Goal: Information Seeking & Learning: Learn about a topic

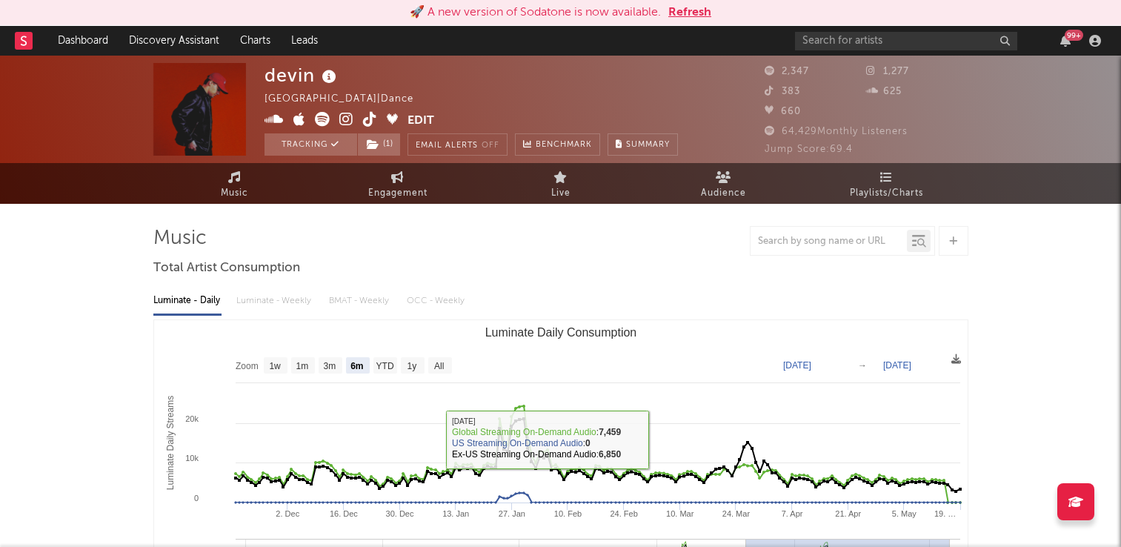
select select "6m"
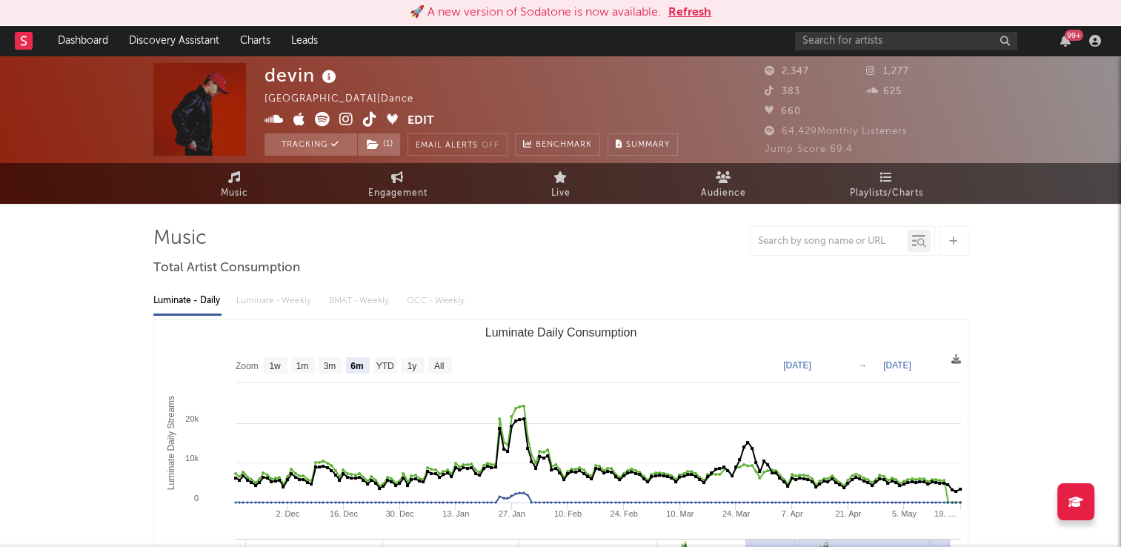
click at [701, 20] on button "Refresh" at bounding box center [690, 13] width 43 height 18
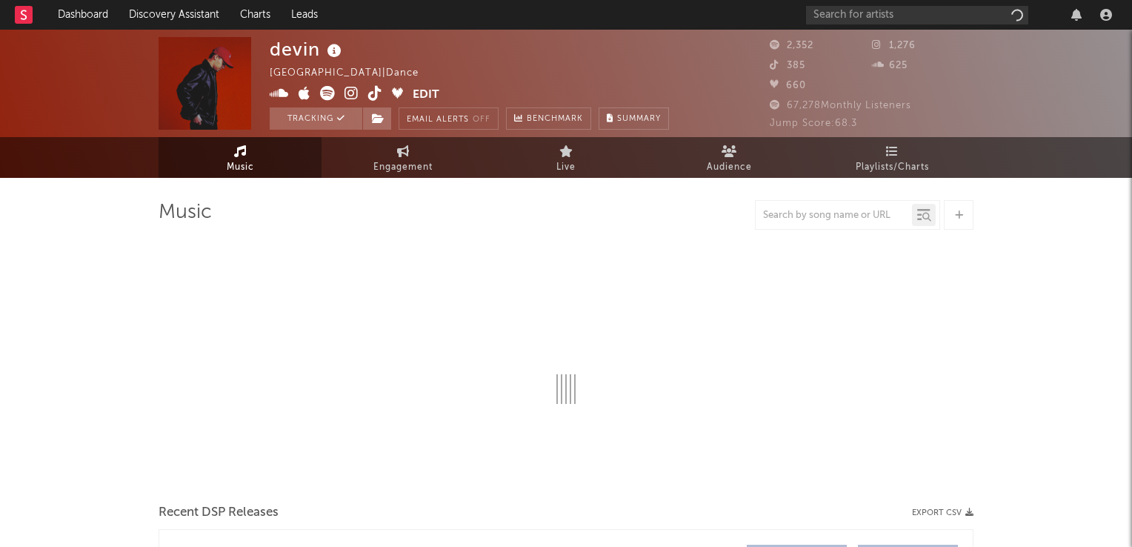
select select "6m"
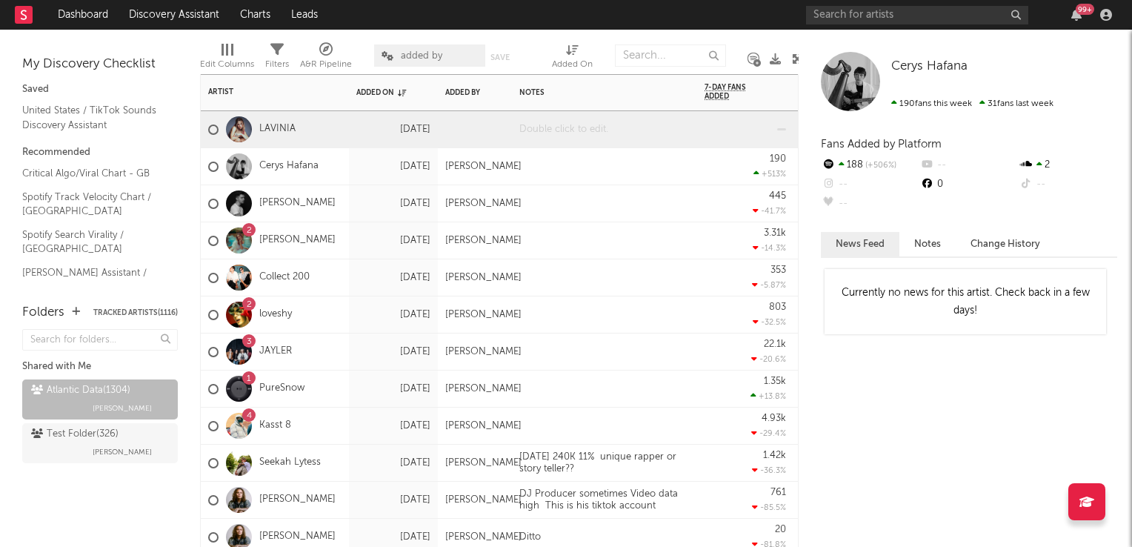
click at [560, 131] on div at bounding box center [604, 129] width 185 height 36
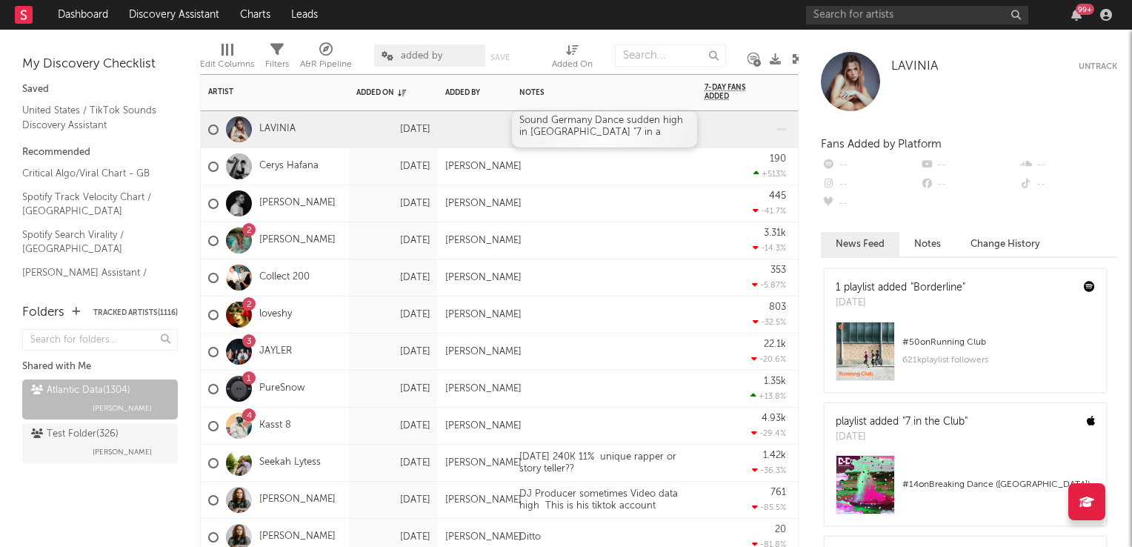
click at [568, 132] on div "Sound Germany Dance sudden high in UK "7 in a" at bounding box center [604, 129] width 185 height 36
click at [614, 221] on div at bounding box center [604, 203] width 185 height 36
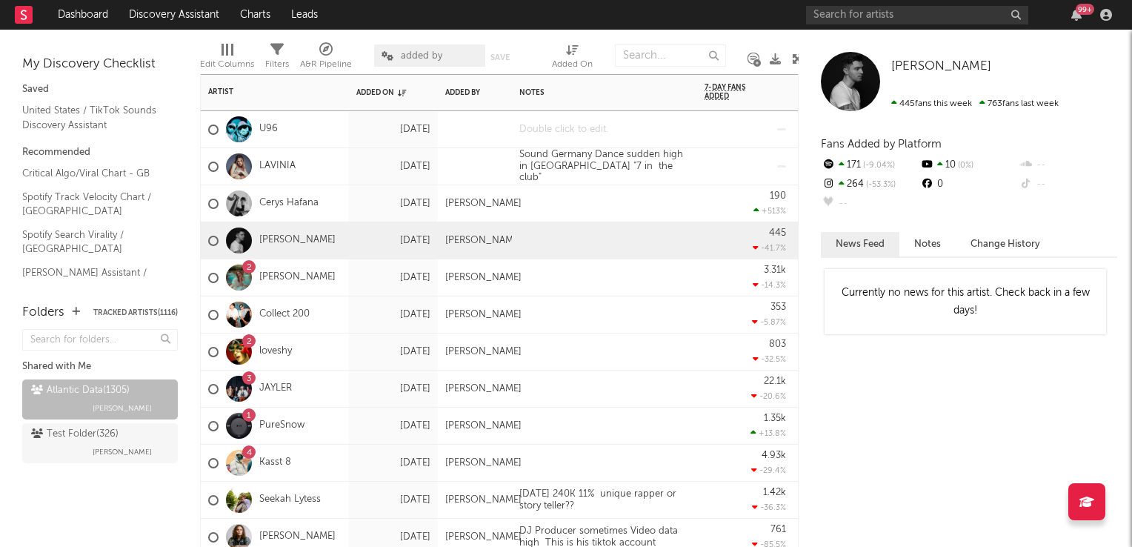
click at [575, 139] on div at bounding box center [604, 129] width 185 height 36
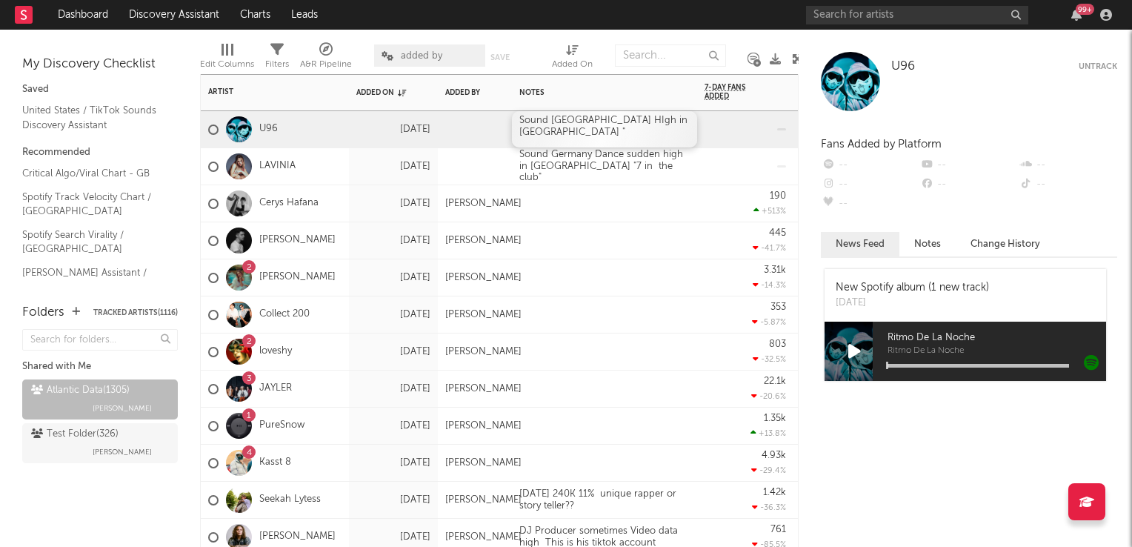
click at [666, 126] on div "Sound Germany HIgh in UK "" at bounding box center [604, 129] width 185 height 36
click at [639, 291] on div at bounding box center [604, 277] width 185 height 36
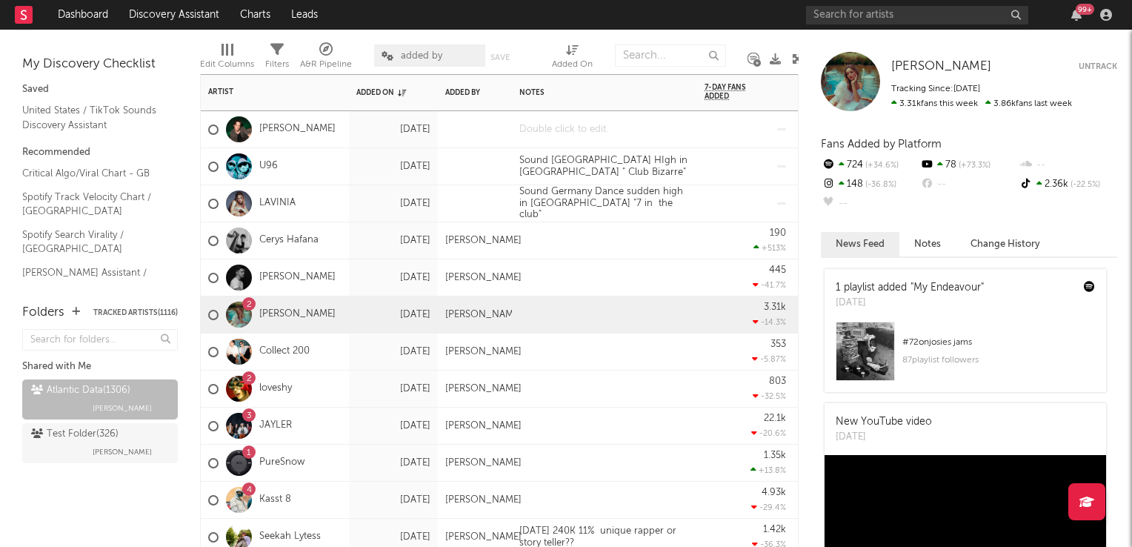
click at [599, 133] on div at bounding box center [604, 129] width 185 height 36
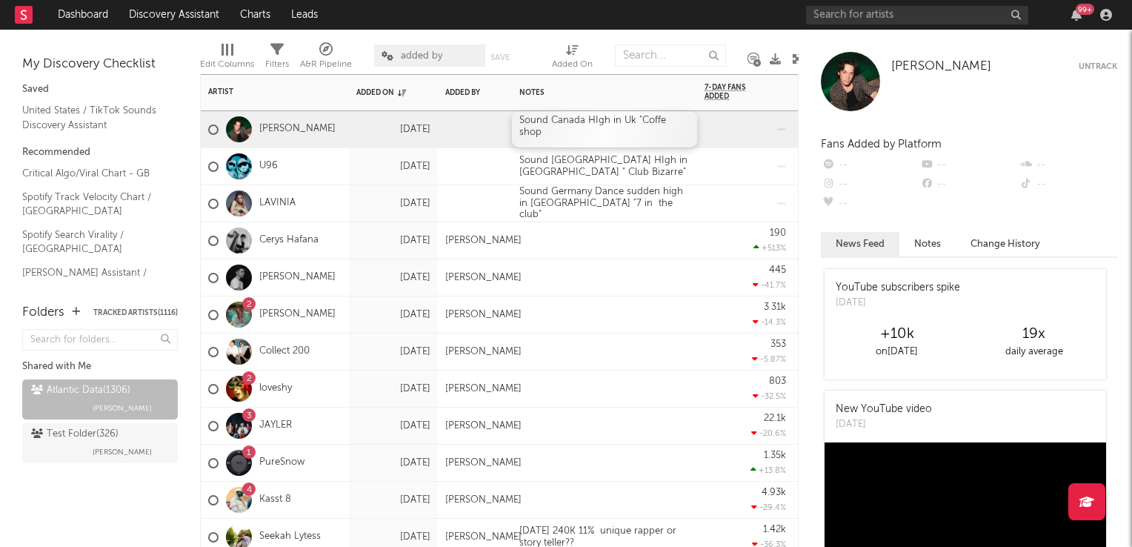
click at [665, 119] on div "Sound Canada HIgh in Uk "Coffe shop" at bounding box center [604, 129] width 185 height 36
click at [662, 123] on div "Sound Canada HIgh in Uk "Coffe shop" at bounding box center [604, 129] width 185 height 36
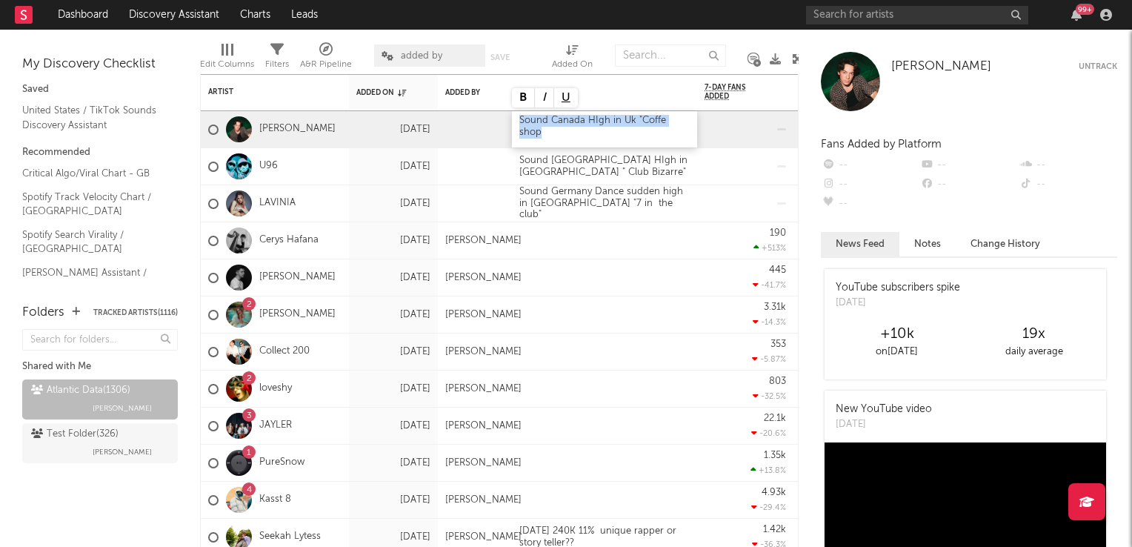
click at [662, 123] on div "Sound Canada HIgh in Uk "Coffe shop" at bounding box center [604, 129] width 185 height 36
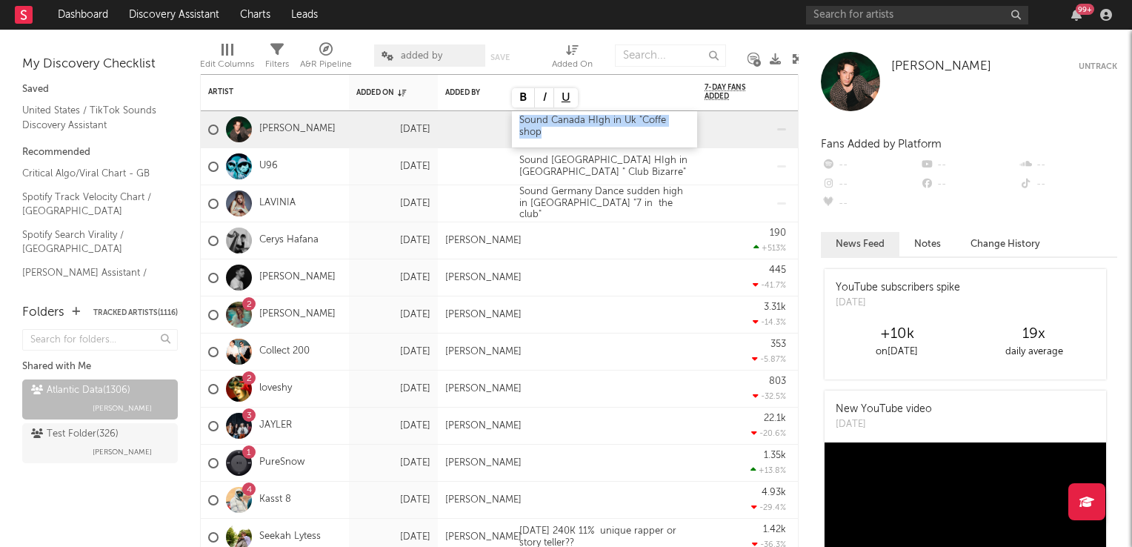
click at [662, 123] on div "Sound Canada HIgh in Uk "Coffe shop" at bounding box center [604, 129] width 185 height 36
click at [654, 135] on div "Sound Canada HIgh in Uk "Coffe shop" at bounding box center [604, 129] width 185 height 36
click at [661, 122] on div "Sound Canada HIgh in Uk "Coffe shop" at bounding box center [604, 129] width 185 height 36
click at [577, 136] on div "Sound Canada HIgh in Uk "Coffee shop" at bounding box center [604, 129] width 185 height 36
click at [543, 304] on div at bounding box center [604, 314] width 185 height 36
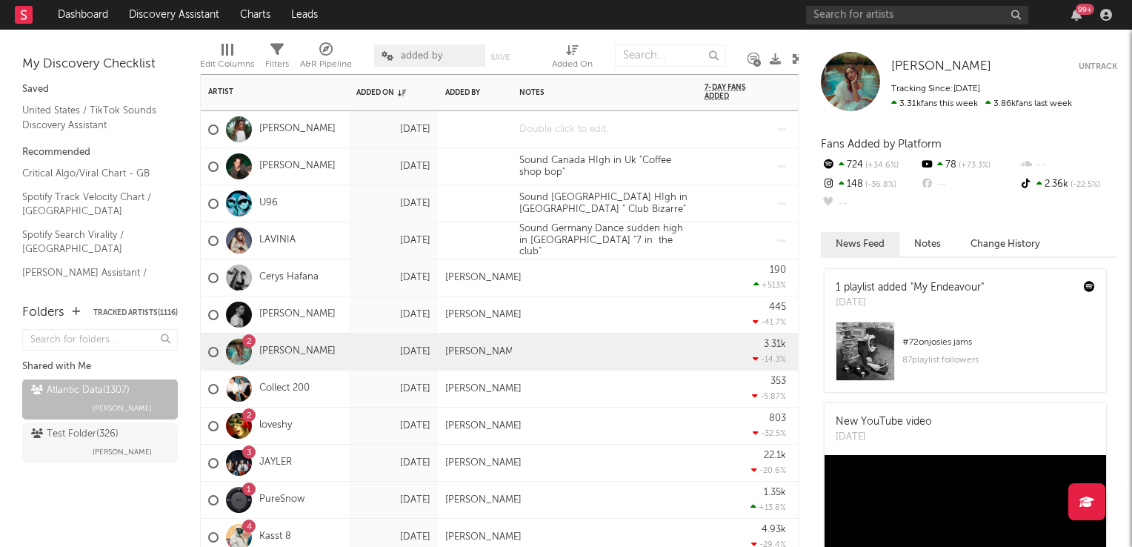
click at [576, 130] on div at bounding box center [604, 129] width 185 height 36
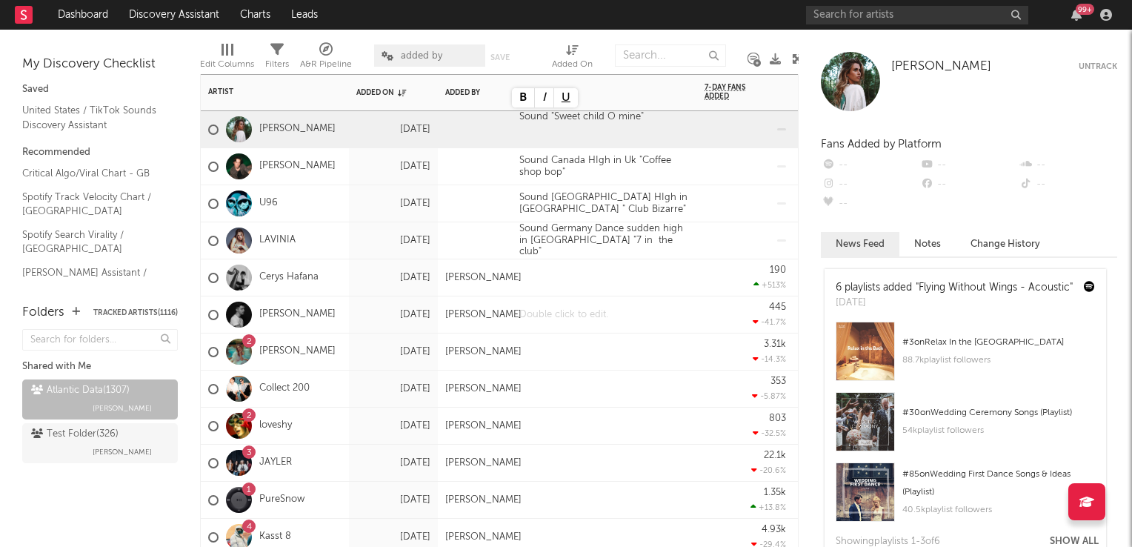
click at [620, 332] on div at bounding box center [604, 314] width 185 height 36
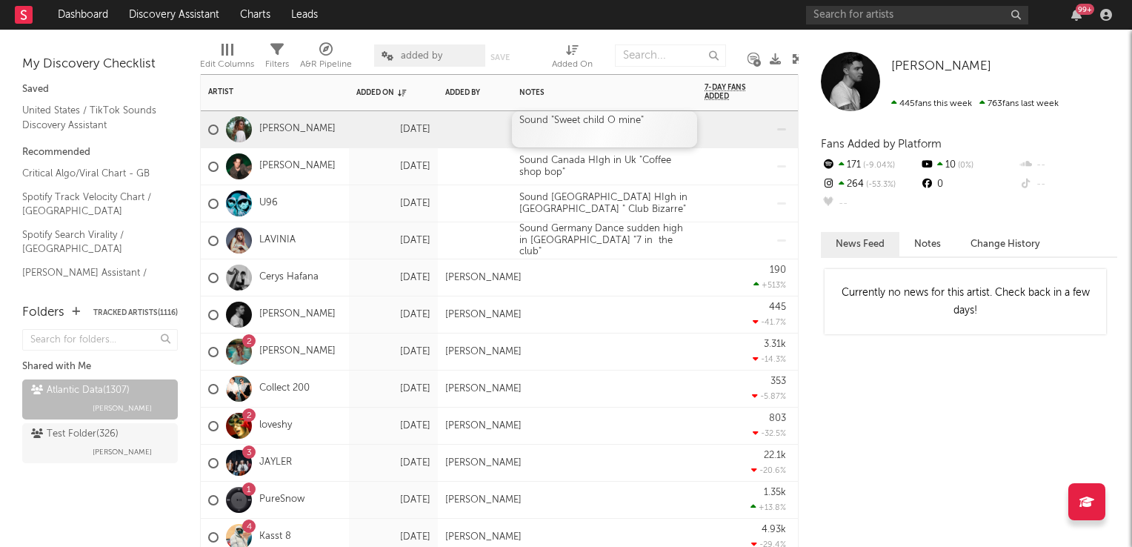
click at [551, 123] on div "Sound "Sweet child O mine"" at bounding box center [604, 129] width 185 height 36
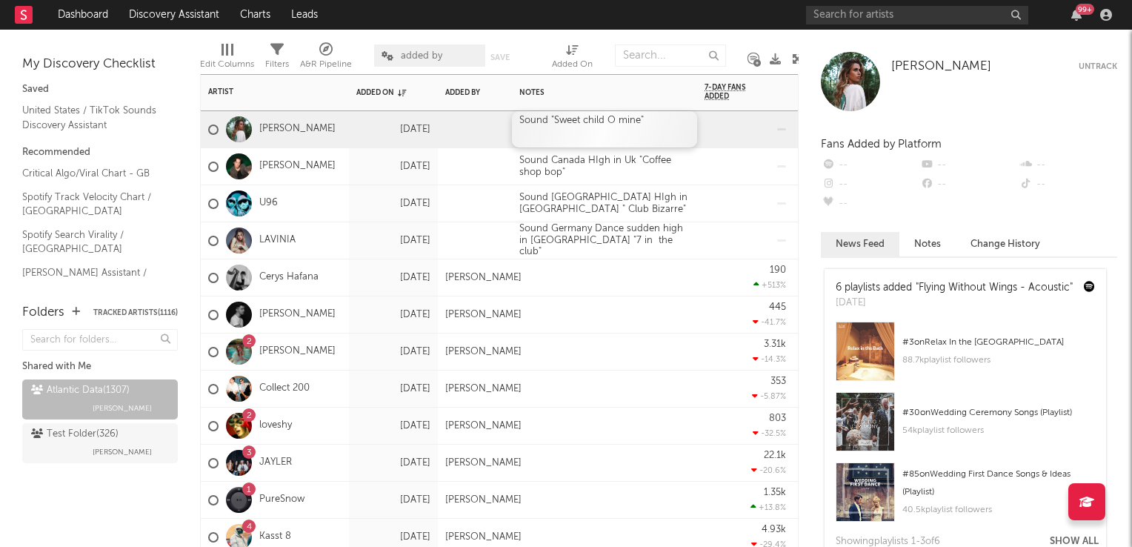
click at [551, 123] on div "Sound "Sweet child O mine"" at bounding box center [604, 129] width 185 height 36
click at [545, 122] on div "Sound "Sweet child O mine"" at bounding box center [604, 129] width 185 height 36
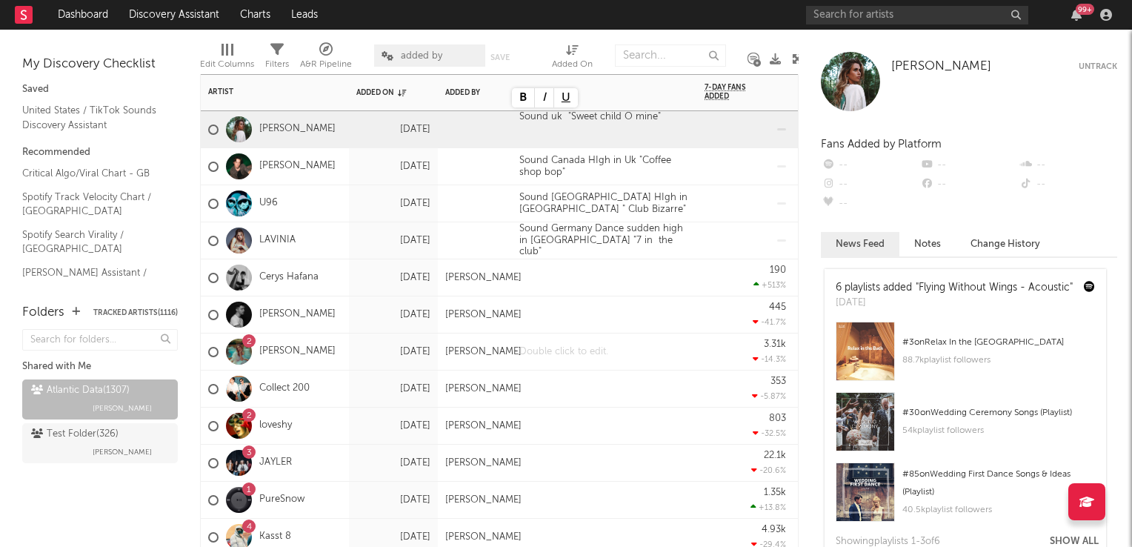
click at [614, 337] on div at bounding box center [604, 352] width 185 height 36
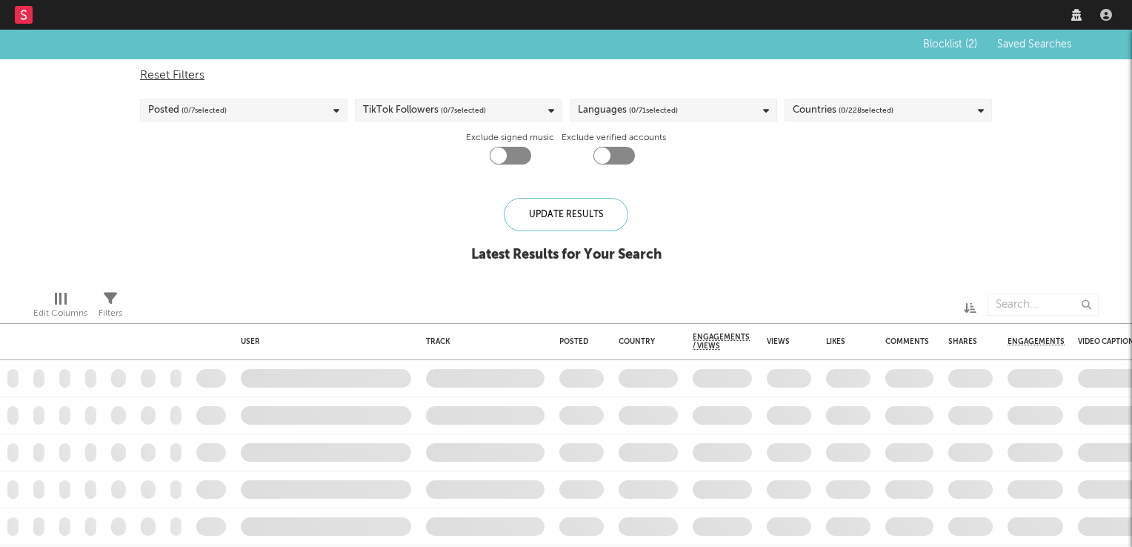
checkbox input "true"
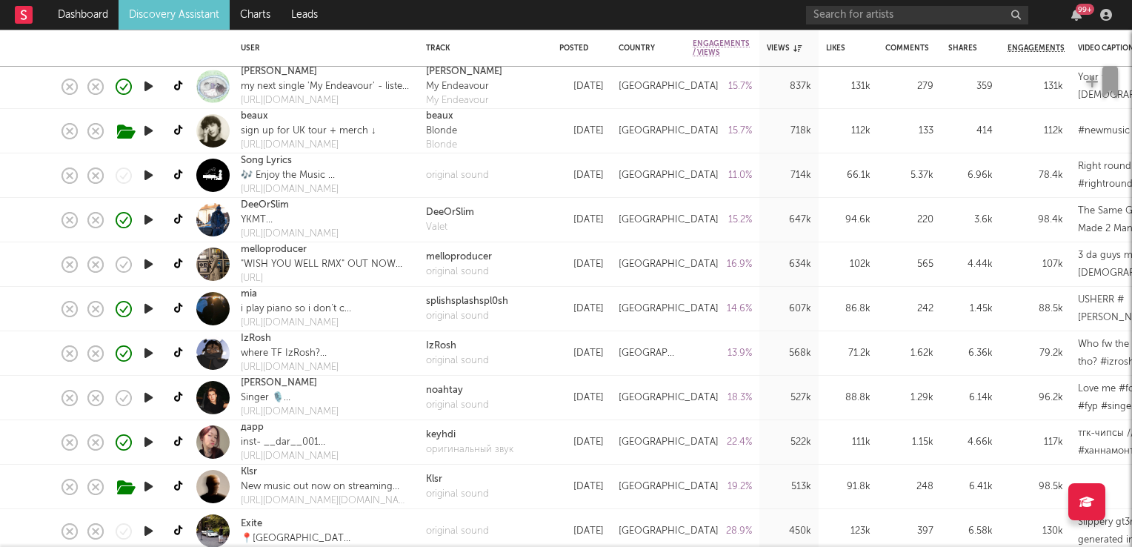
click at [150, 262] on icon "button" at bounding box center [149, 264] width 16 height 19
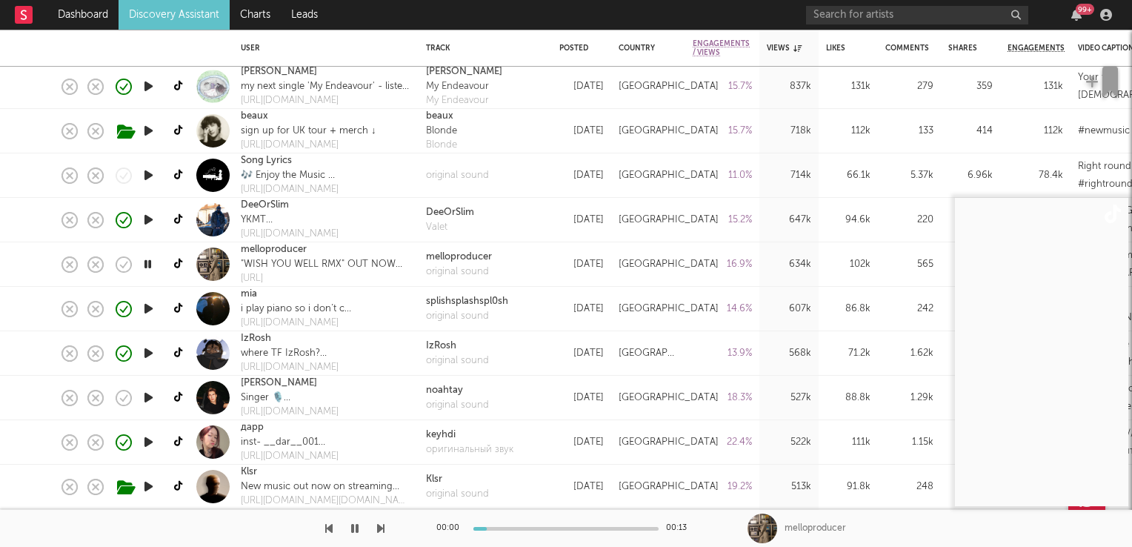
click at [150, 262] on icon "button" at bounding box center [148, 264] width 14 height 19
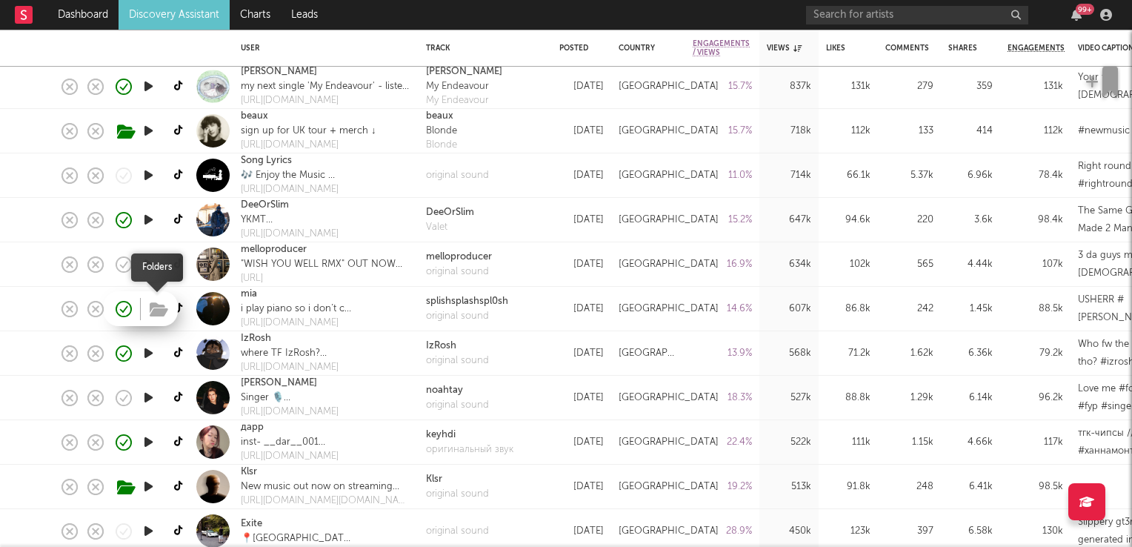
click at [160, 310] on icon "button" at bounding box center [159, 310] width 19 height 16
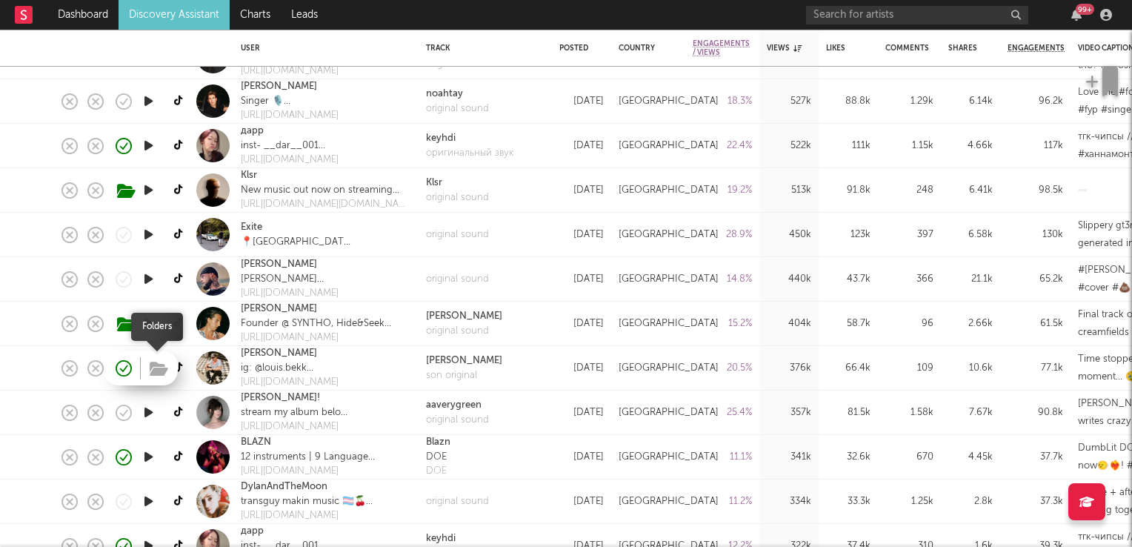
click at [160, 374] on icon "button" at bounding box center [159, 369] width 19 height 16
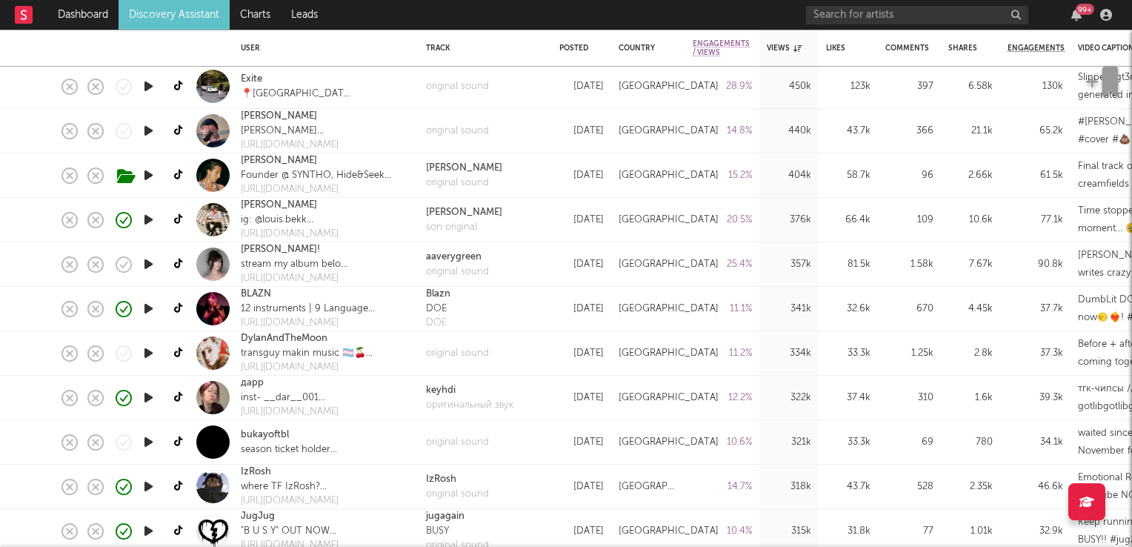
click at [148, 352] on icon "button" at bounding box center [149, 353] width 16 height 19
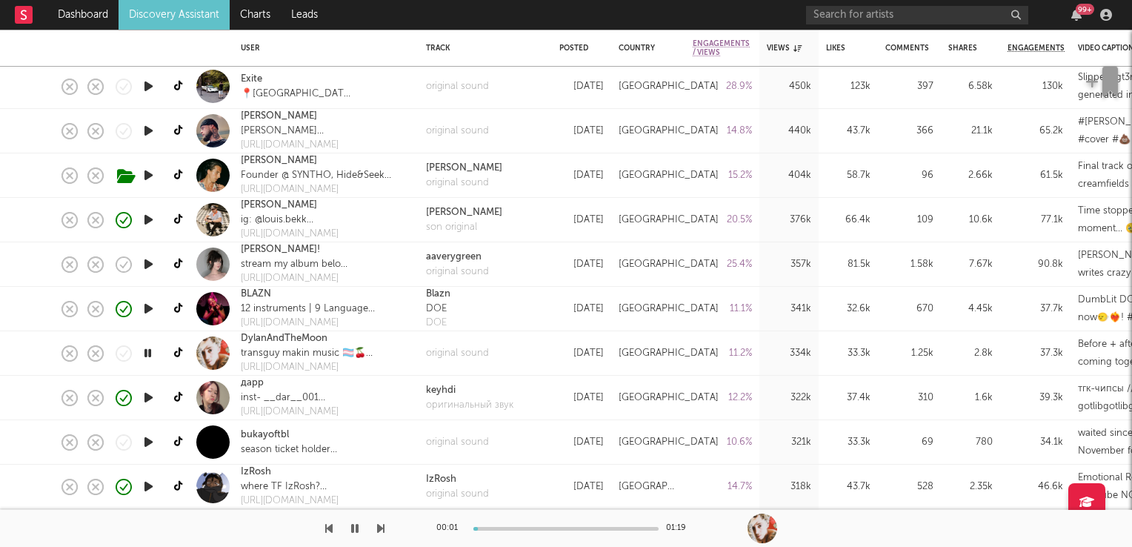
click at [148, 352] on icon "button" at bounding box center [148, 353] width 14 height 19
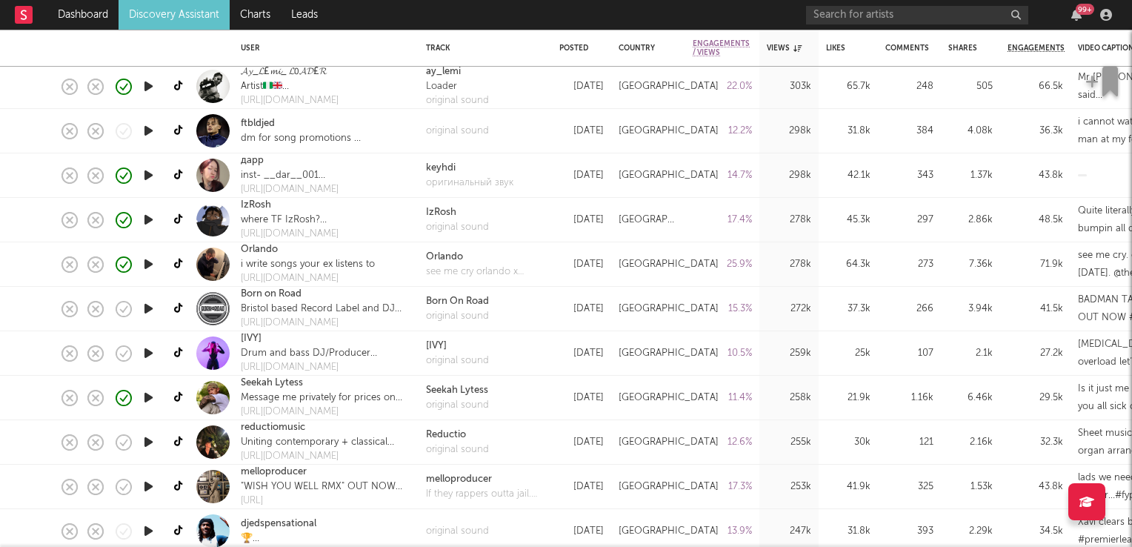
click at [146, 356] on icon "button" at bounding box center [149, 353] width 16 height 19
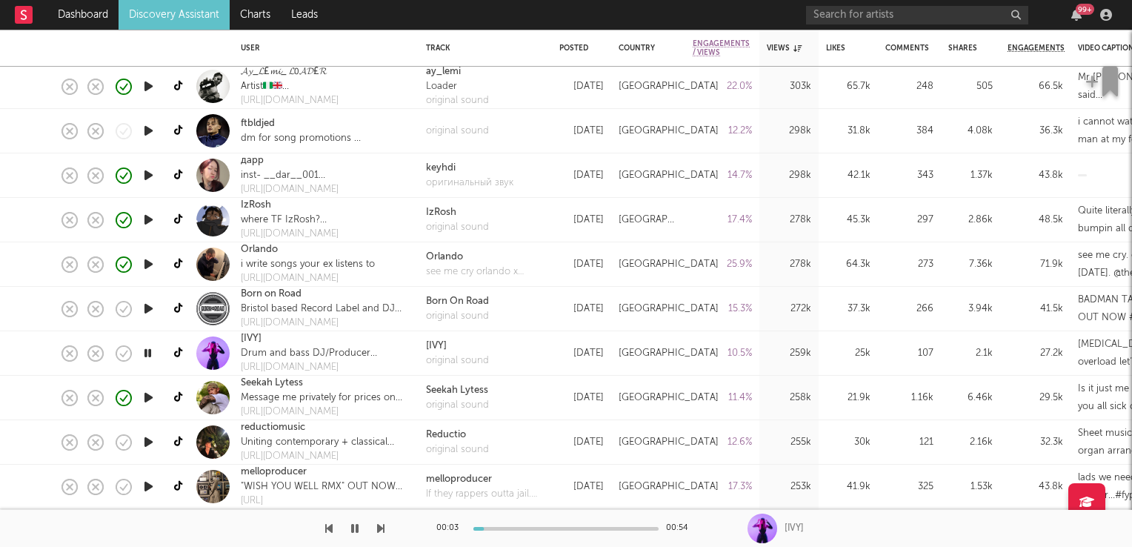
click at [146, 356] on icon "button" at bounding box center [148, 353] width 14 height 19
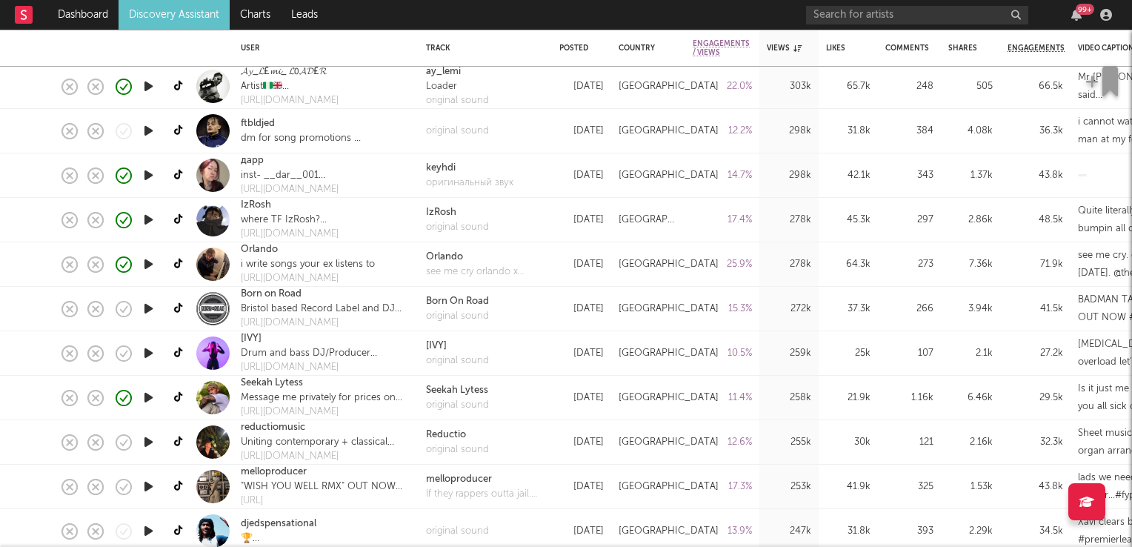
click at [146, 305] on icon "button" at bounding box center [149, 308] width 16 height 19
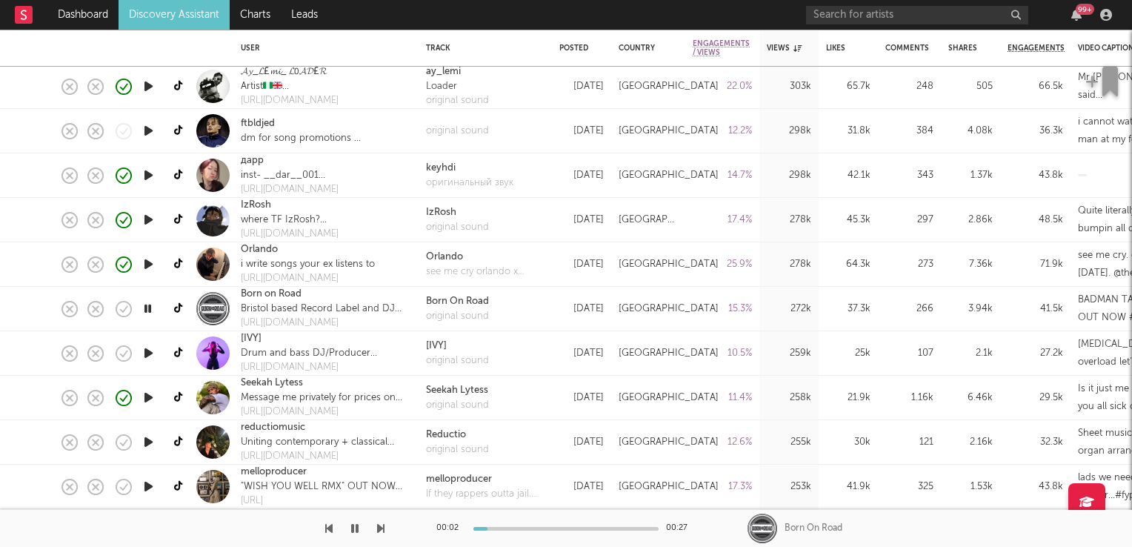
click at [146, 305] on icon "button" at bounding box center [148, 308] width 14 height 19
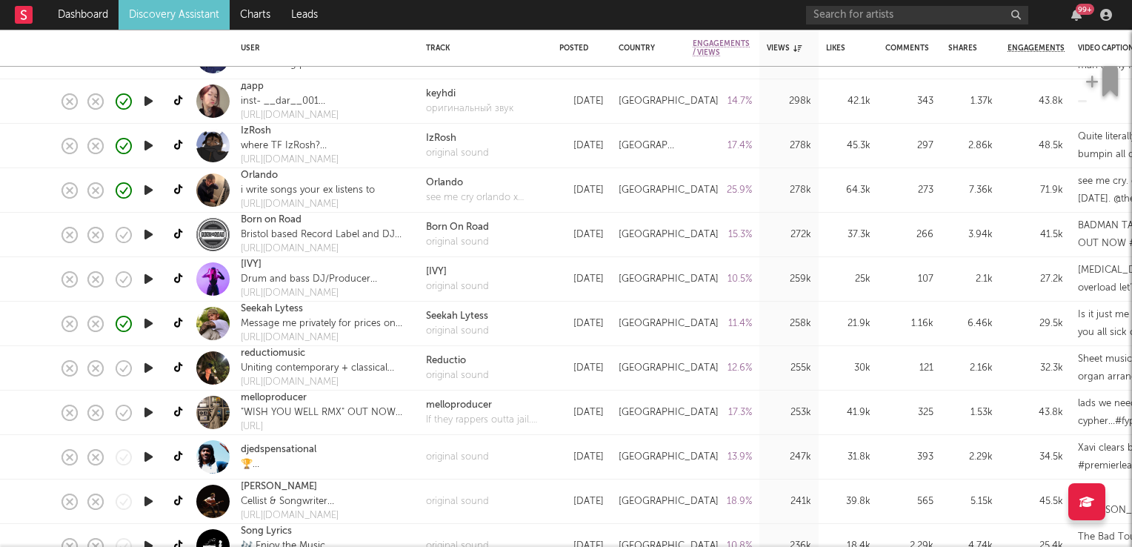
click at [148, 369] on icon "button" at bounding box center [149, 368] width 16 height 19
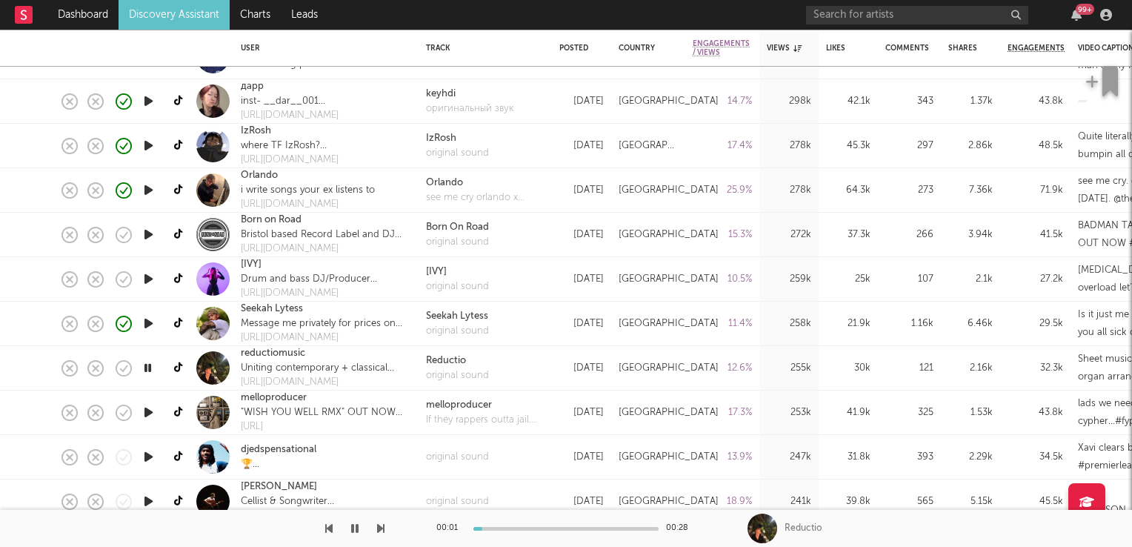
click at [148, 369] on icon "button" at bounding box center [148, 368] width 14 height 19
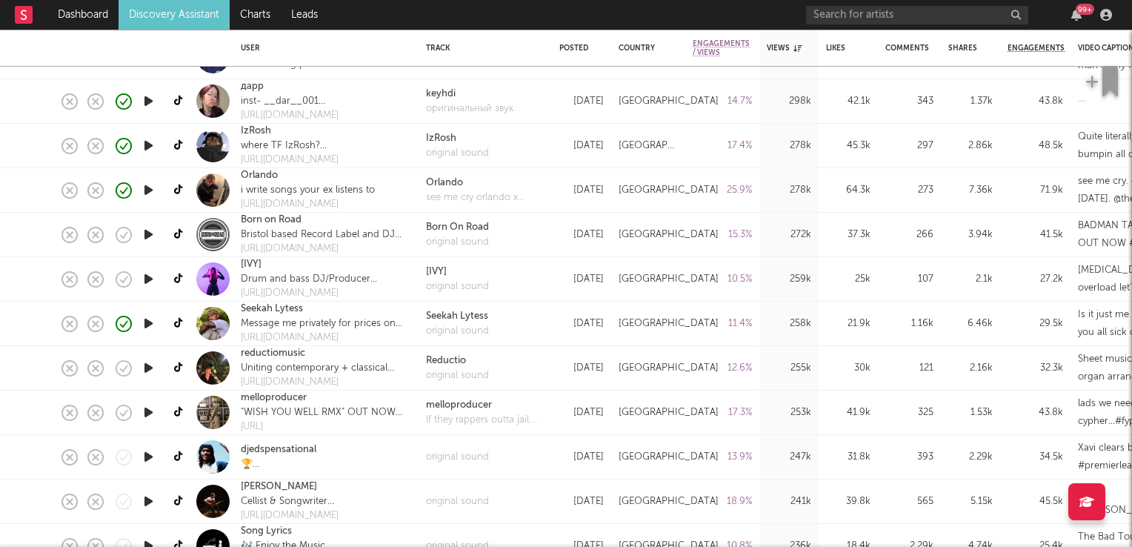
click at [153, 414] on icon "button" at bounding box center [149, 412] width 16 height 19
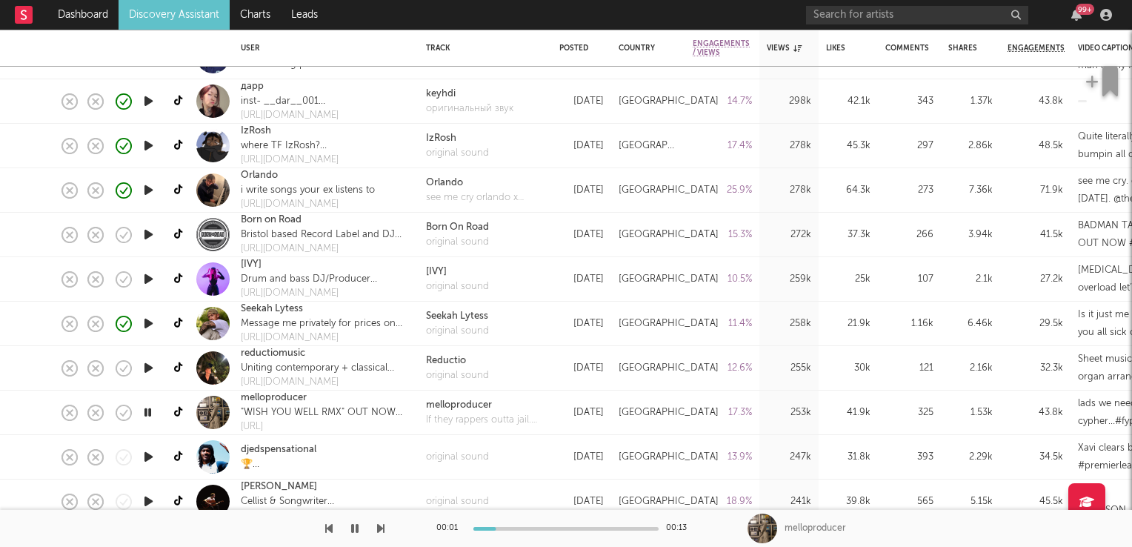
click at [153, 414] on icon "button" at bounding box center [148, 412] width 14 height 19
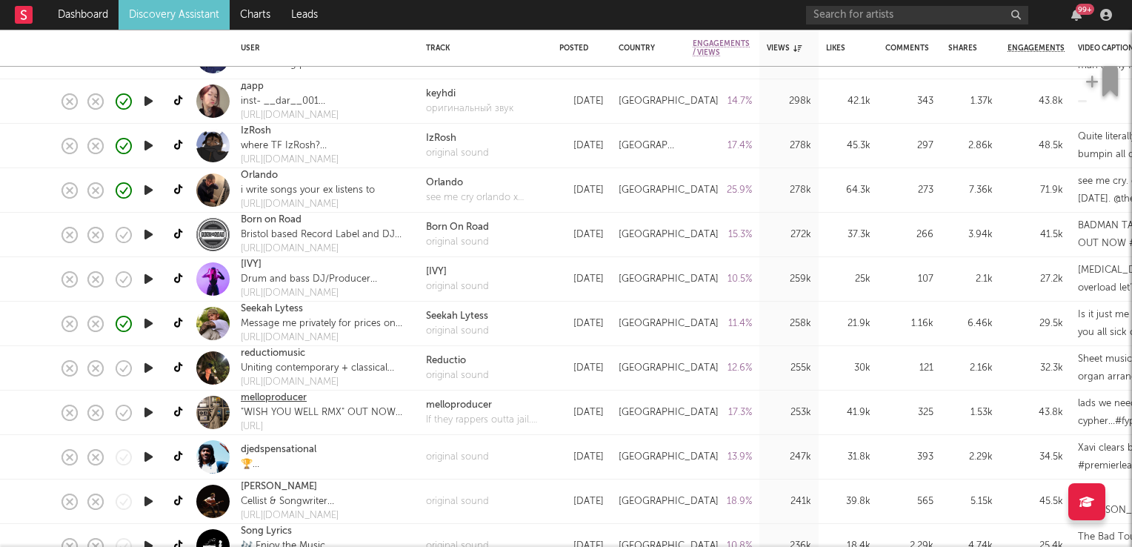
click at [273, 402] on link "melloproducer" at bounding box center [274, 398] width 66 height 15
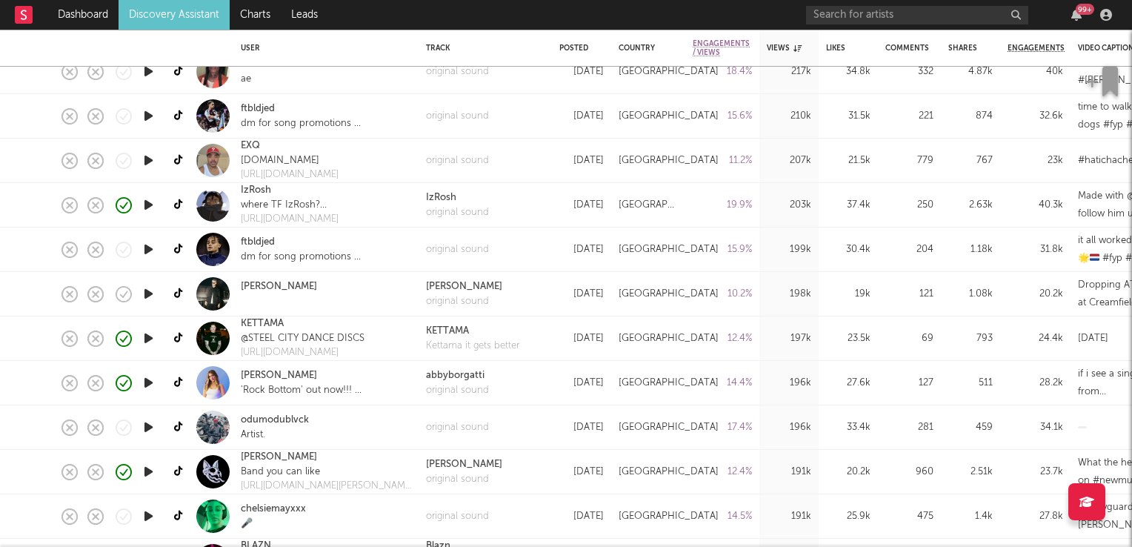
click at [149, 293] on icon "button" at bounding box center [149, 294] width 16 height 19
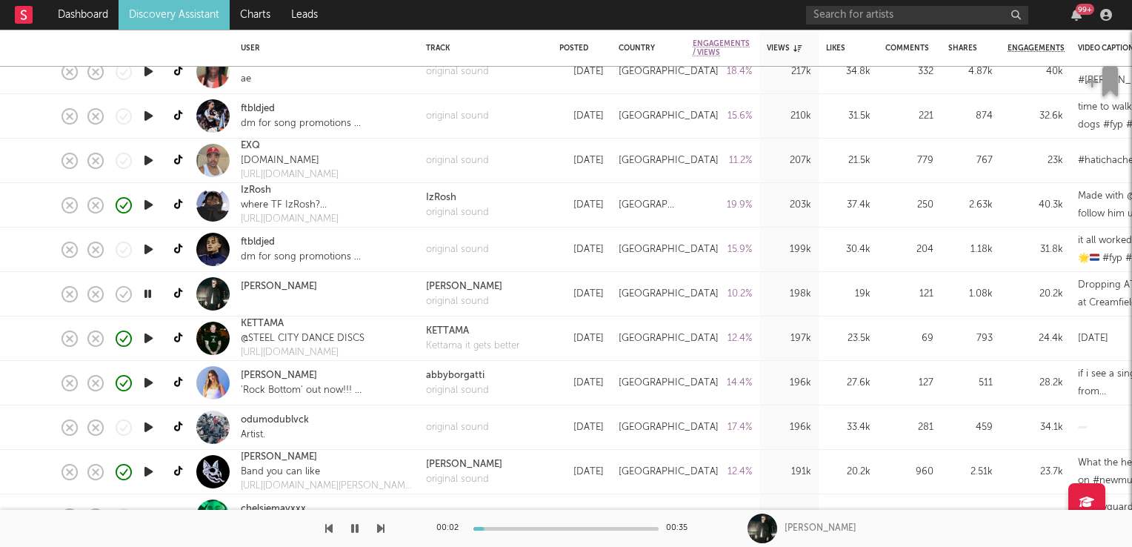
click at [149, 293] on icon "button" at bounding box center [148, 294] width 14 height 19
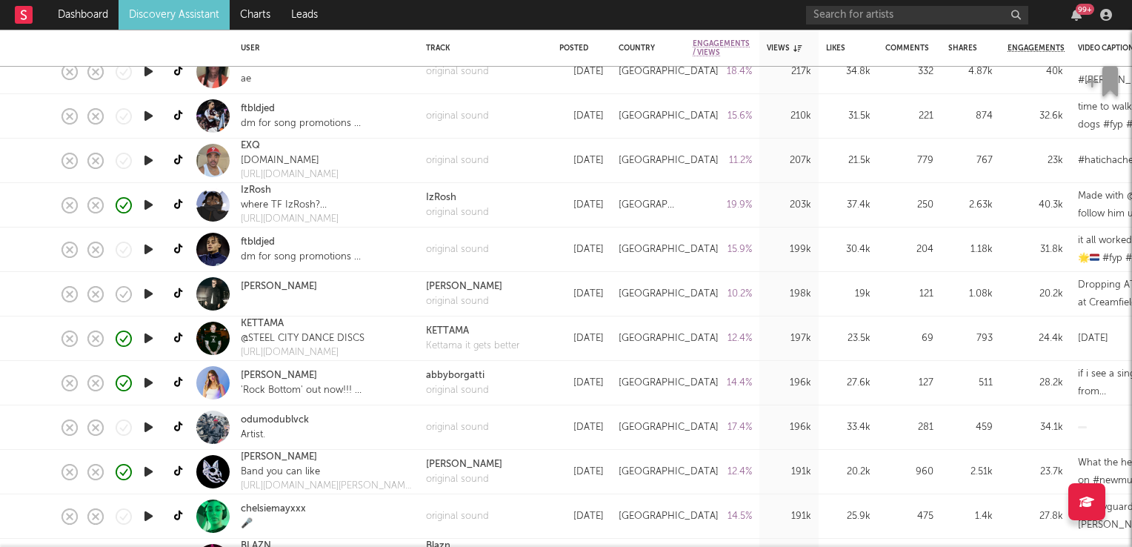
click at [149, 429] on icon "button" at bounding box center [149, 427] width 16 height 19
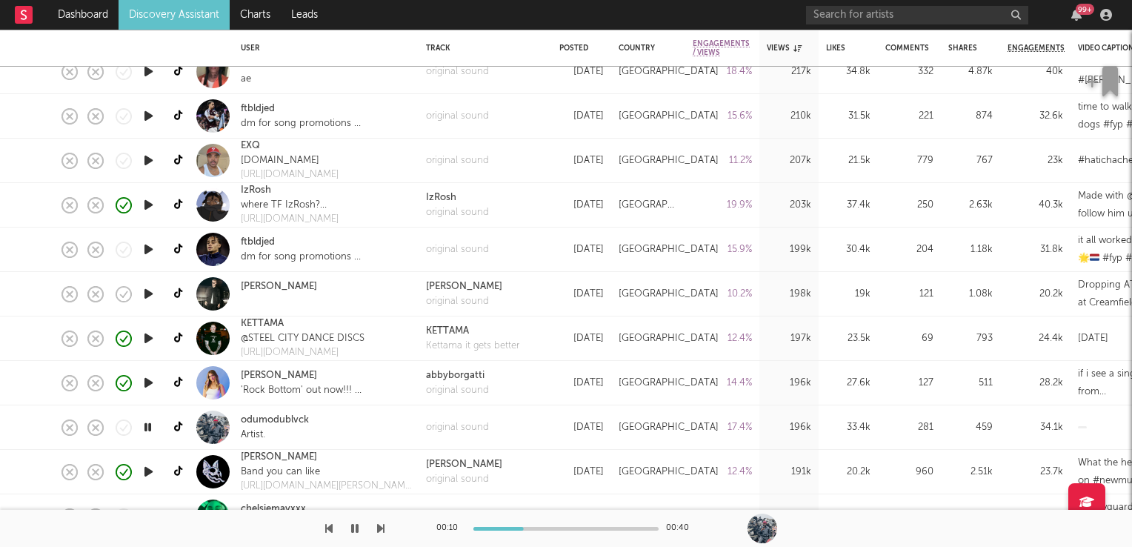
click at [149, 429] on icon "button" at bounding box center [148, 427] width 14 height 19
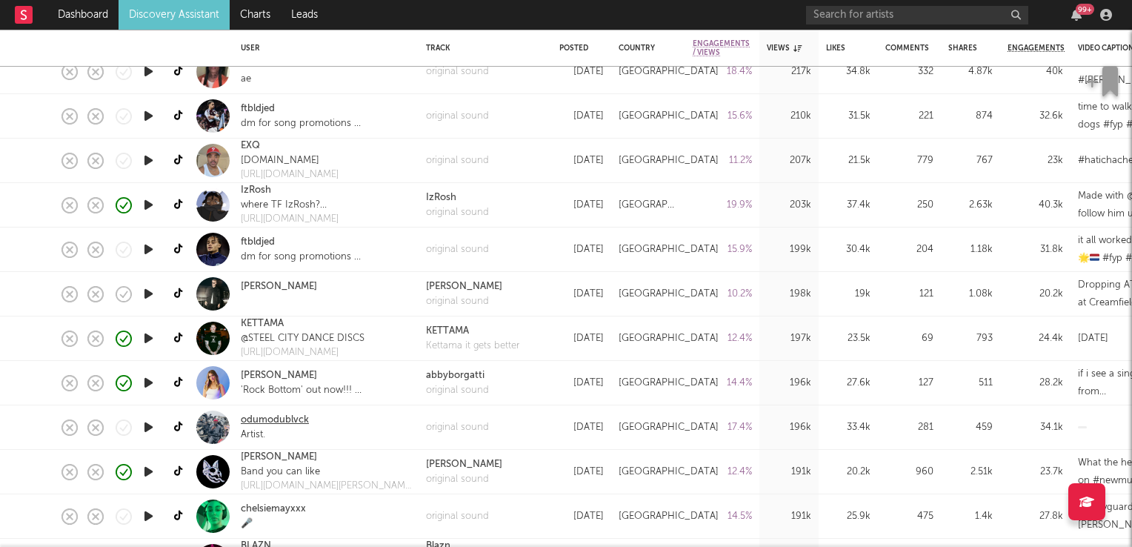
click at [276, 417] on link "odumodublvck" at bounding box center [275, 420] width 68 height 15
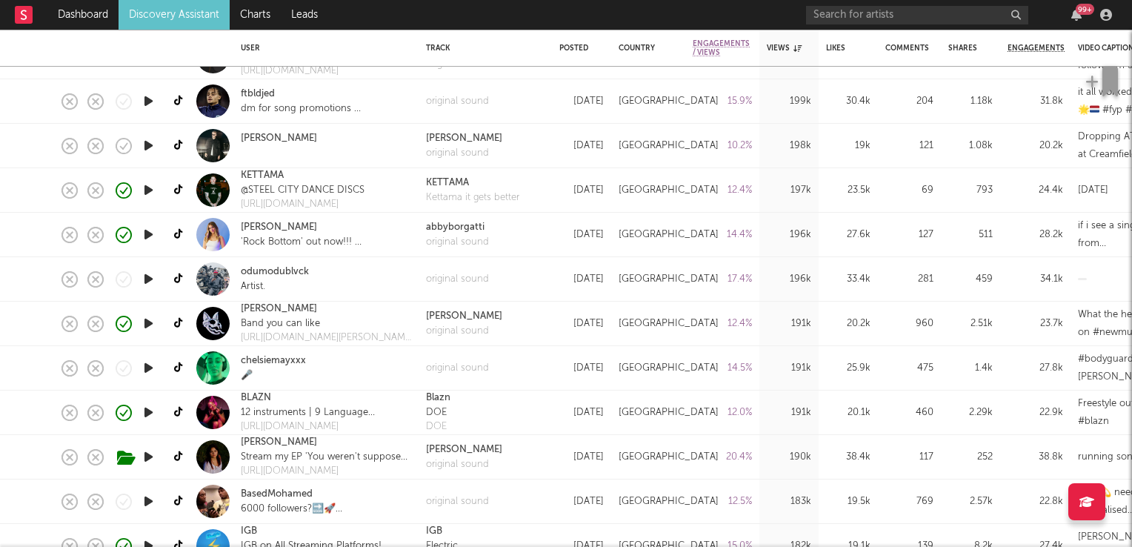
click at [142, 367] on icon "button" at bounding box center [149, 368] width 16 height 19
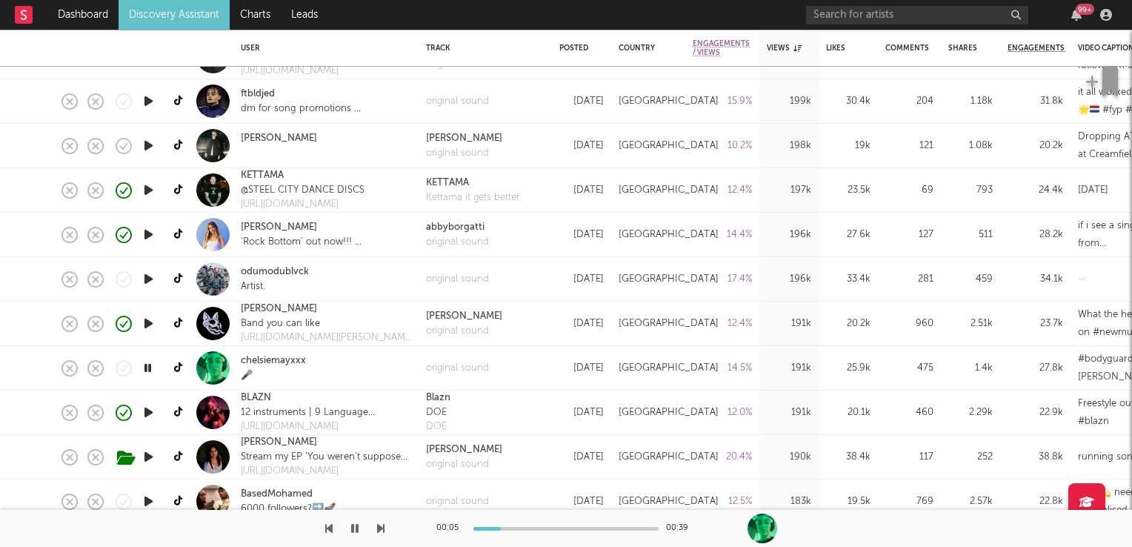
click at [149, 366] on icon "button" at bounding box center [148, 368] width 14 height 19
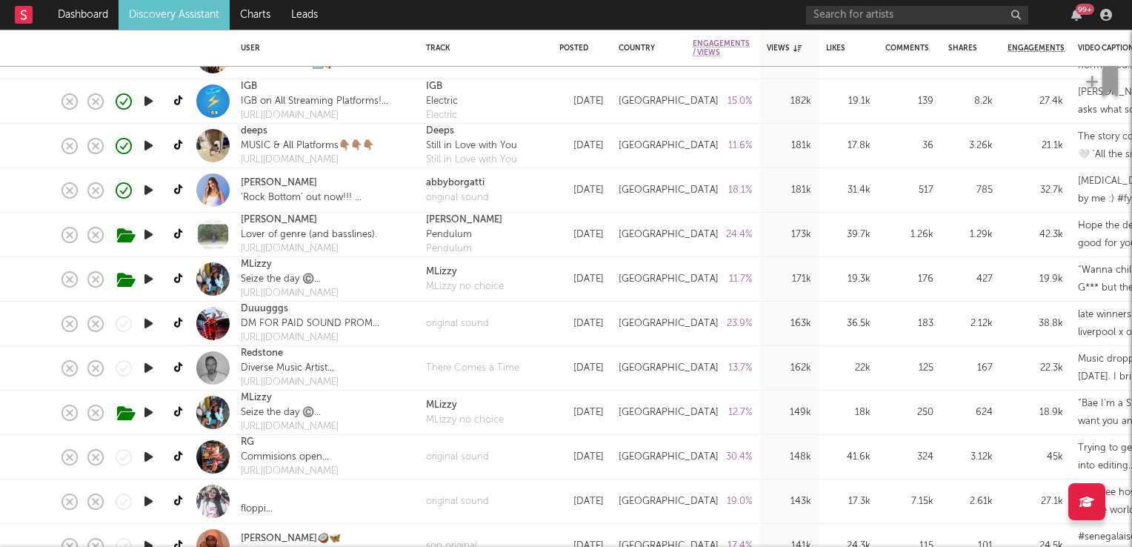
click at [148, 371] on icon "button" at bounding box center [149, 368] width 16 height 19
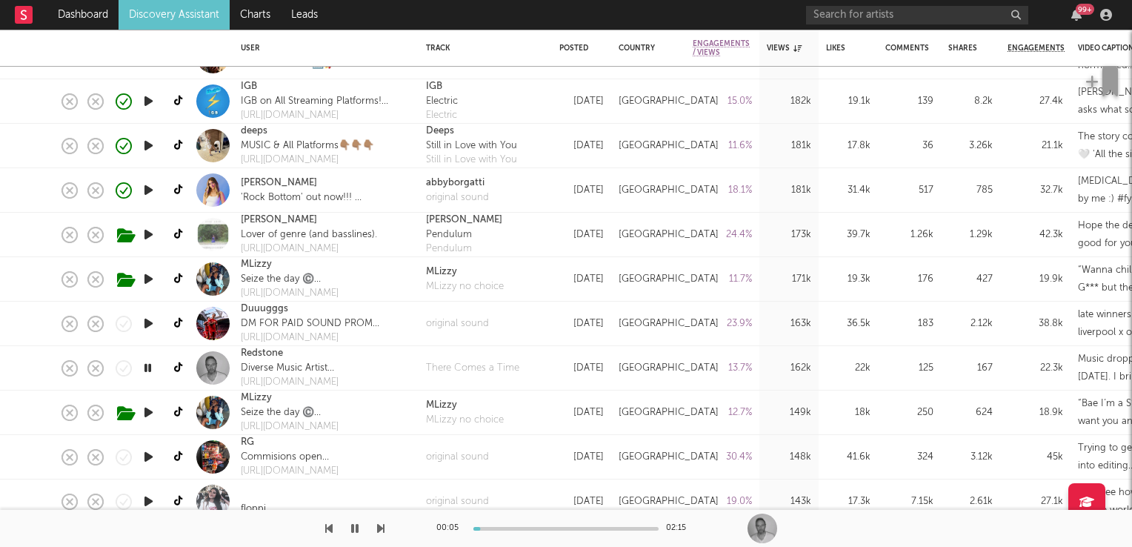
click at [148, 371] on icon "button" at bounding box center [148, 368] width 14 height 19
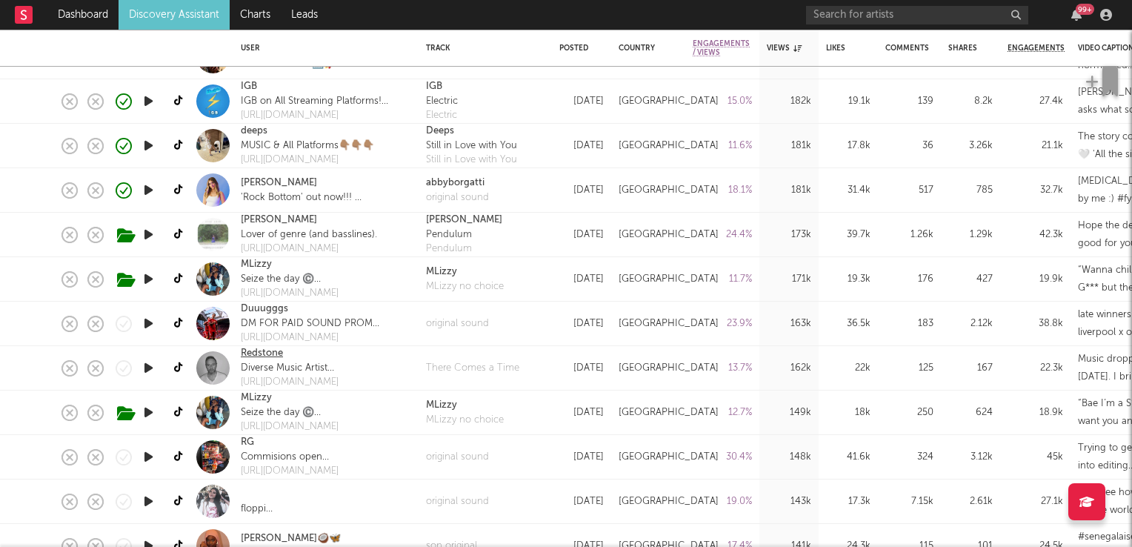
click at [273, 357] on link "Redstone" at bounding box center [262, 353] width 42 height 15
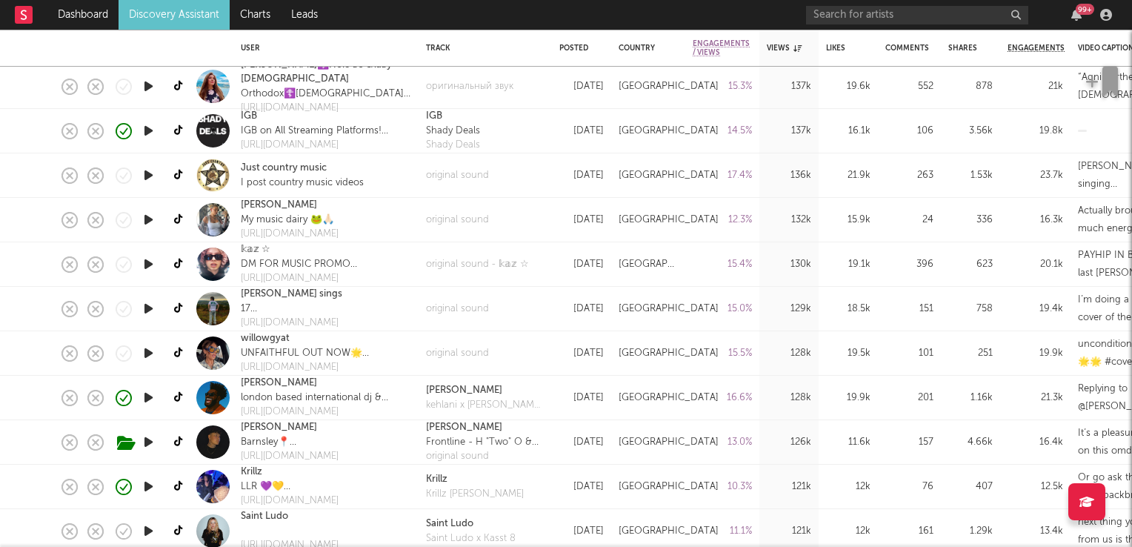
click at [147, 310] on icon "button" at bounding box center [149, 308] width 16 height 19
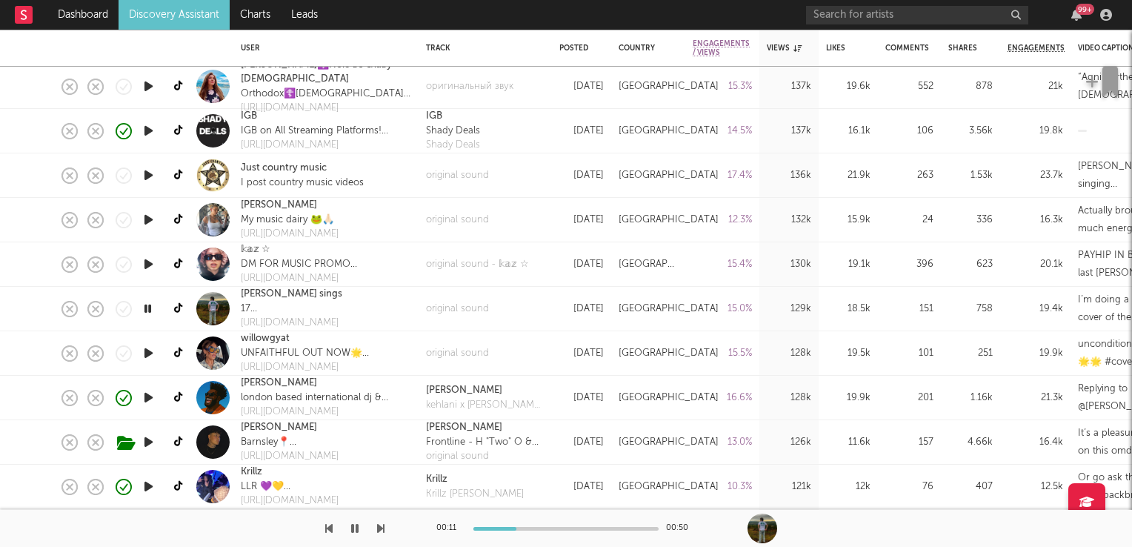
click at [150, 309] on icon "button" at bounding box center [148, 308] width 14 height 19
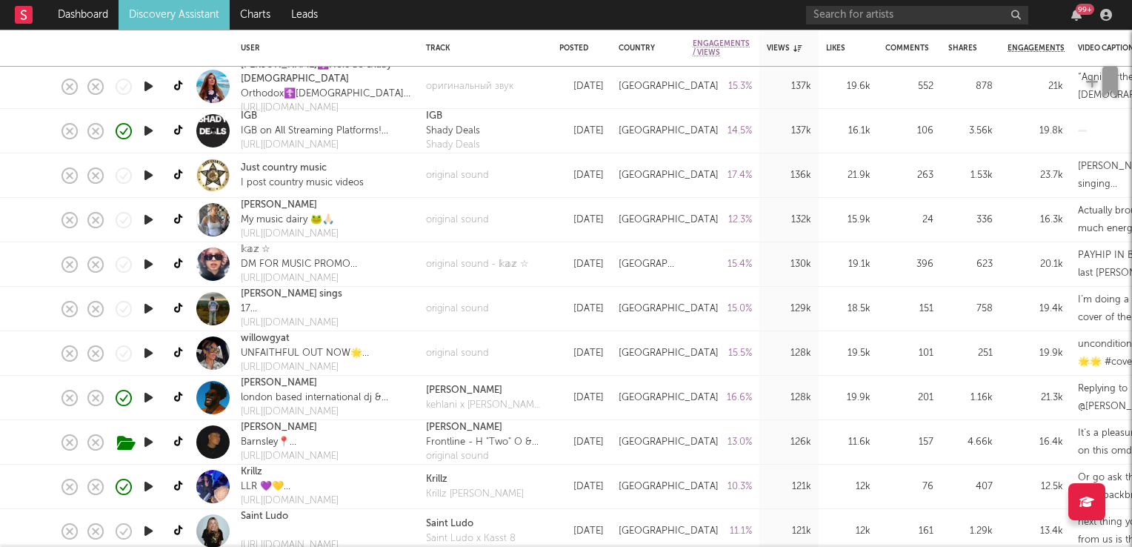
click at [151, 351] on icon "button" at bounding box center [149, 353] width 16 height 19
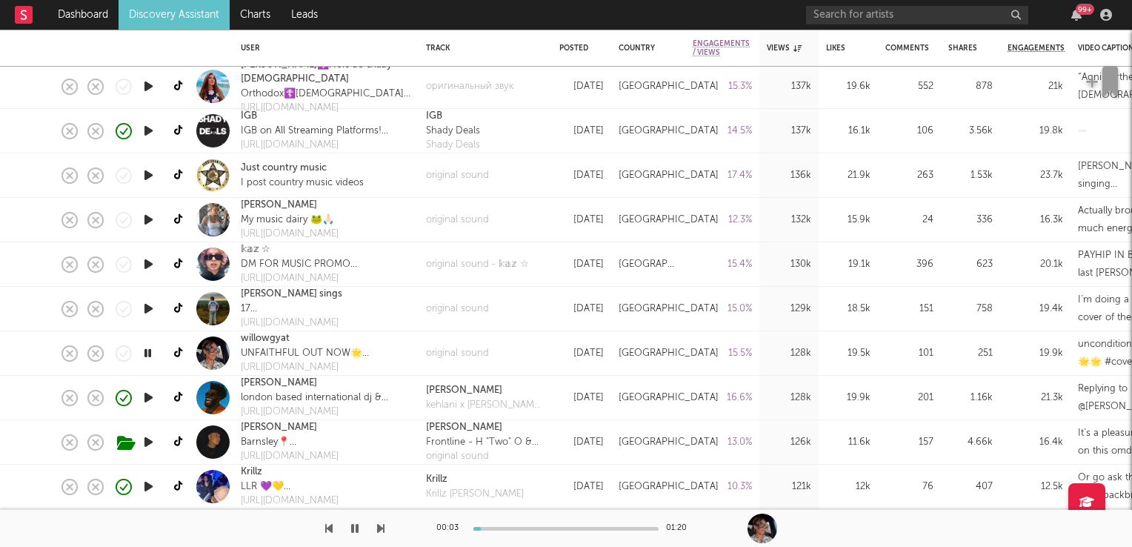
click at [151, 351] on icon "button" at bounding box center [148, 353] width 14 height 19
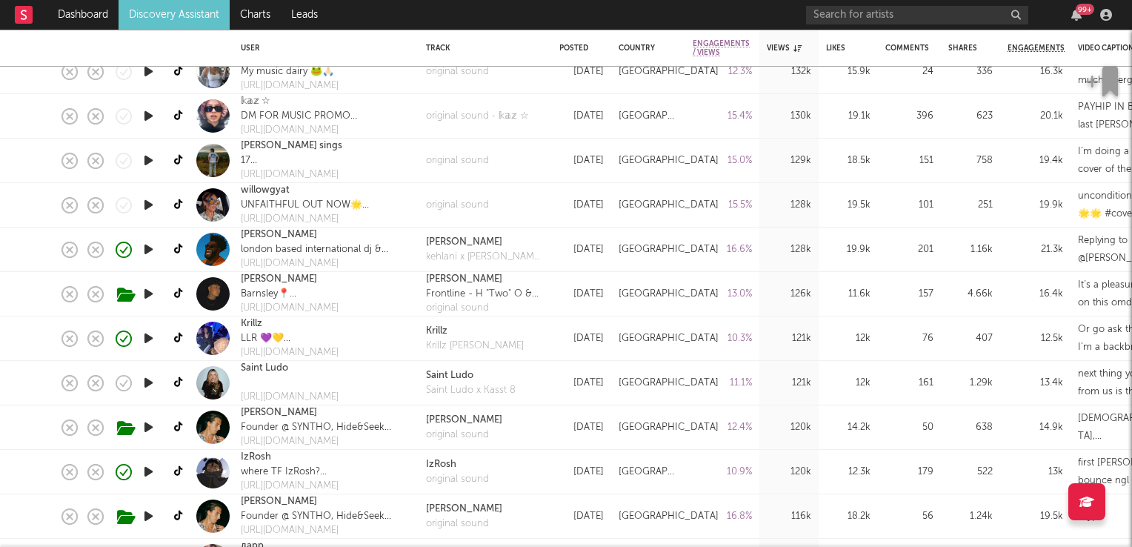
click at [148, 379] on icon "button" at bounding box center [149, 383] width 16 height 19
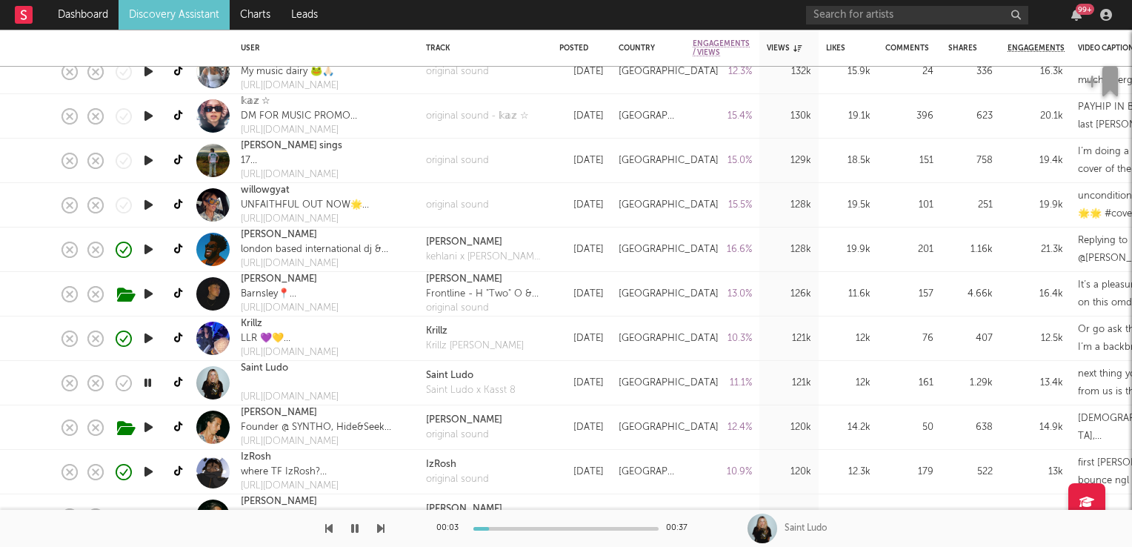
click at [148, 379] on icon "button" at bounding box center [148, 383] width 14 height 19
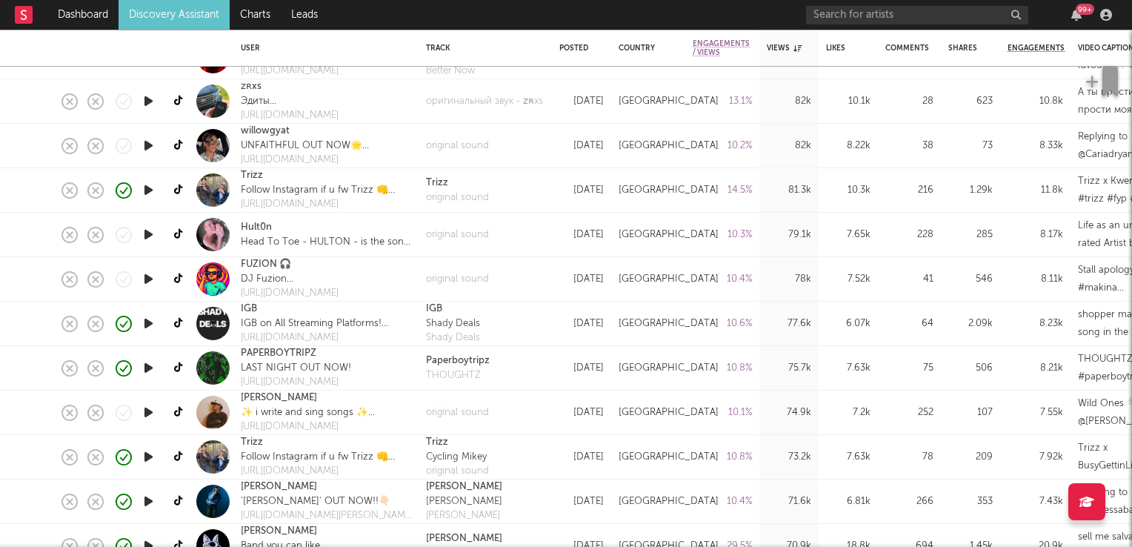
click at [149, 412] on icon "button" at bounding box center [149, 412] width 16 height 19
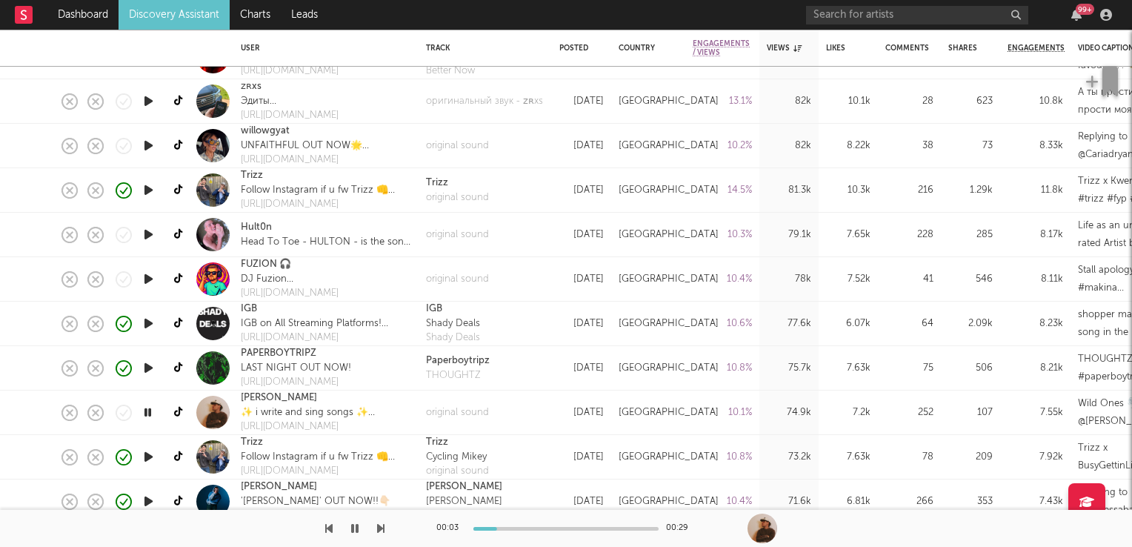
click at [149, 412] on icon "button" at bounding box center [148, 412] width 14 height 19
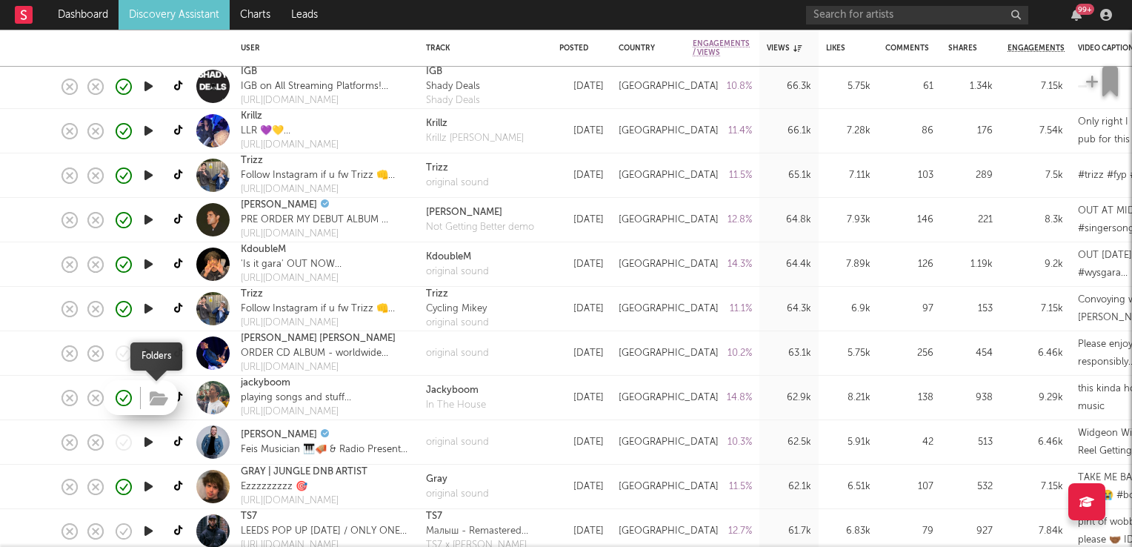
click at [159, 396] on icon "button" at bounding box center [159, 399] width 19 height 16
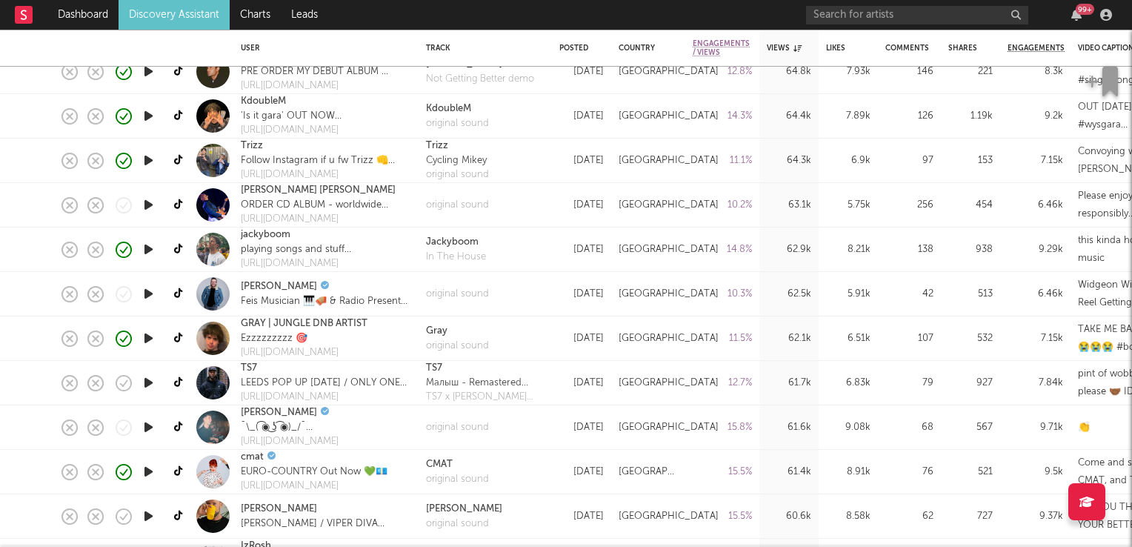
click at [150, 385] on icon "button" at bounding box center [149, 383] width 16 height 19
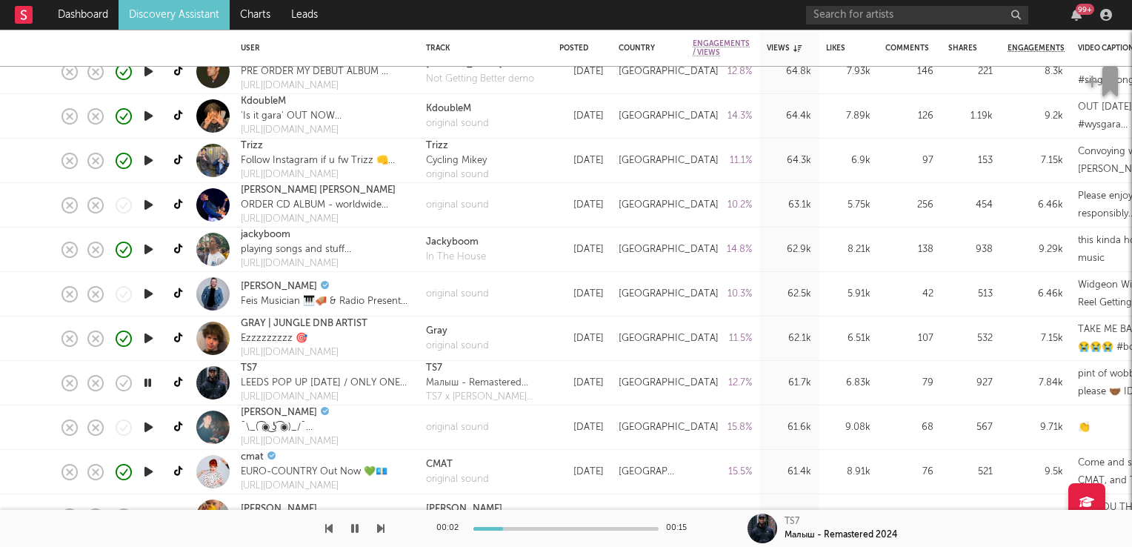
click at [150, 385] on icon "button" at bounding box center [148, 383] width 14 height 19
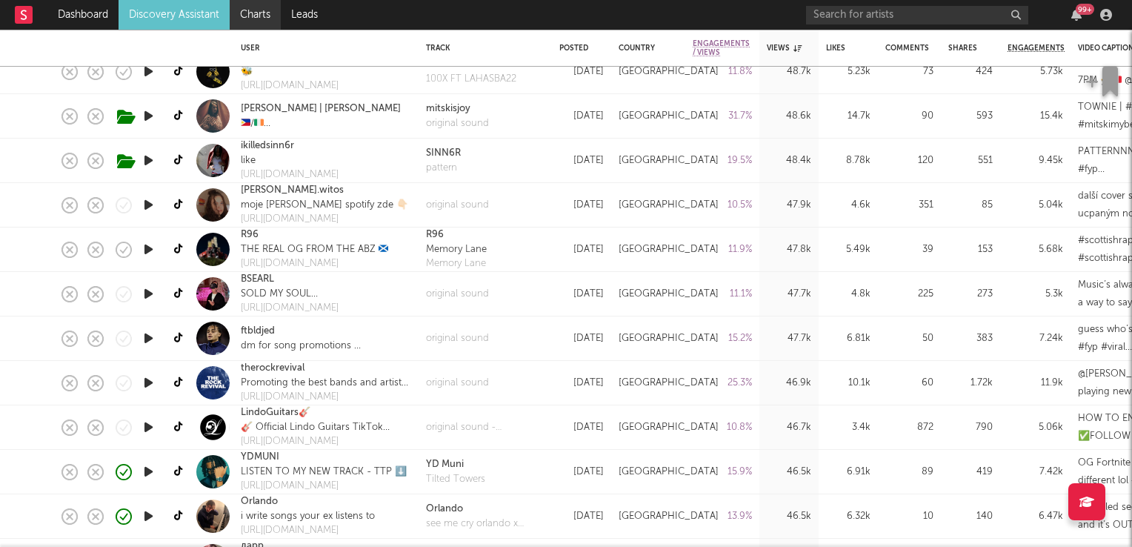
click at [256, 17] on link "Charts" at bounding box center [255, 15] width 51 height 30
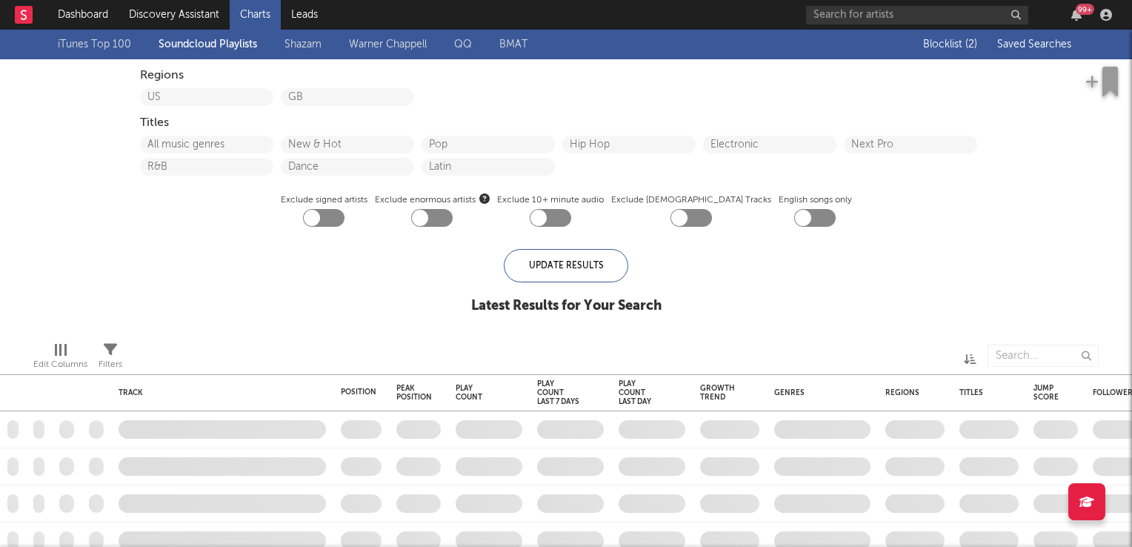
checkbox input "true"
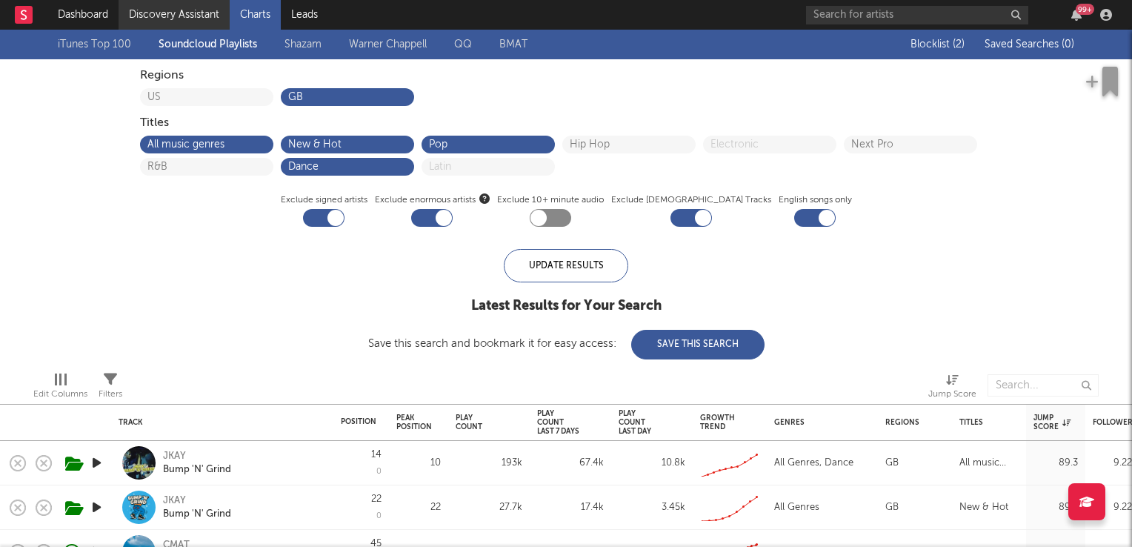
click at [169, 15] on link "Discovery Assistant" at bounding box center [174, 15] width 111 height 30
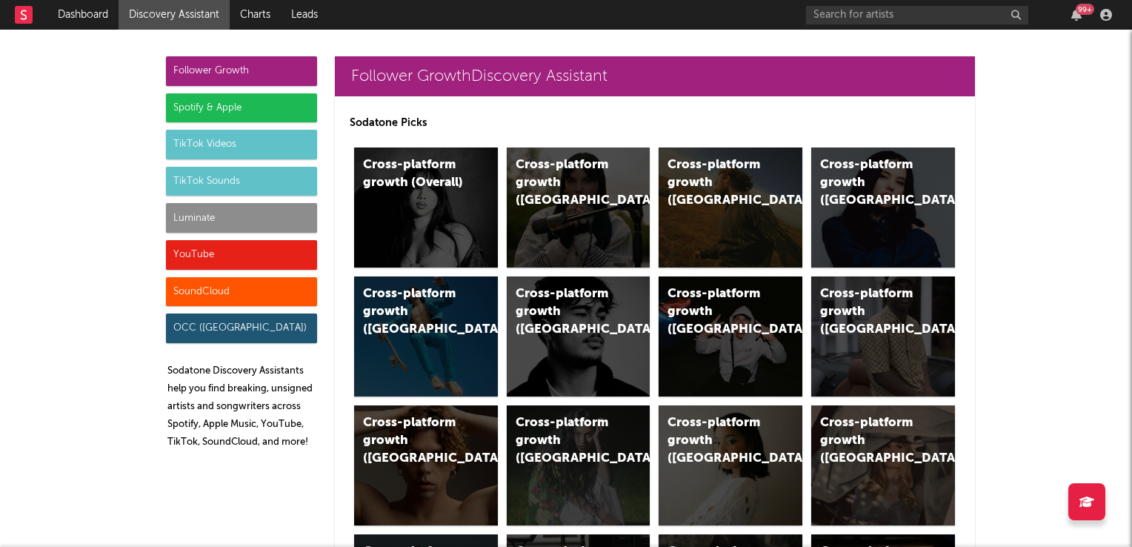
click at [235, 182] on div "TikTok Sounds" at bounding box center [241, 182] width 151 height 30
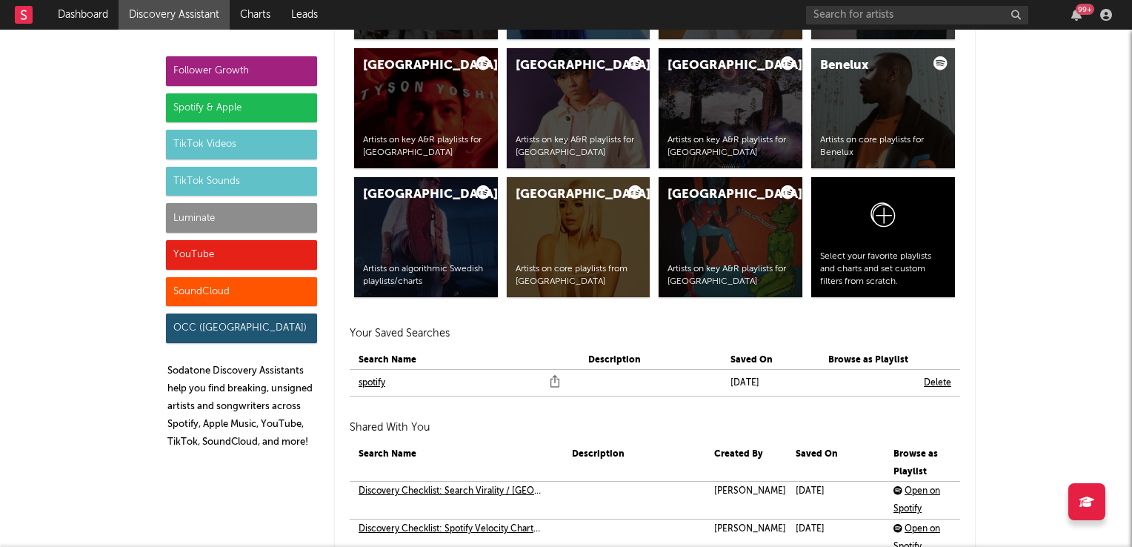
scroll to position [5399, 0]
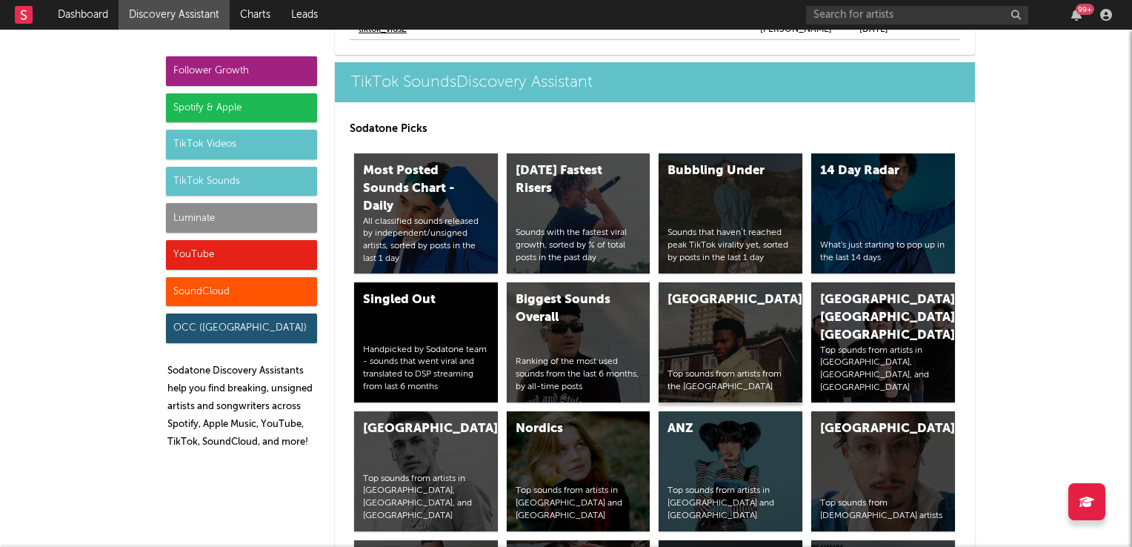
click at [712, 311] on div "United Kingdom Top sounds from artists from the United Kingdom" at bounding box center [731, 342] width 144 height 120
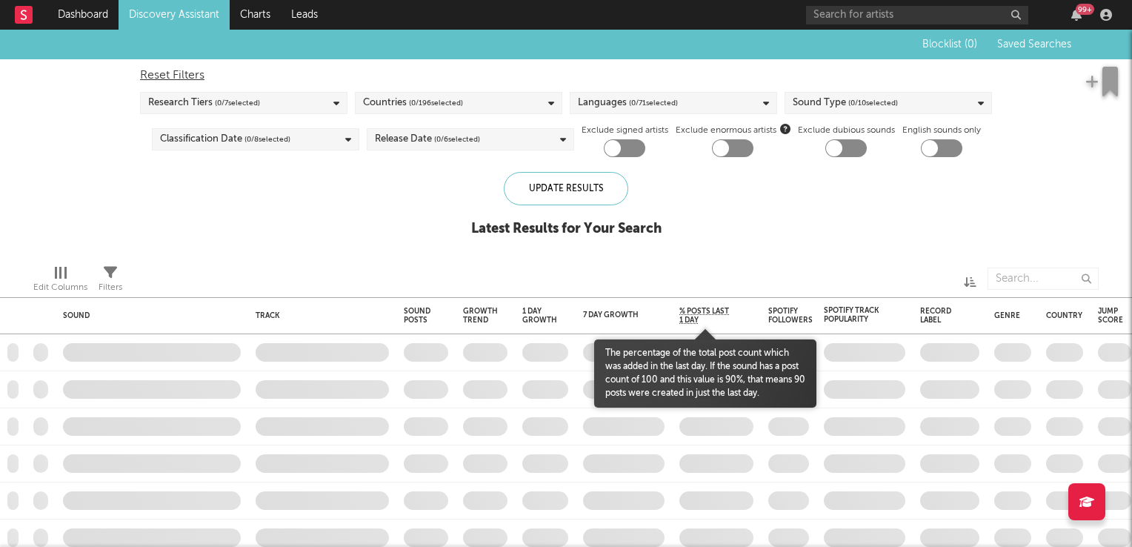
checkbox input "true"
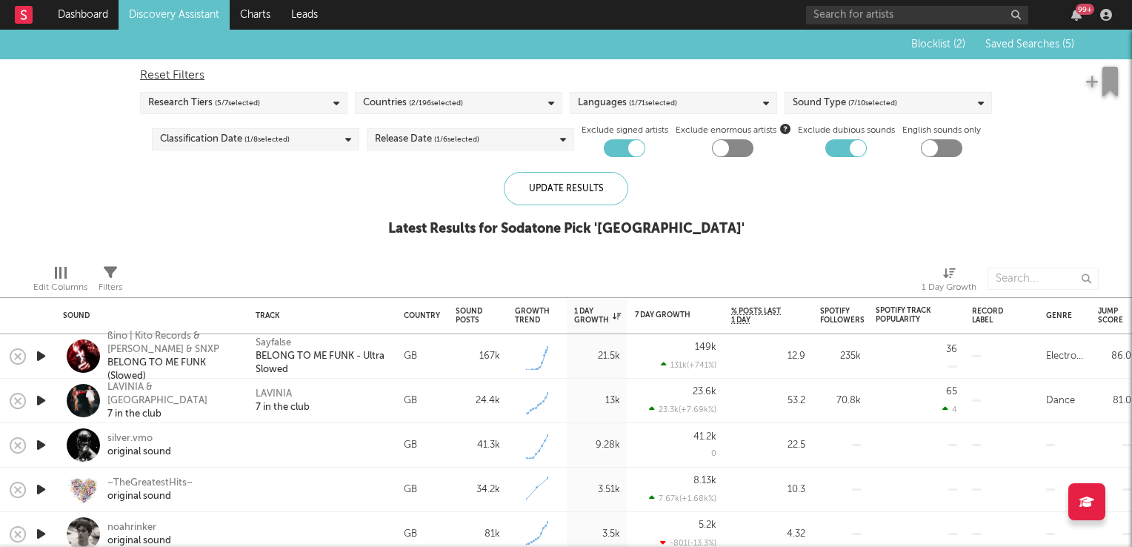
click at [39, 402] on icon "button" at bounding box center [41, 400] width 16 height 19
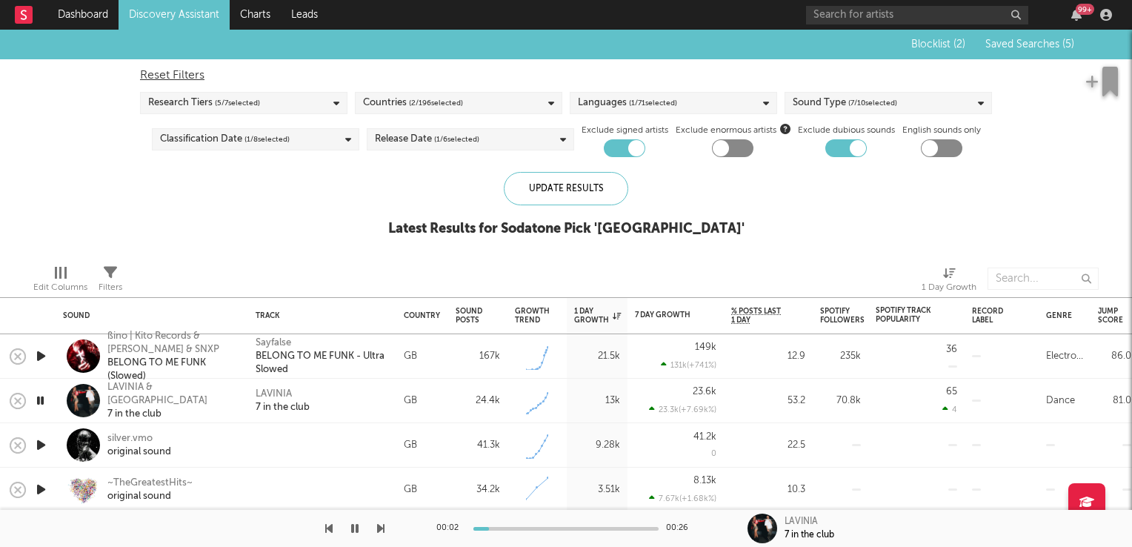
click at [39, 402] on icon "button" at bounding box center [40, 400] width 14 height 19
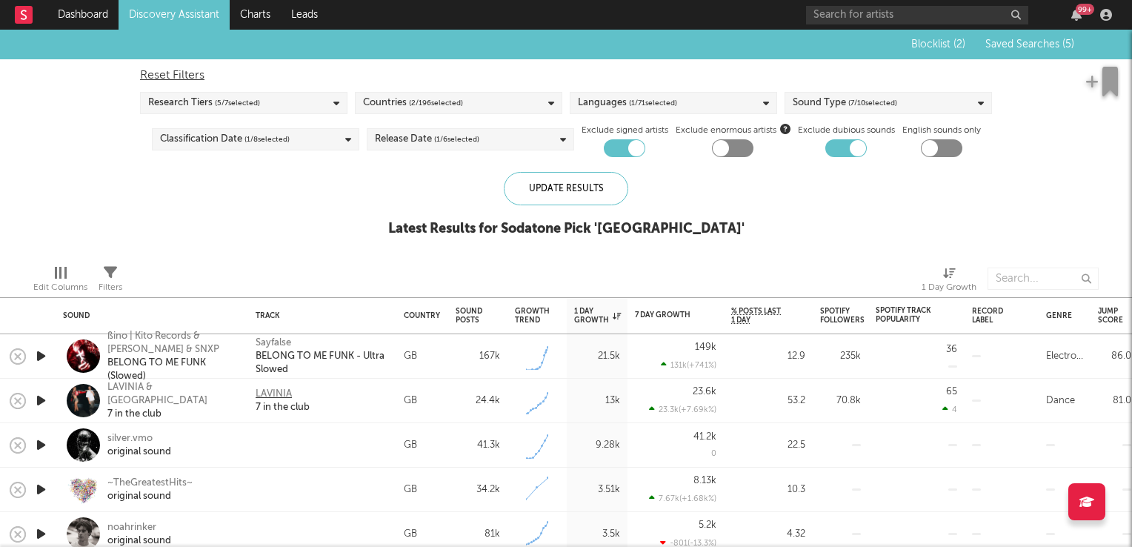
click at [273, 392] on div "LAVINIA" at bounding box center [274, 394] width 36 height 13
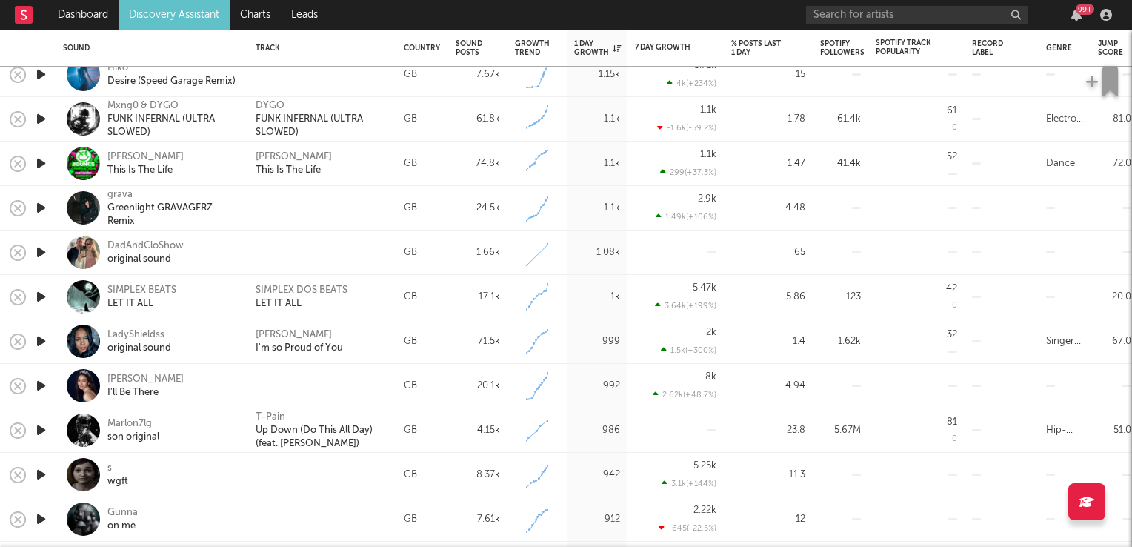
click at [36, 298] on icon "button" at bounding box center [41, 297] width 16 height 19
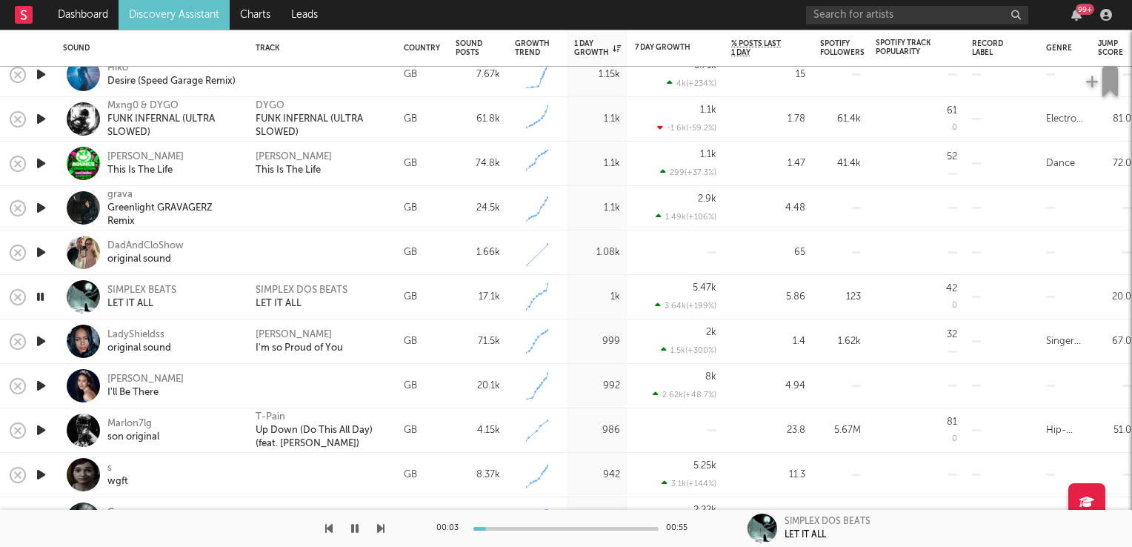
click at [36, 298] on icon "button" at bounding box center [40, 297] width 14 height 19
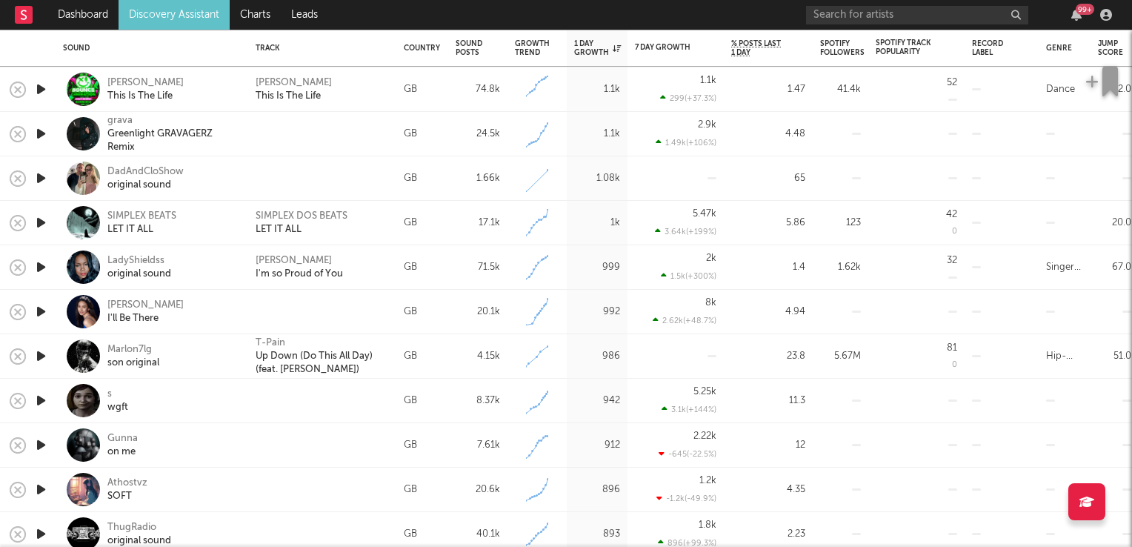
click at [39, 354] on icon "button" at bounding box center [41, 356] width 16 height 19
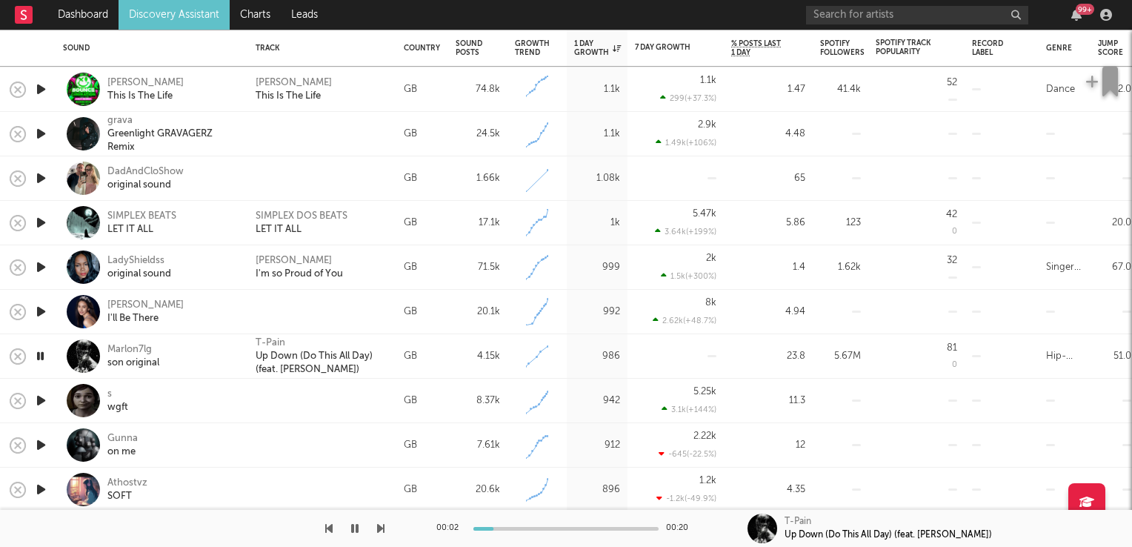
click at [39, 354] on icon "button" at bounding box center [40, 356] width 14 height 19
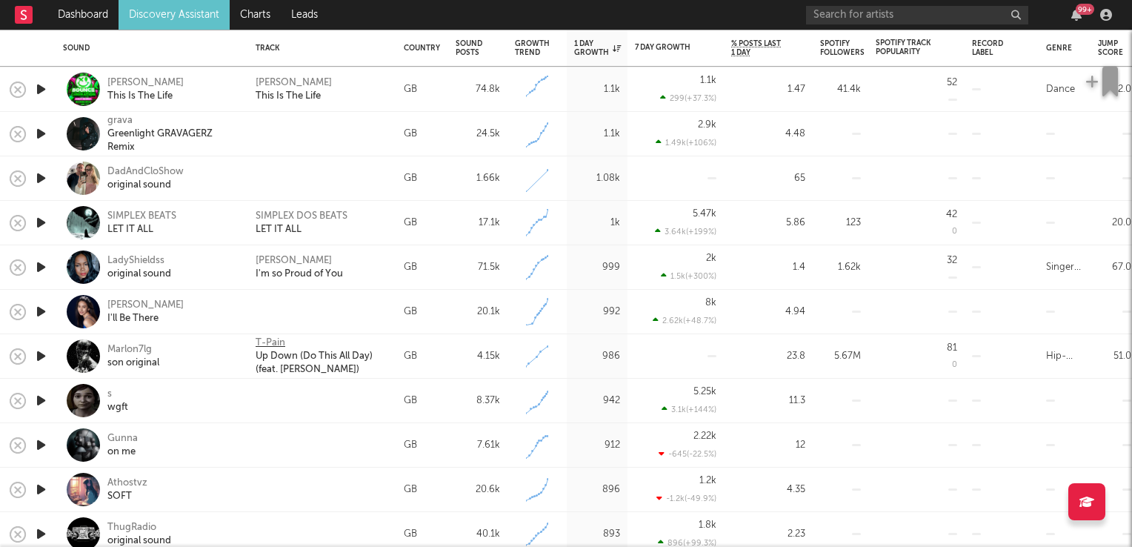
click at [273, 342] on div "T-Pain" at bounding box center [271, 342] width 30 height 13
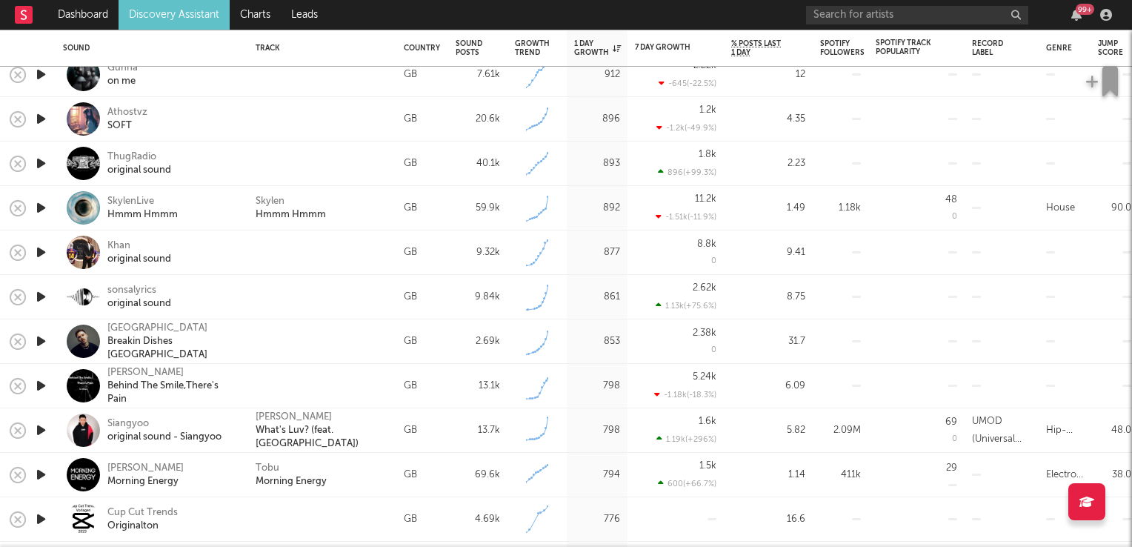
click at [42, 340] on icon "button" at bounding box center [41, 341] width 16 height 19
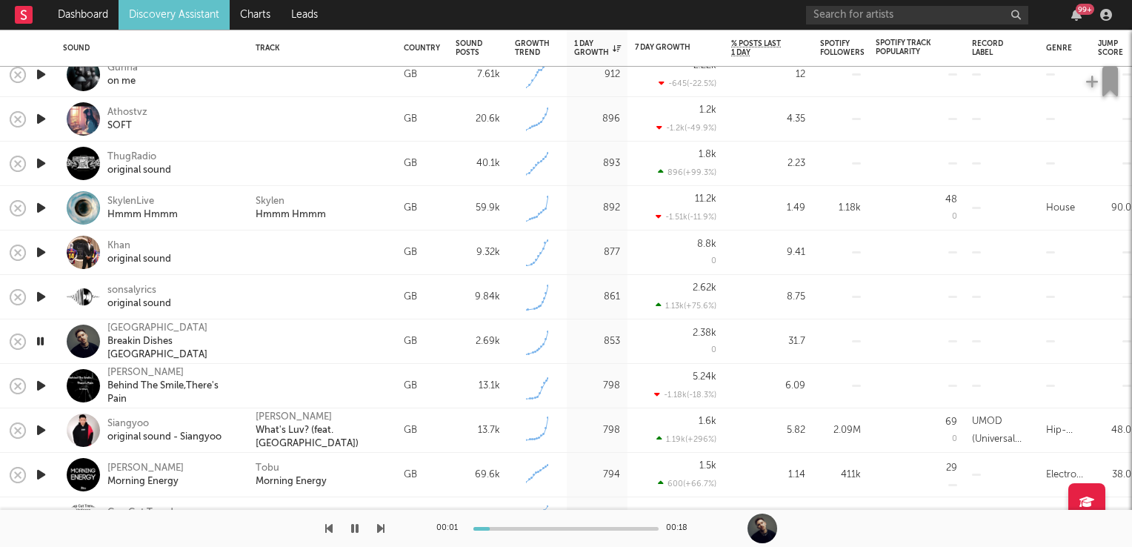
click at [42, 340] on icon "button" at bounding box center [40, 341] width 14 height 19
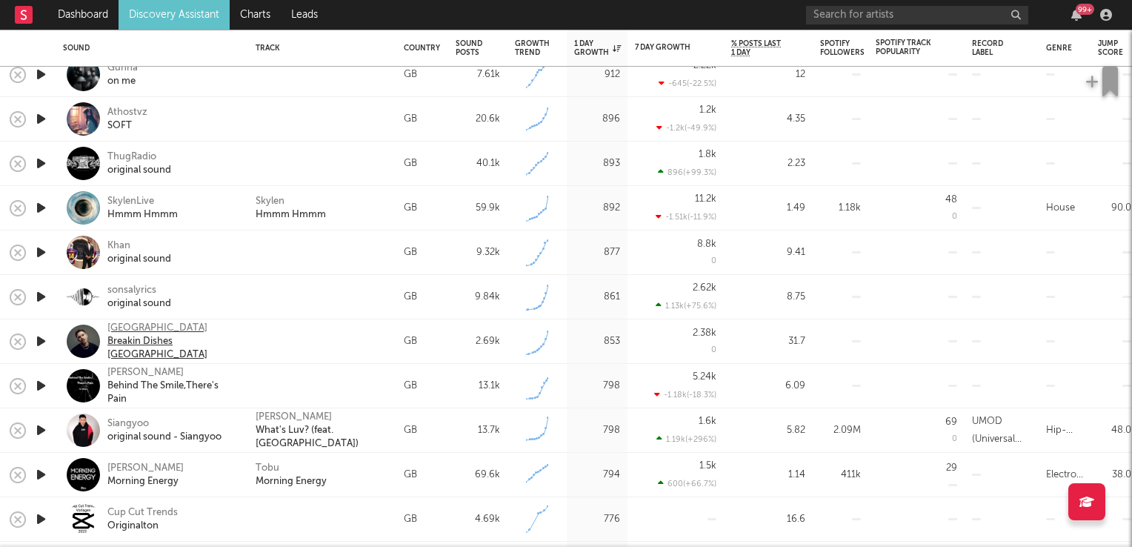
click at [140, 334] on div "Ely Oaks" at bounding box center [172, 328] width 130 height 13
click at [43, 432] on icon "button" at bounding box center [41, 430] width 16 height 19
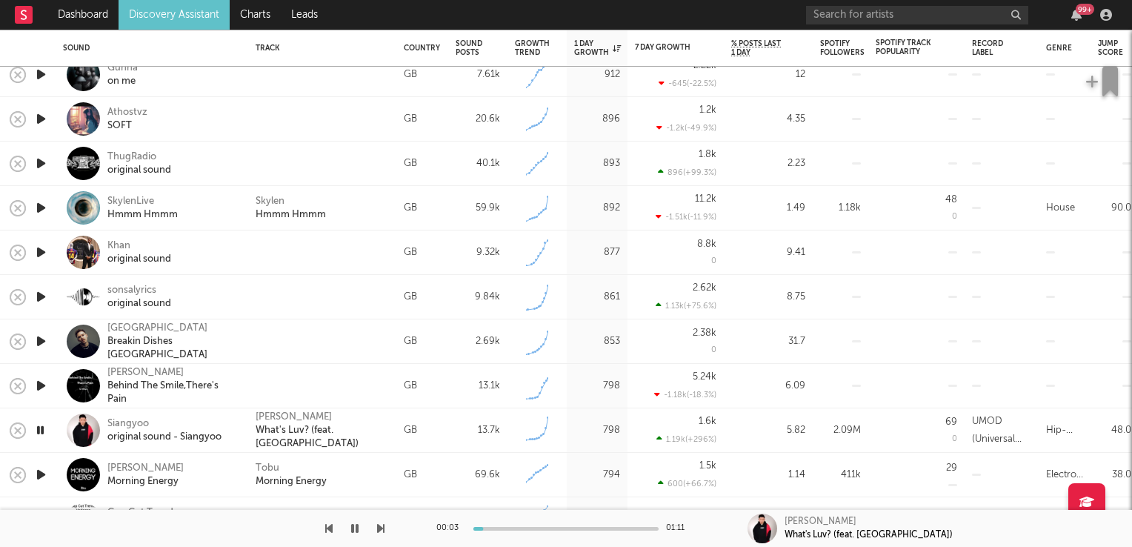
click at [43, 432] on icon "button" at bounding box center [40, 430] width 14 height 19
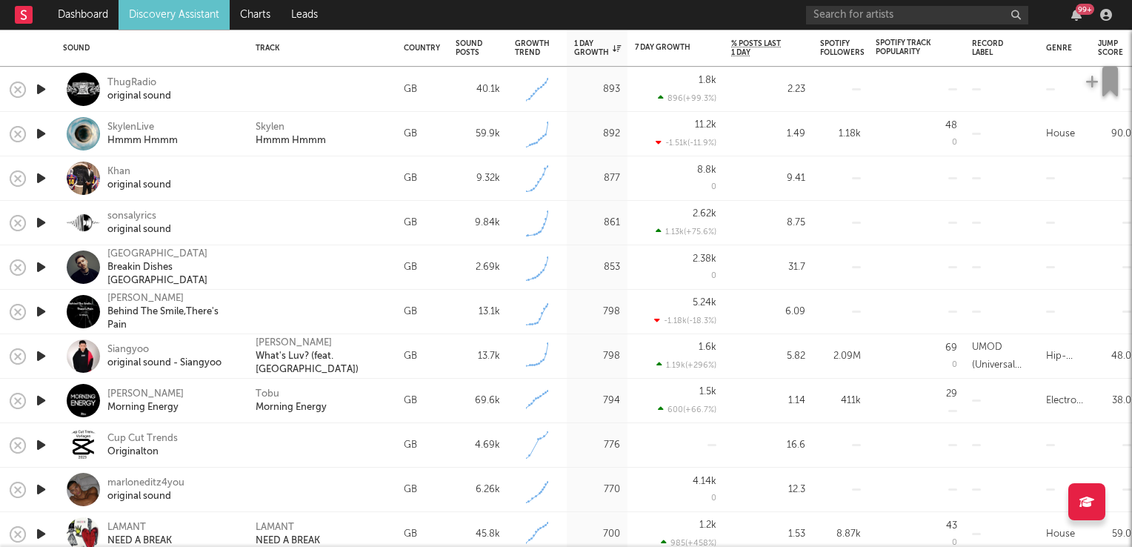
click at [40, 402] on icon "button" at bounding box center [41, 400] width 16 height 19
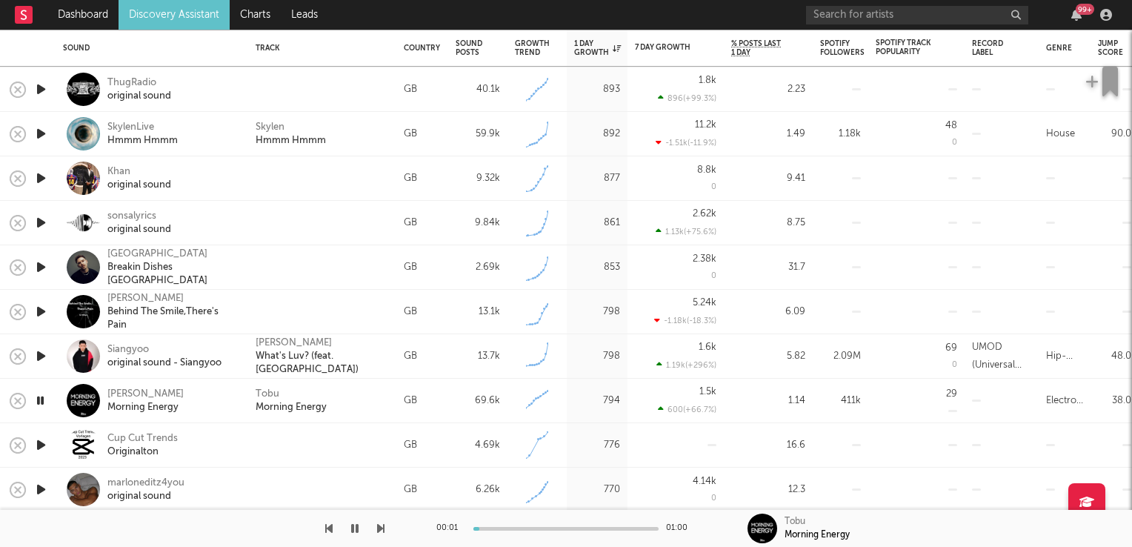
click at [40, 402] on icon "button" at bounding box center [40, 400] width 14 height 19
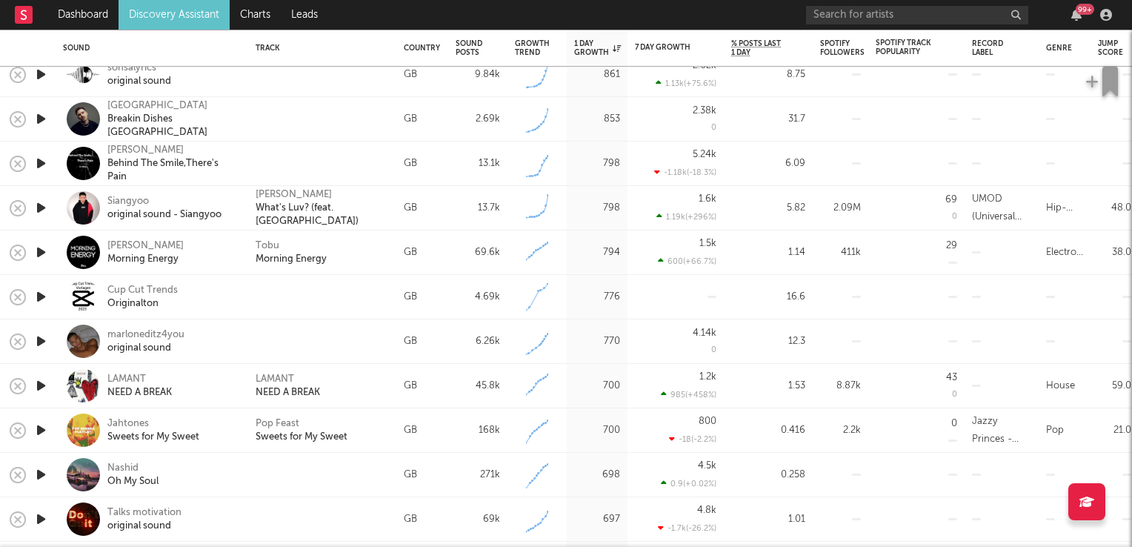
click at [39, 387] on icon "button" at bounding box center [41, 386] width 16 height 19
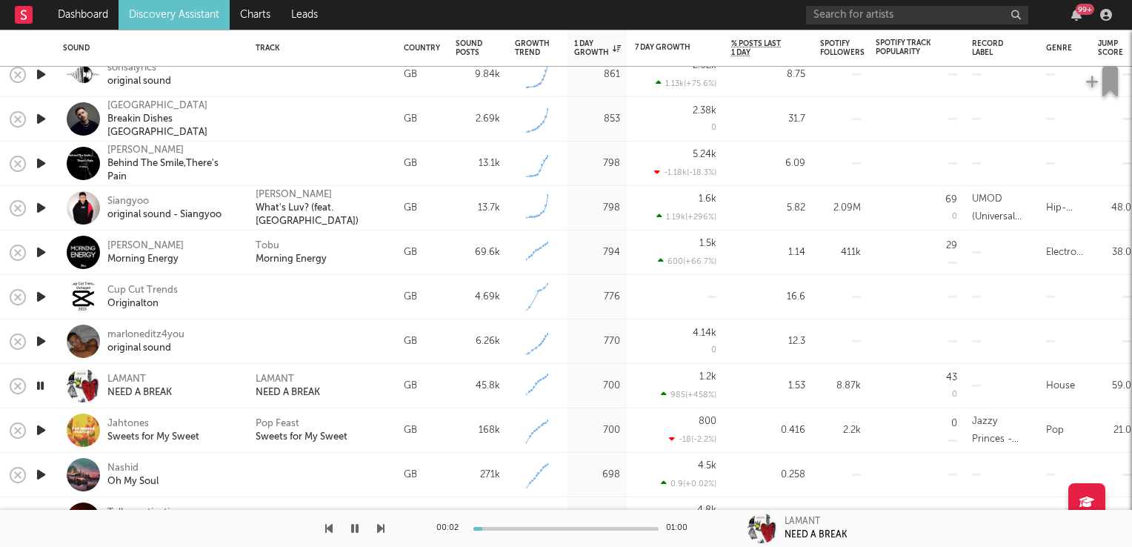
click at [39, 387] on icon "button" at bounding box center [40, 386] width 14 height 19
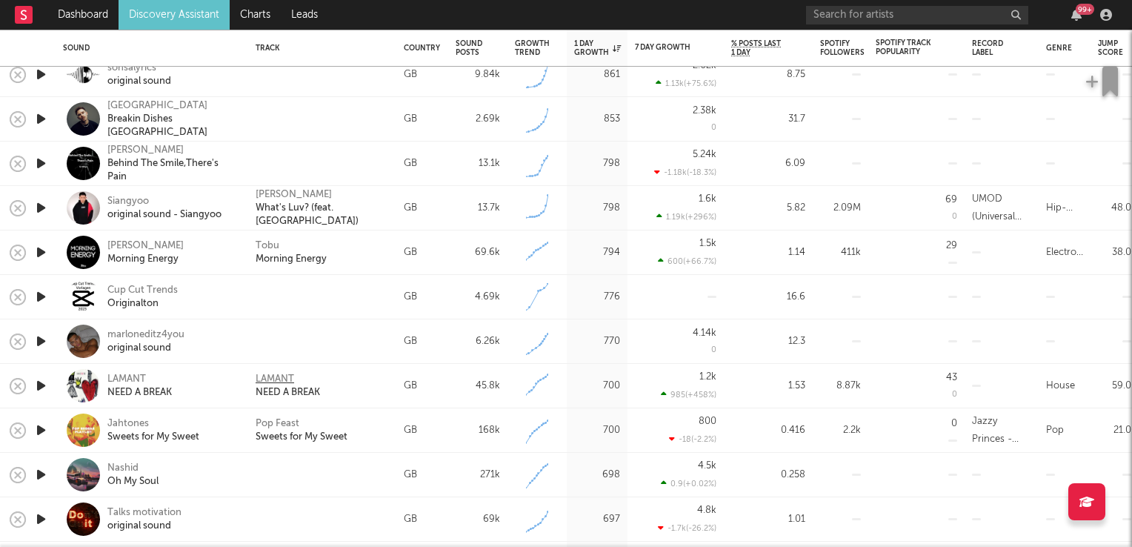
click at [283, 377] on div "LAMANT" at bounding box center [275, 379] width 39 height 13
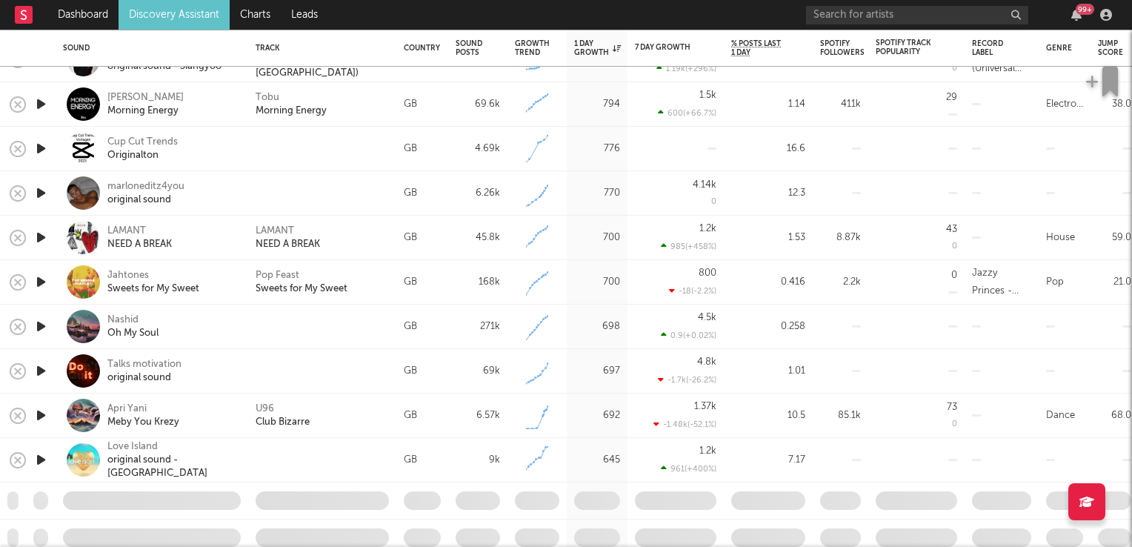
click at [36, 418] on icon "button" at bounding box center [41, 415] width 16 height 19
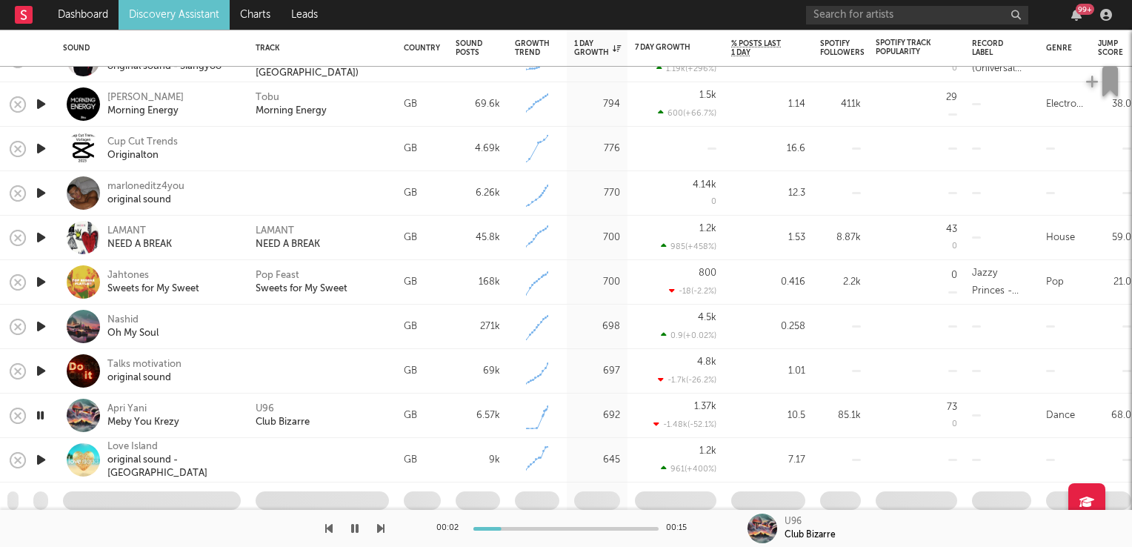
click at [41, 417] on icon "button" at bounding box center [40, 415] width 14 height 19
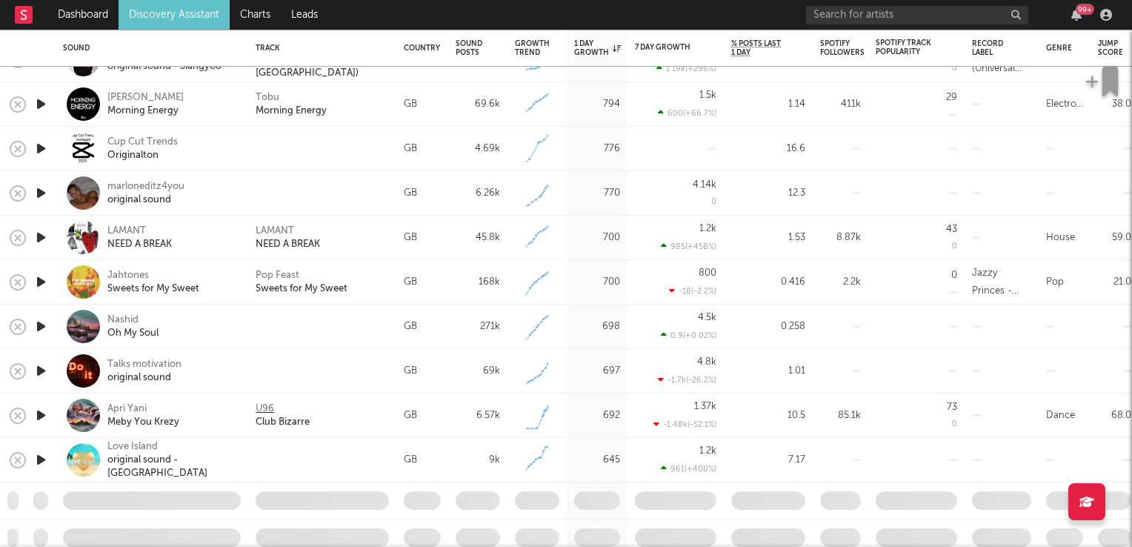
click at [273, 405] on div "U96" at bounding box center [265, 408] width 19 height 13
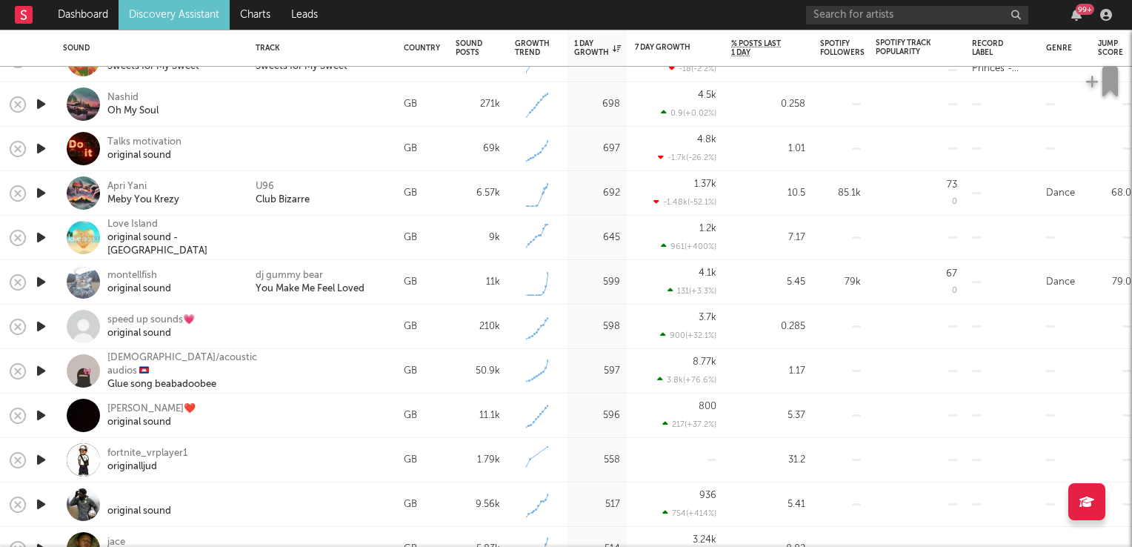
click at [42, 283] on icon "button" at bounding box center [41, 282] width 16 height 19
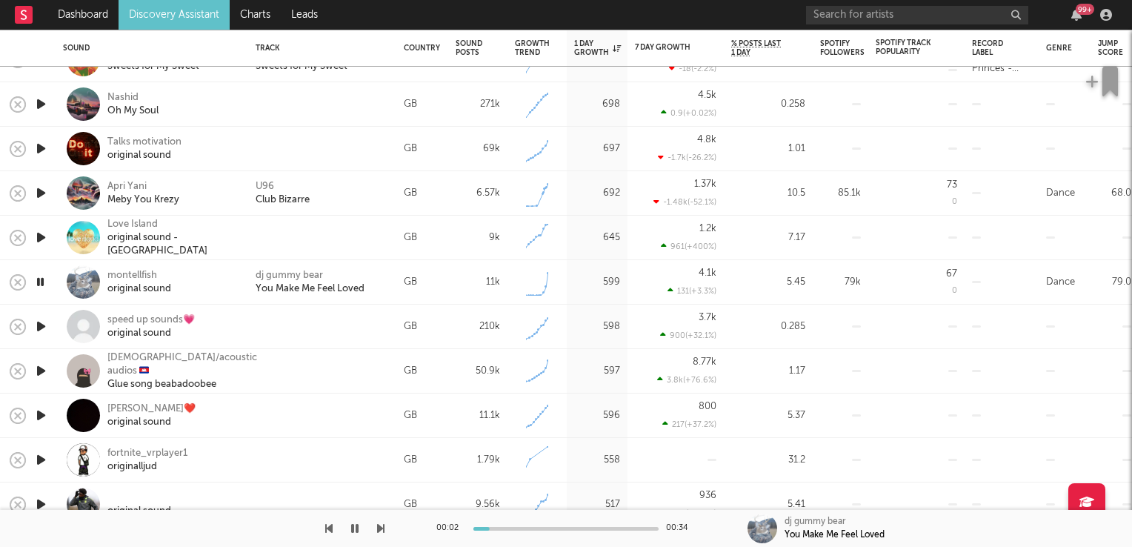
click at [42, 283] on icon "button" at bounding box center [40, 282] width 14 height 19
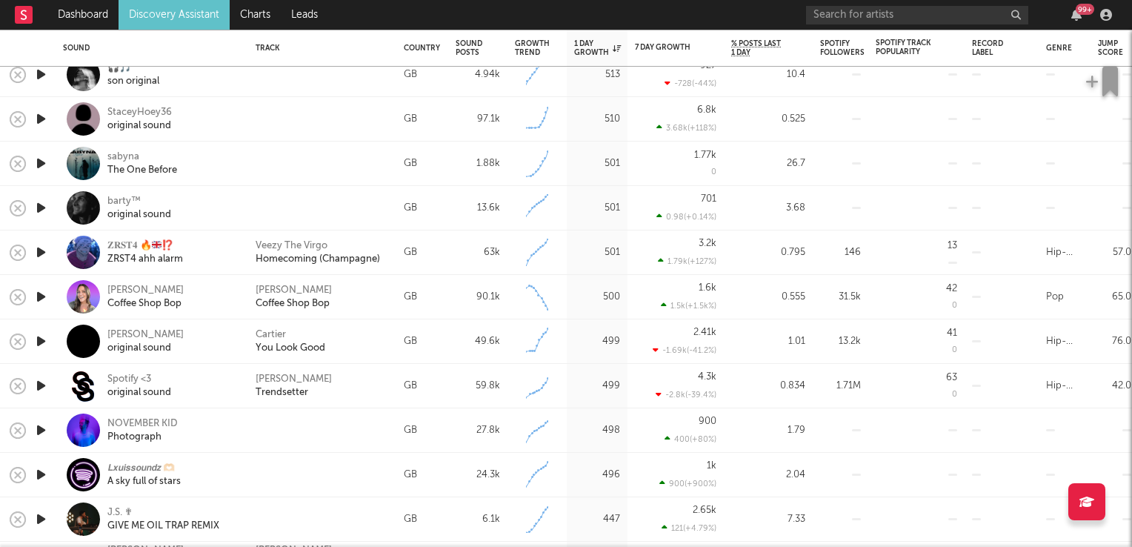
click at [42, 298] on icon "button" at bounding box center [41, 297] width 16 height 19
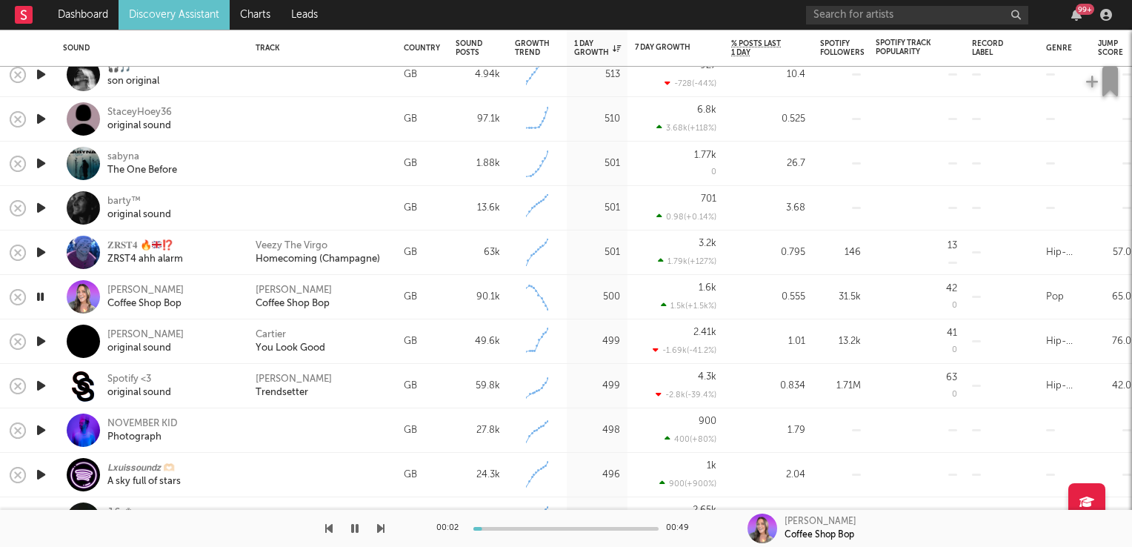
click at [42, 298] on icon "button" at bounding box center [40, 297] width 14 height 19
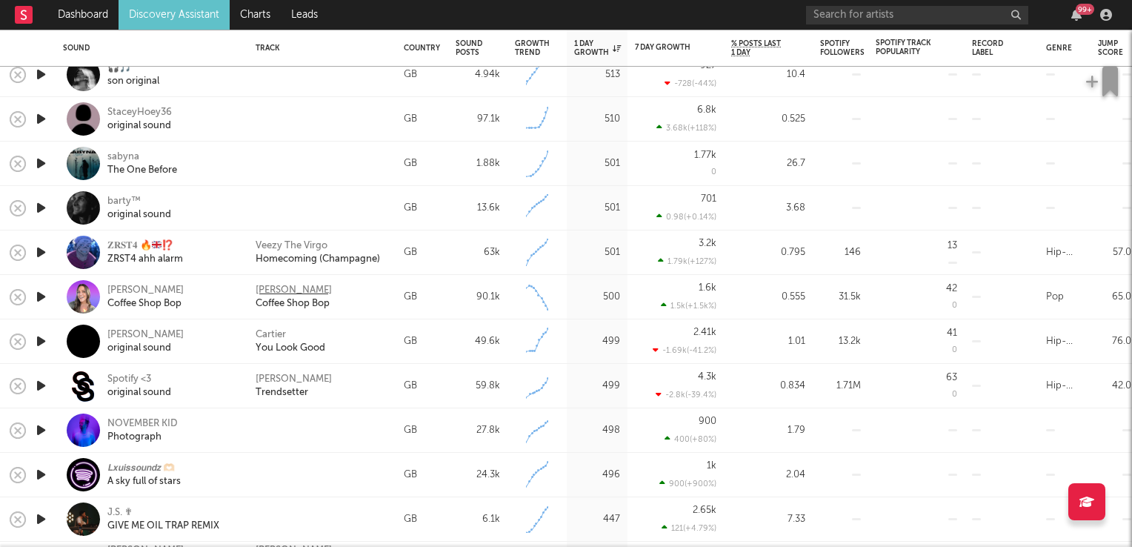
click at [311, 289] on div "Sarah Maddack" at bounding box center [294, 290] width 76 height 13
click at [42, 388] on icon "button" at bounding box center [41, 386] width 16 height 19
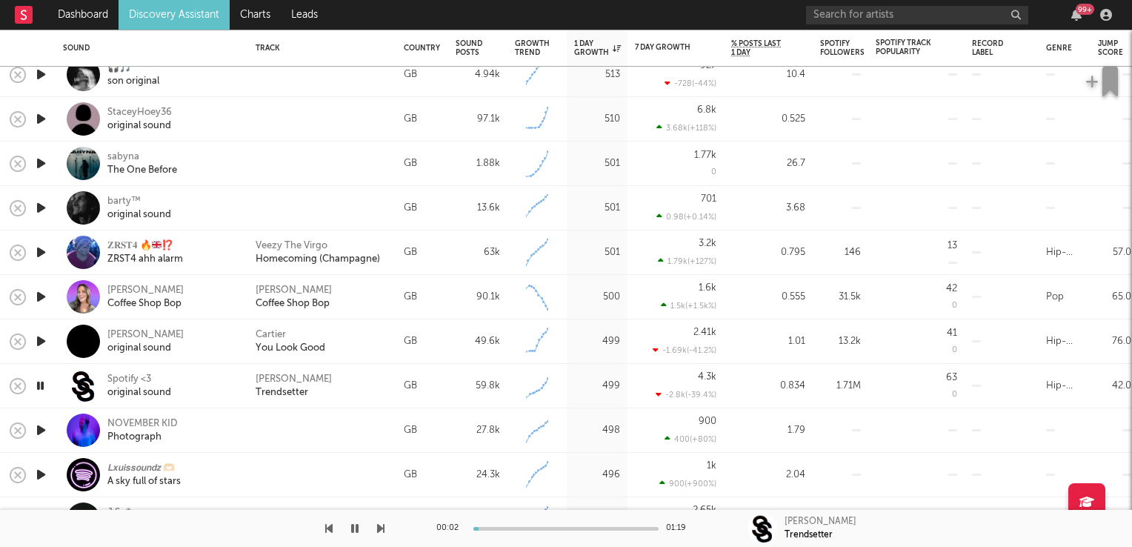
click at [42, 388] on icon "button" at bounding box center [40, 386] width 14 height 19
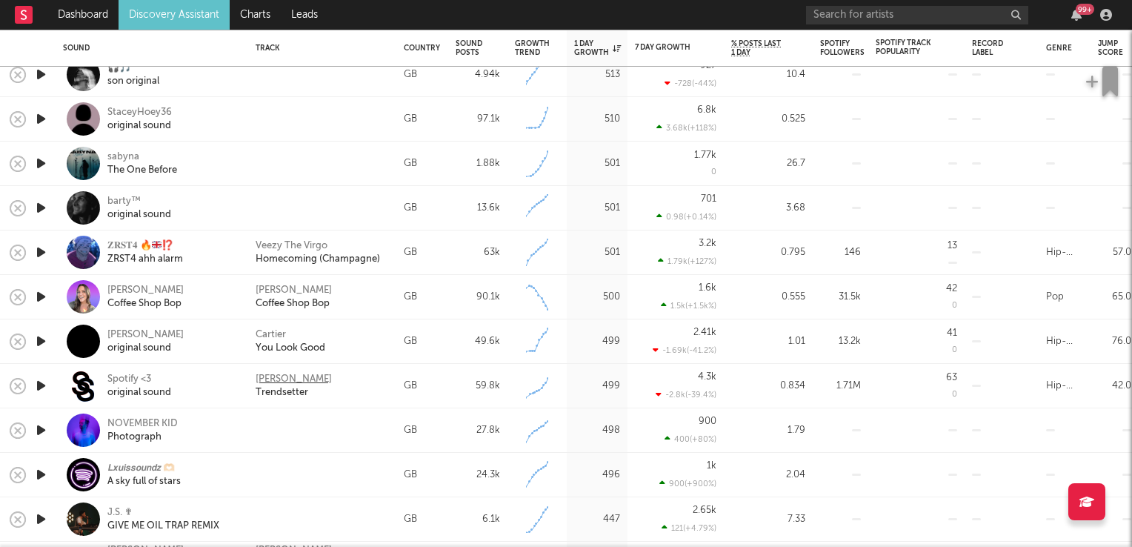
click at [279, 379] on div "Connor Price" at bounding box center [294, 379] width 76 height 13
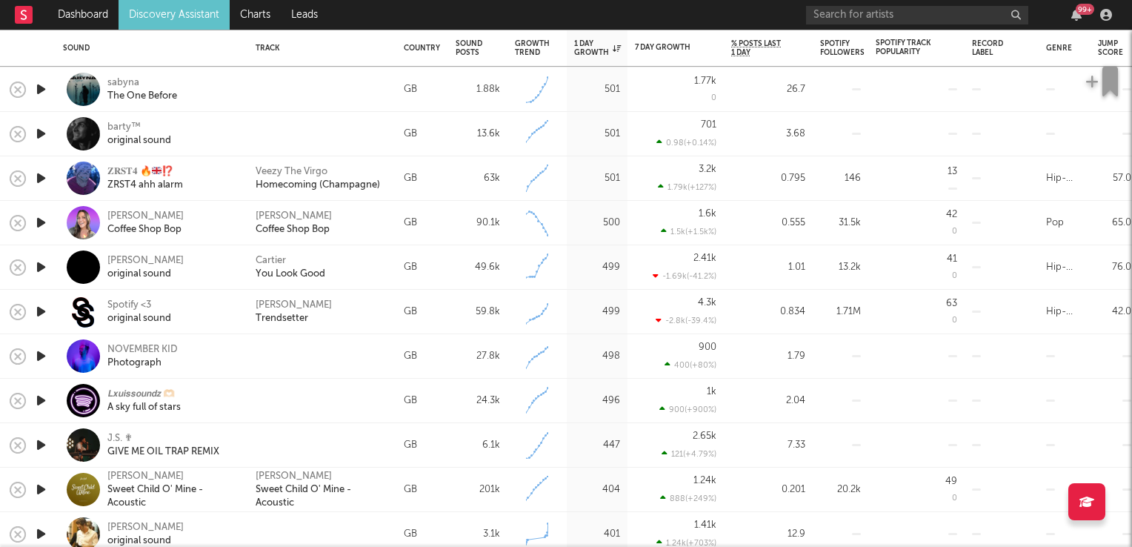
click at [37, 357] on icon "button" at bounding box center [41, 356] width 16 height 19
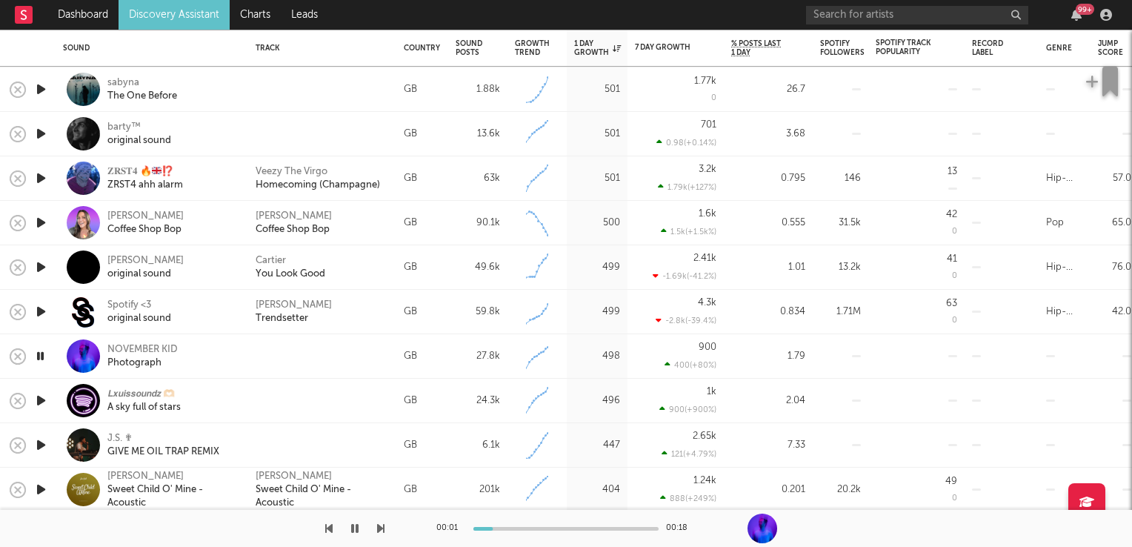
click at [37, 357] on icon "button" at bounding box center [40, 356] width 14 height 19
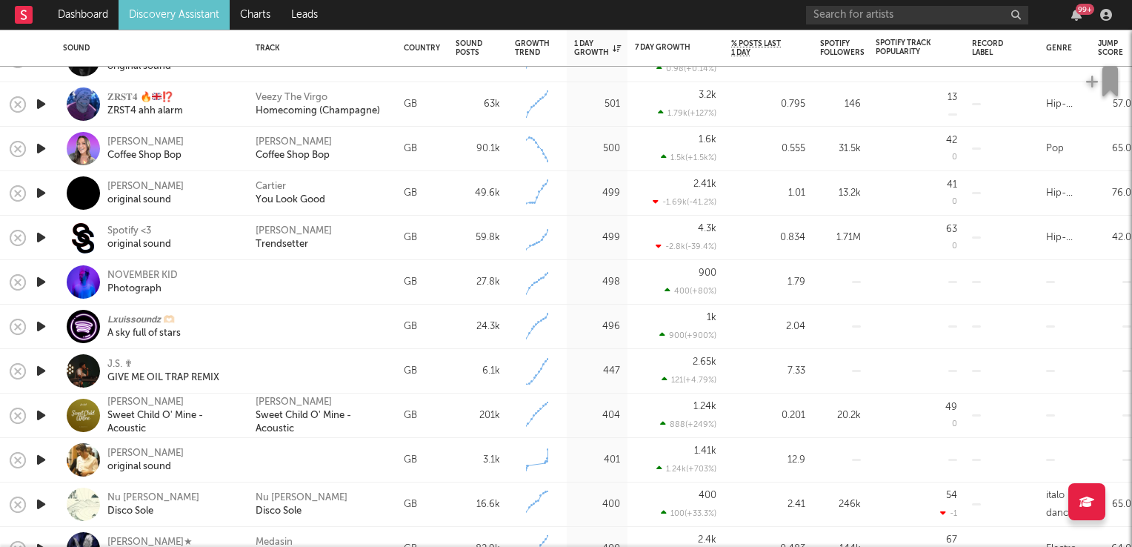
click at [38, 368] on icon "button" at bounding box center [41, 371] width 16 height 19
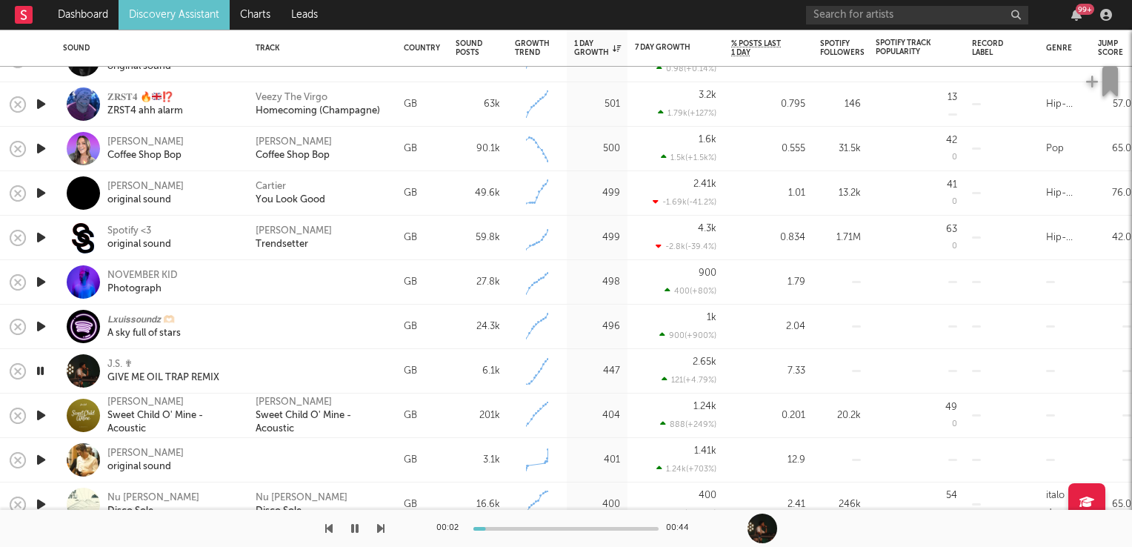
click at [37, 368] on icon "button" at bounding box center [40, 371] width 14 height 19
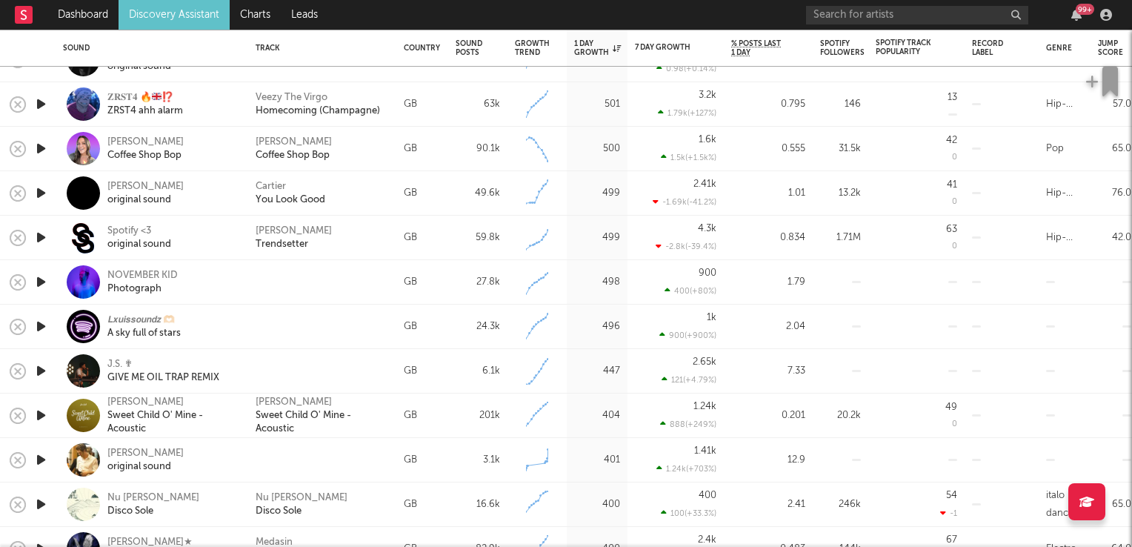
click at [38, 418] on icon "button" at bounding box center [41, 415] width 16 height 19
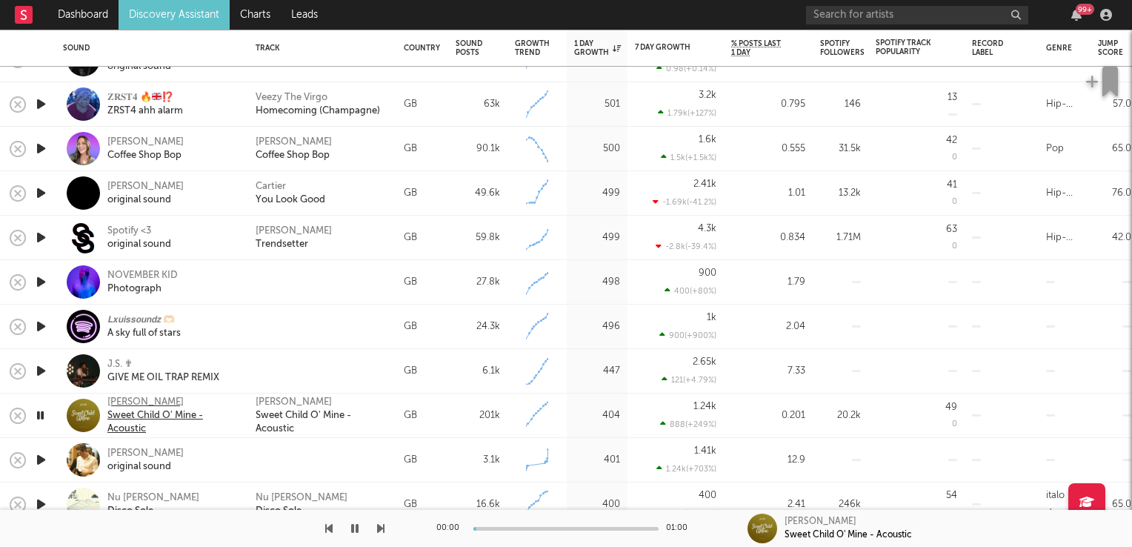
drag, startPoint x: 38, startPoint y: 418, endPoint x: 208, endPoint y: 417, distance: 170.5
click at [39, 418] on icon "button" at bounding box center [40, 415] width 14 height 19
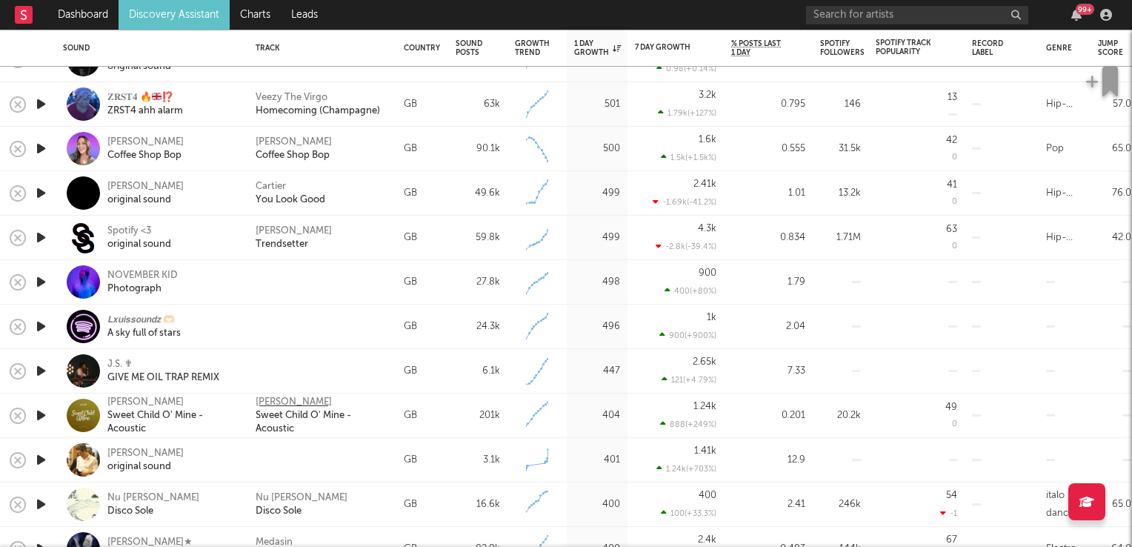
click at [276, 402] on div "Jae Hall" at bounding box center [294, 402] width 76 height 13
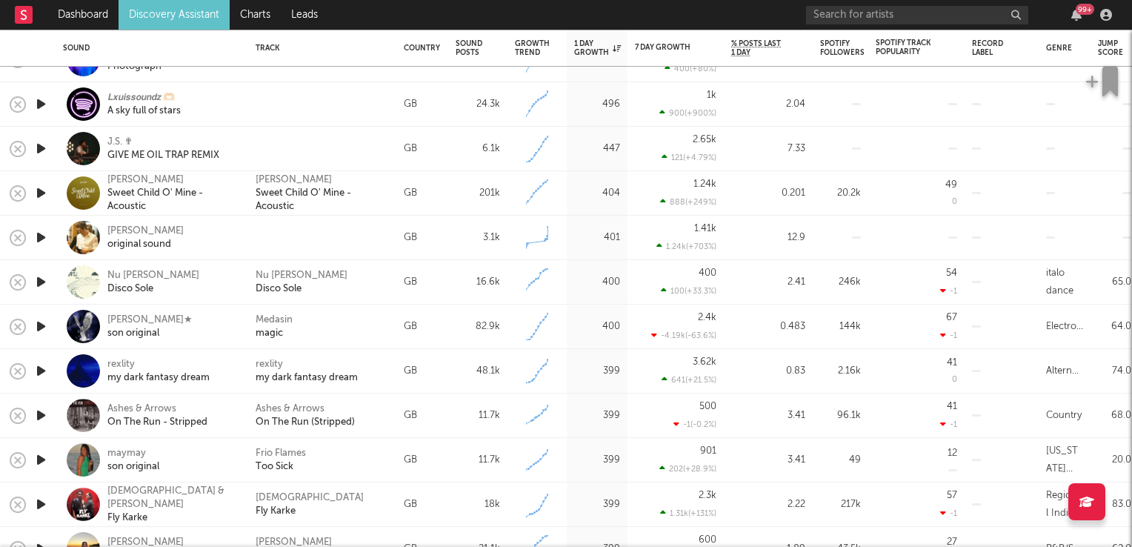
click at [36, 280] on icon "button" at bounding box center [41, 282] width 16 height 19
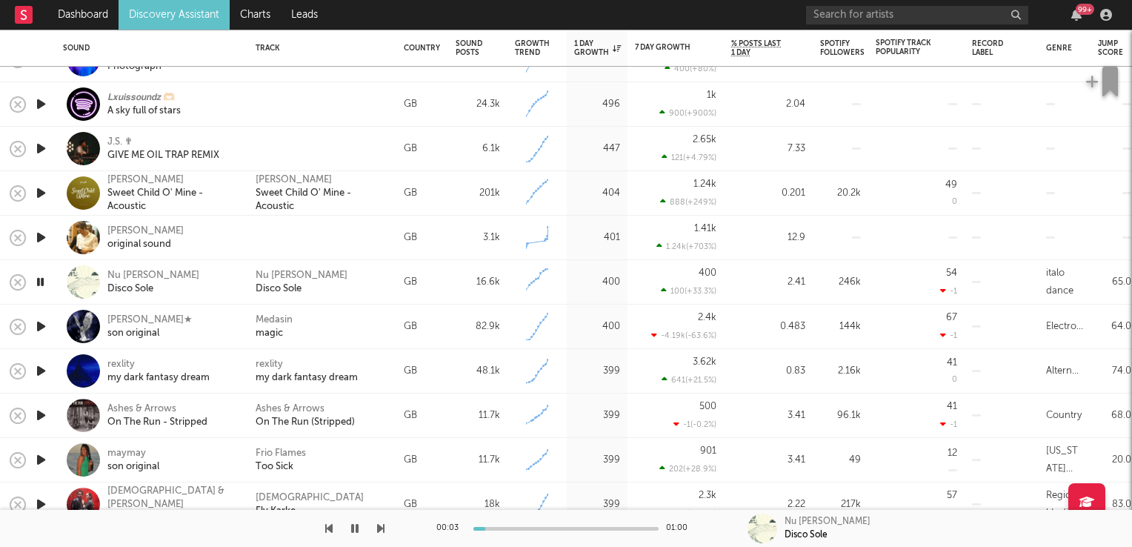
click at [41, 282] on icon "button" at bounding box center [40, 282] width 14 height 19
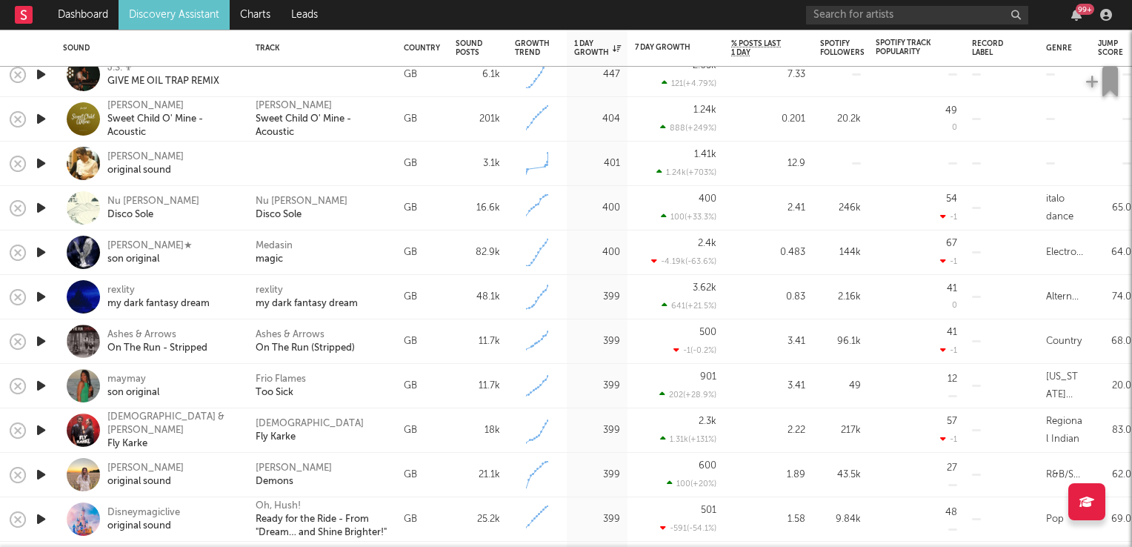
click at [38, 386] on icon "button" at bounding box center [41, 386] width 16 height 19
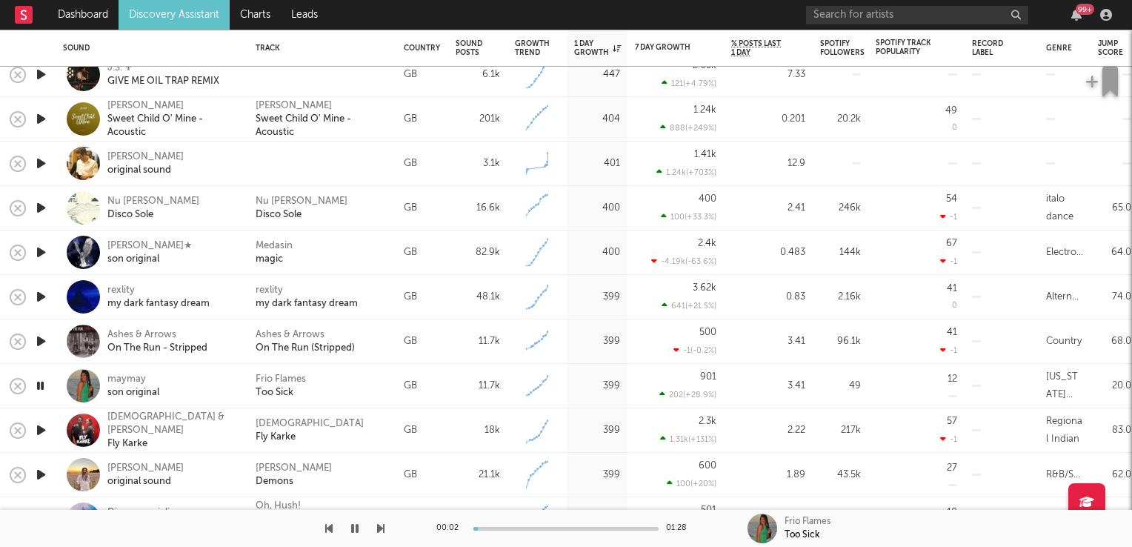
click at [38, 386] on icon "button" at bounding box center [40, 386] width 14 height 19
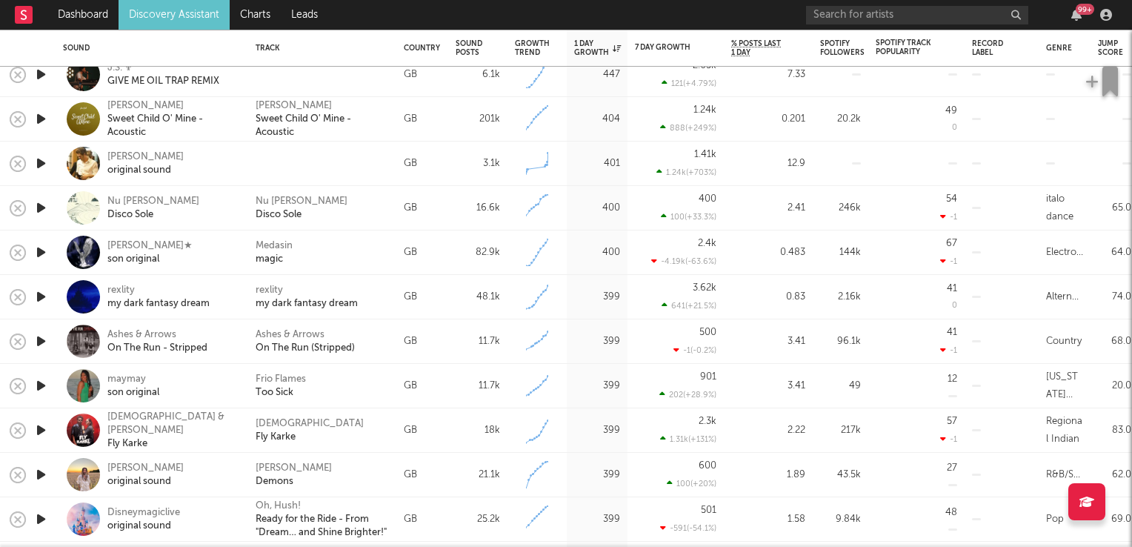
click at [42, 430] on icon "button" at bounding box center [41, 430] width 16 height 19
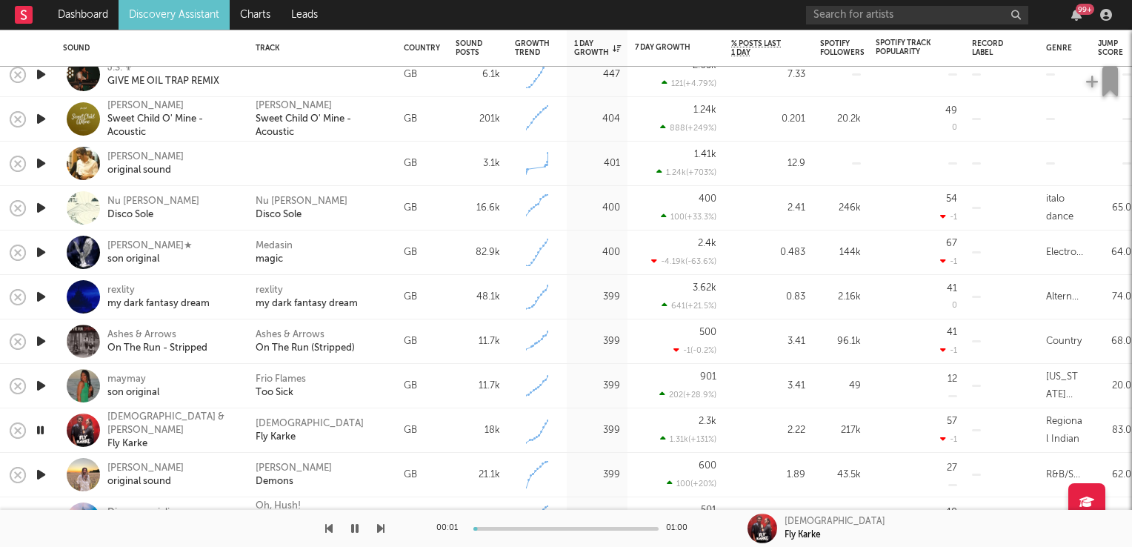
click at [42, 430] on icon "button" at bounding box center [40, 430] width 14 height 19
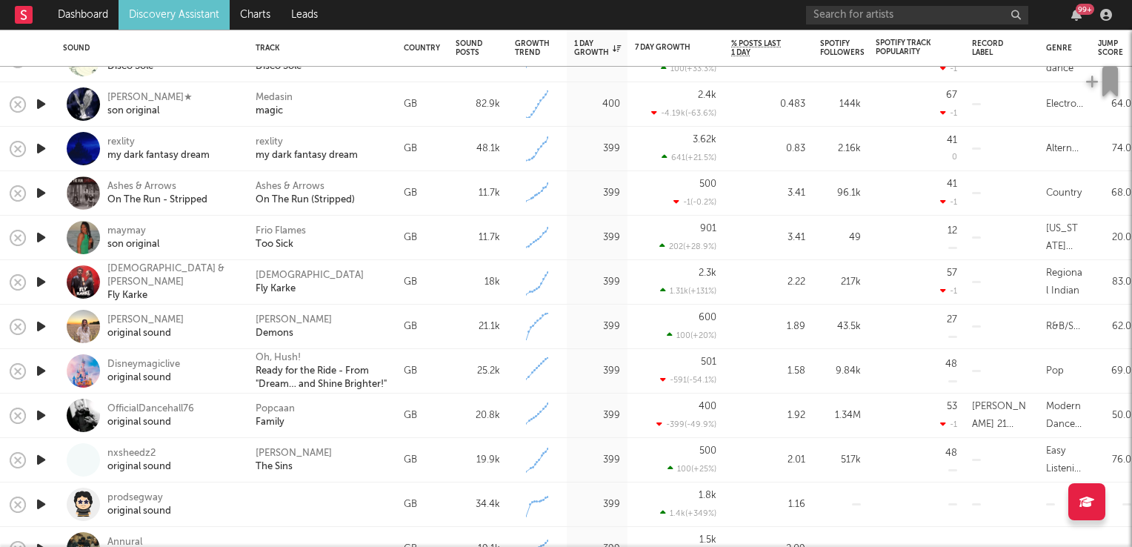
click at [42, 328] on icon "button" at bounding box center [41, 326] width 16 height 19
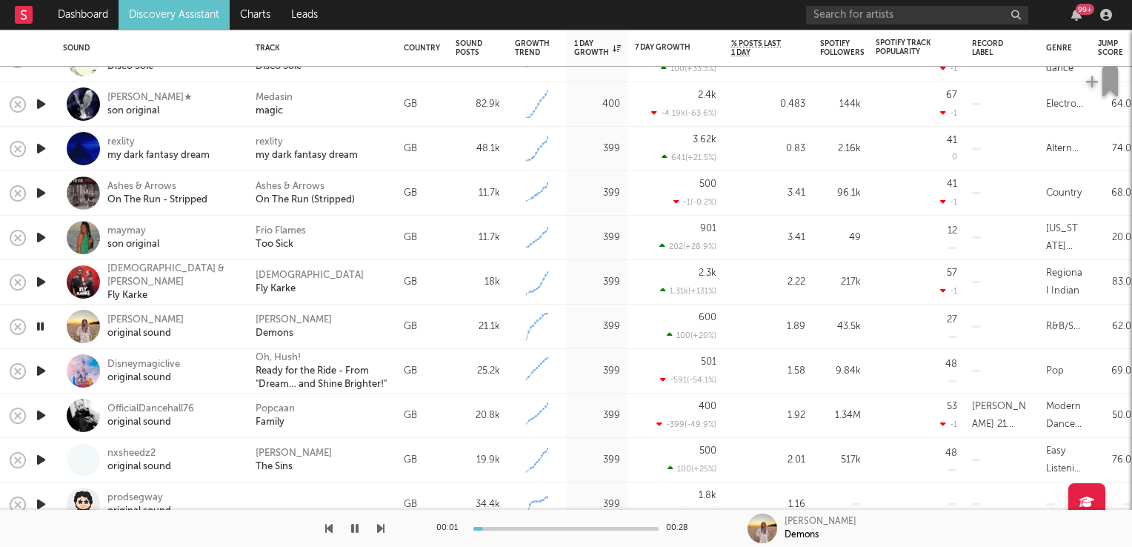
click at [42, 328] on icon "button" at bounding box center [40, 326] width 14 height 19
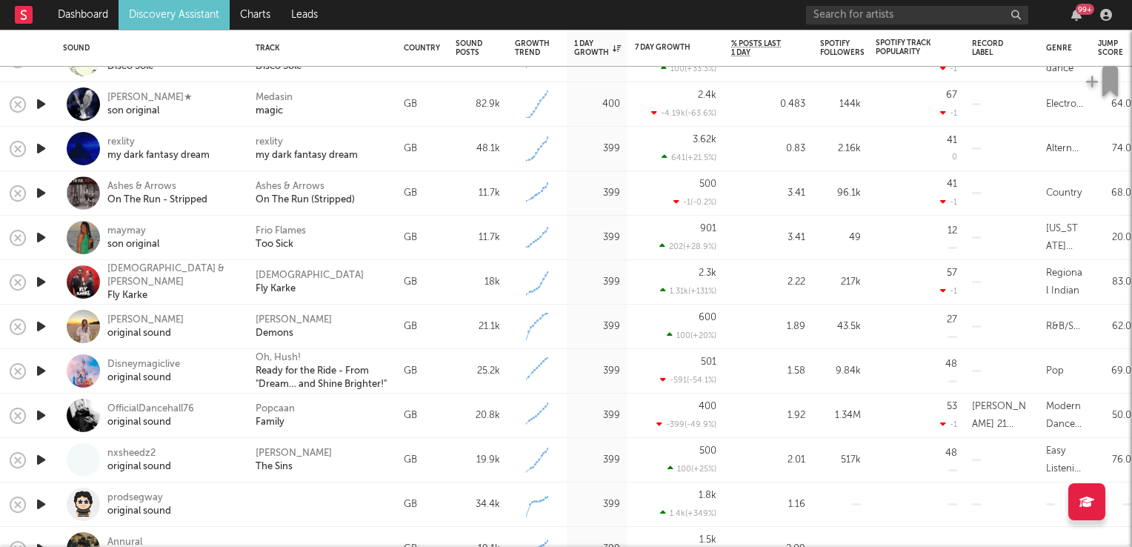
click at [39, 417] on icon "button" at bounding box center [41, 415] width 16 height 19
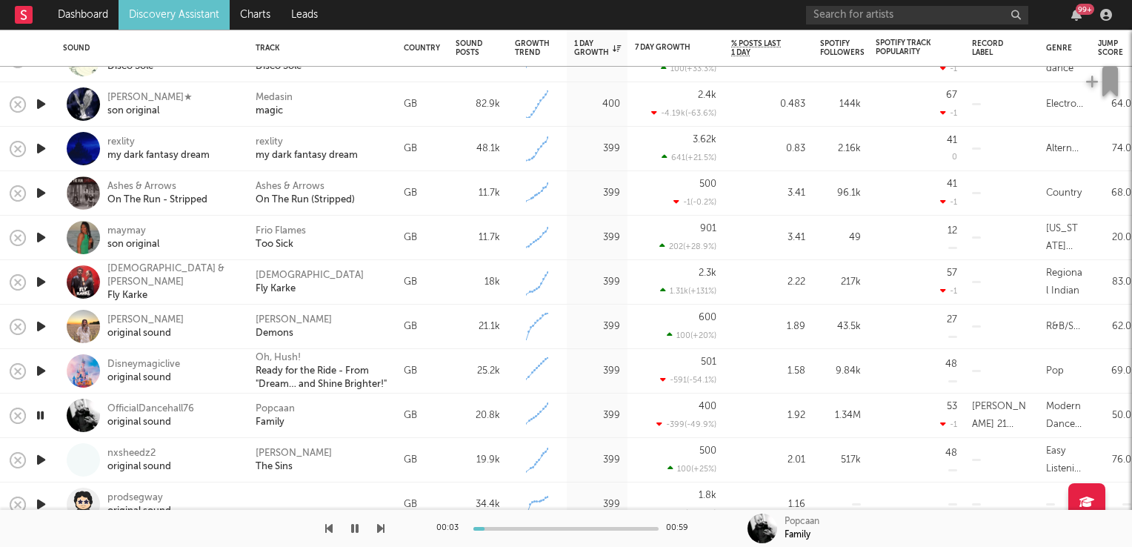
click at [39, 419] on icon "button" at bounding box center [40, 415] width 14 height 19
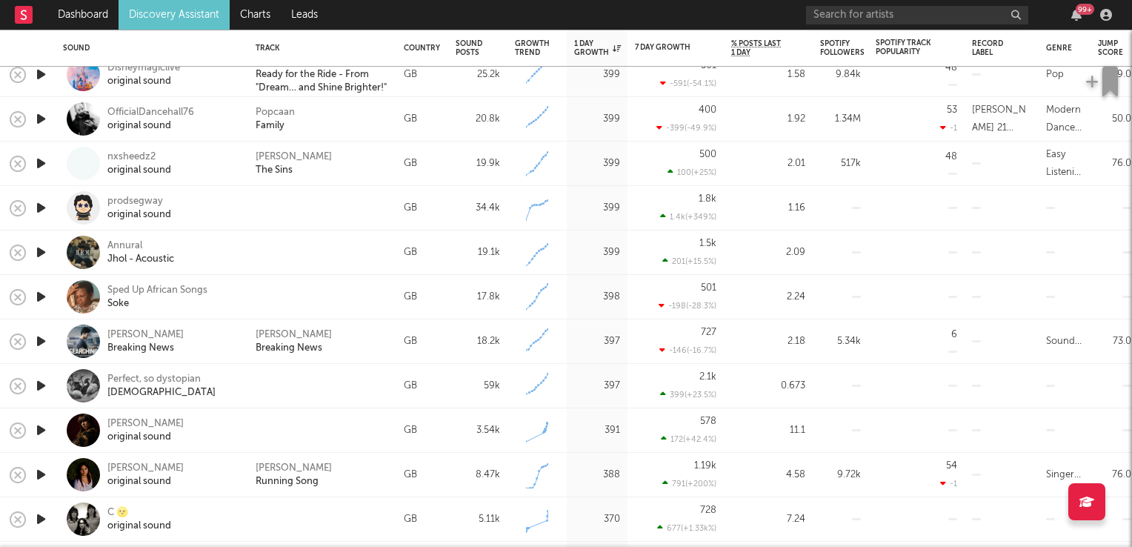
click at [40, 253] on icon "button" at bounding box center [41, 252] width 16 height 19
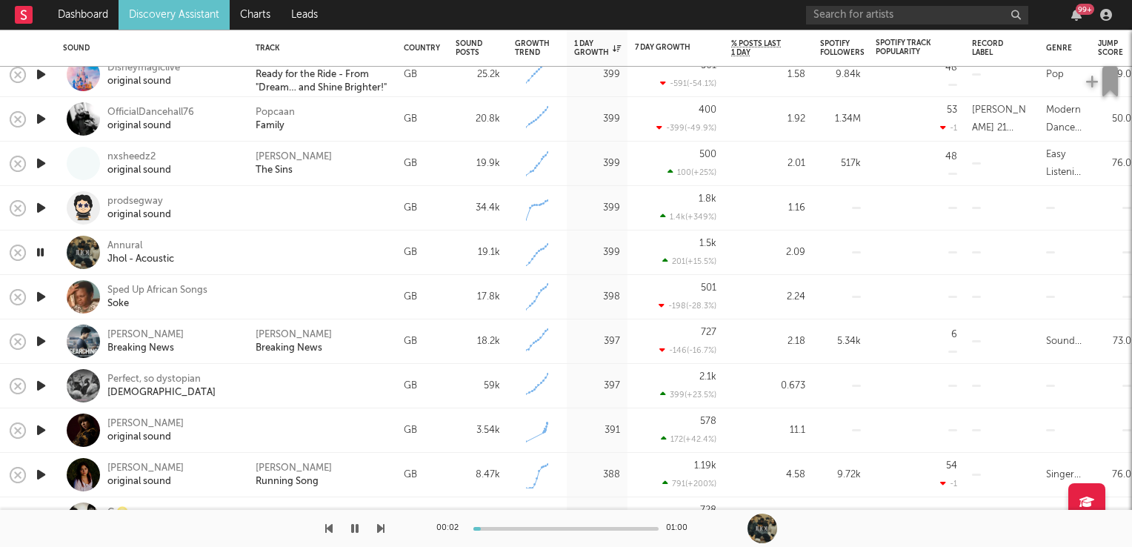
click at [40, 253] on icon "button" at bounding box center [40, 252] width 14 height 19
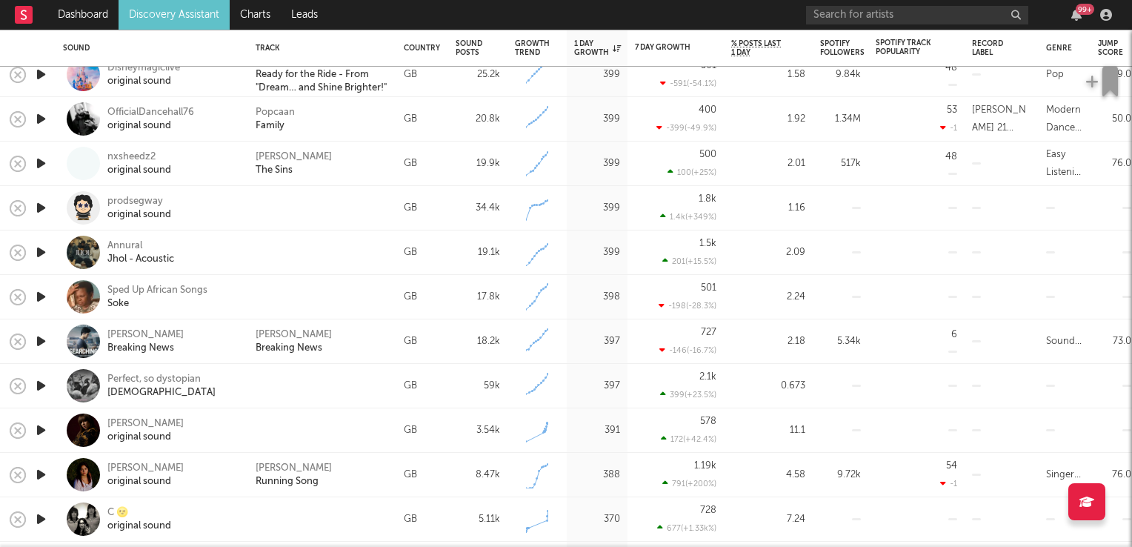
click at [40, 298] on icon "button" at bounding box center [41, 297] width 16 height 19
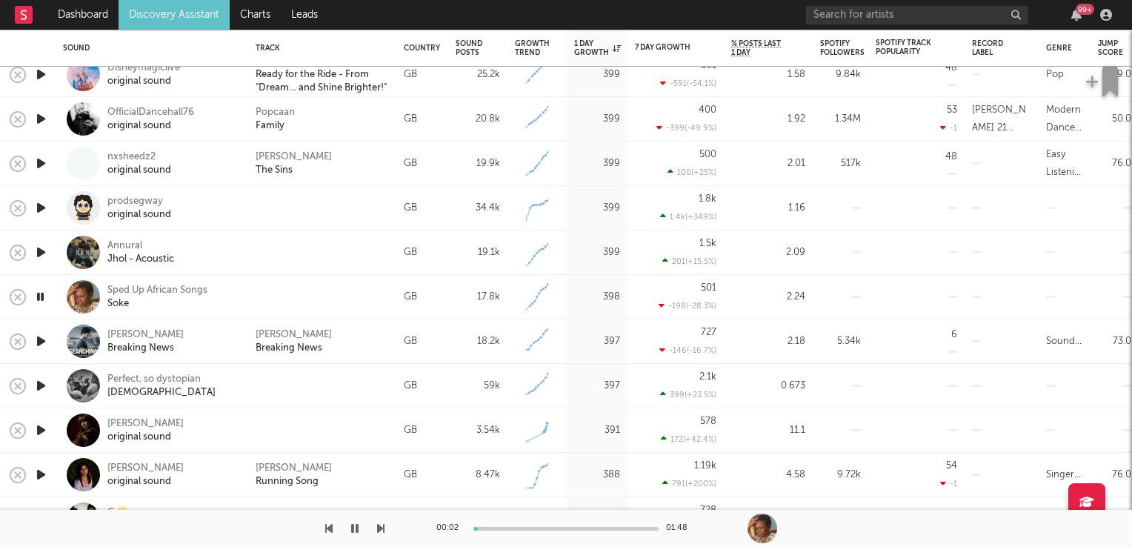
click at [40, 298] on icon "button" at bounding box center [40, 297] width 14 height 19
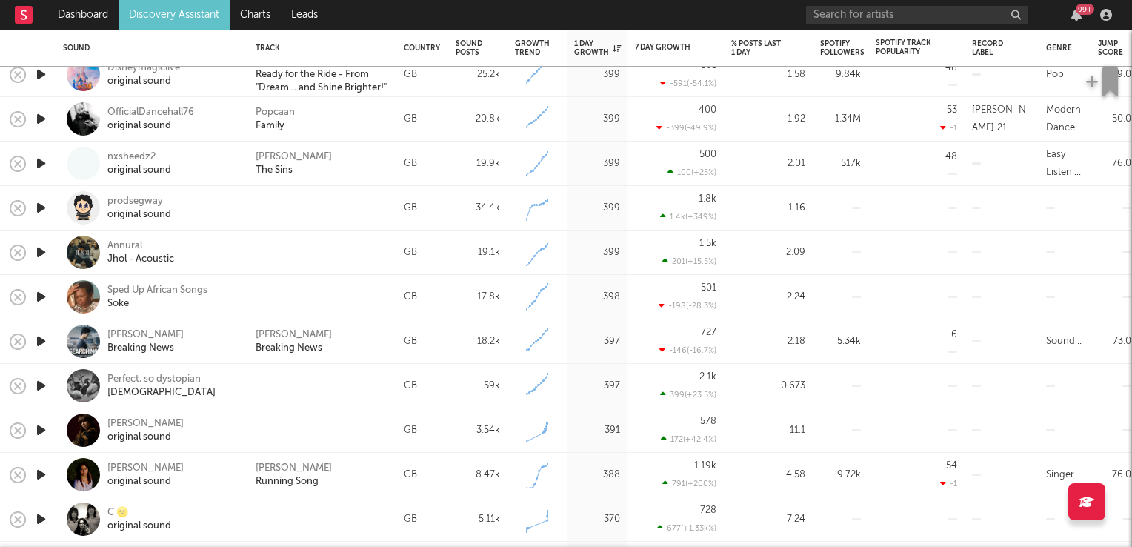
click at [42, 341] on icon "button" at bounding box center [41, 341] width 16 height 19
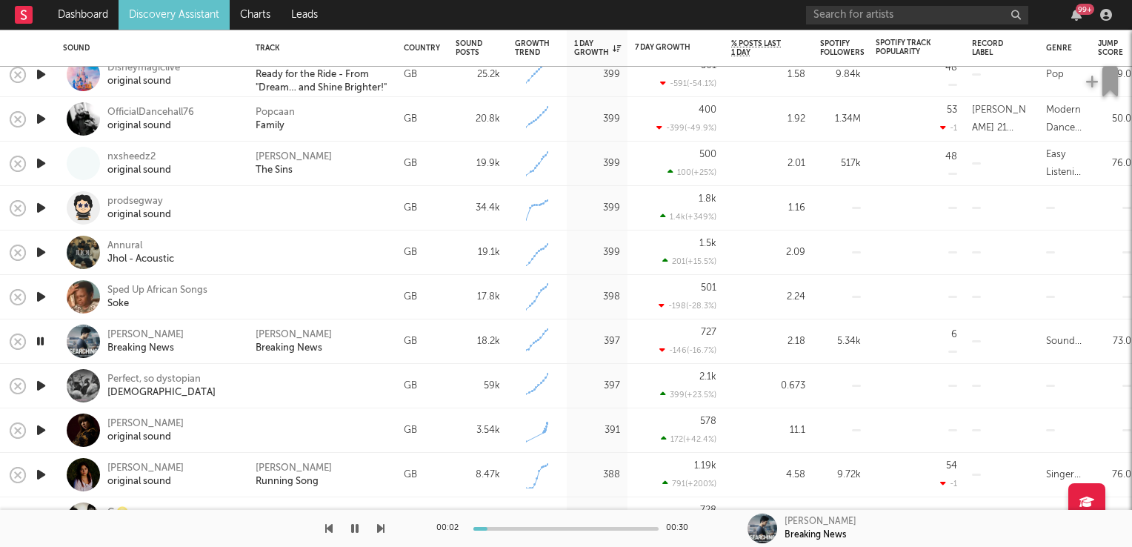
click at [42, 341] on icon "button" at bounding box center [40, 341] width 14 height 19
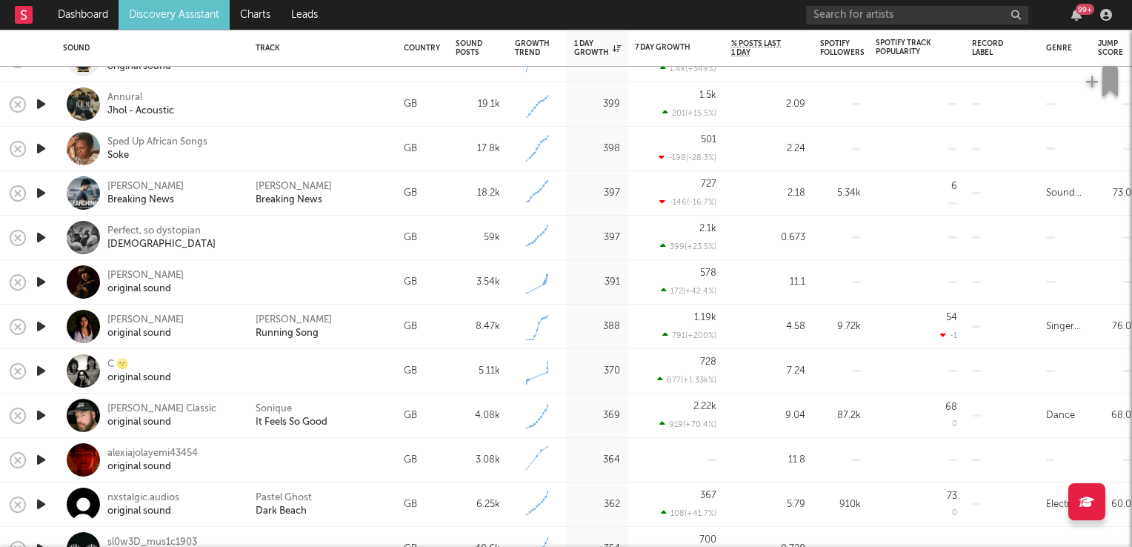
click at [39, 411] on icon "button" at bounding box center [41, 415] width 16 height 19
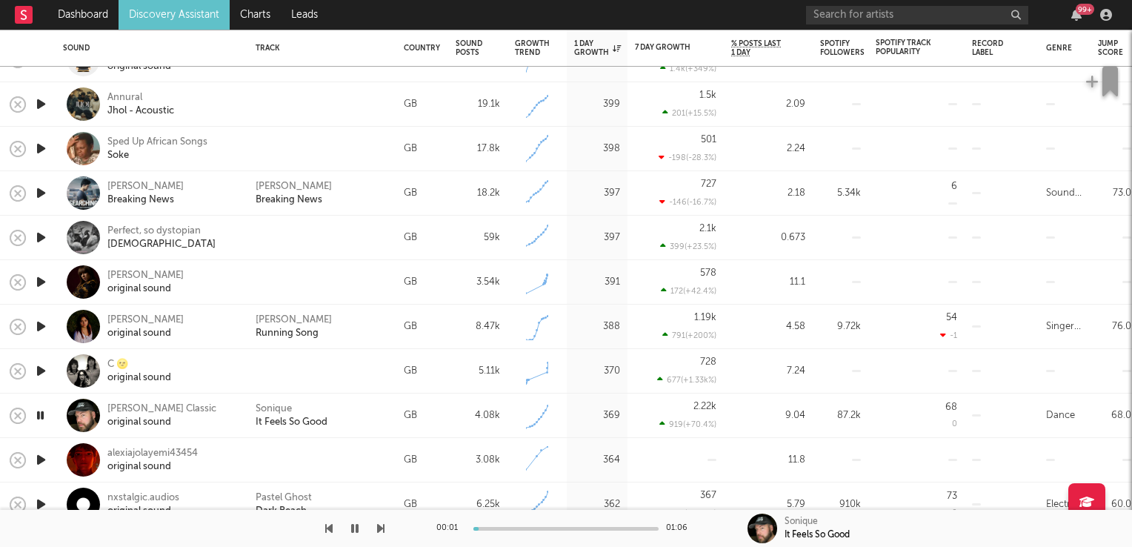
click at [39, 411] on icon "button" at bounding box center [40, 415] width 14 height 19
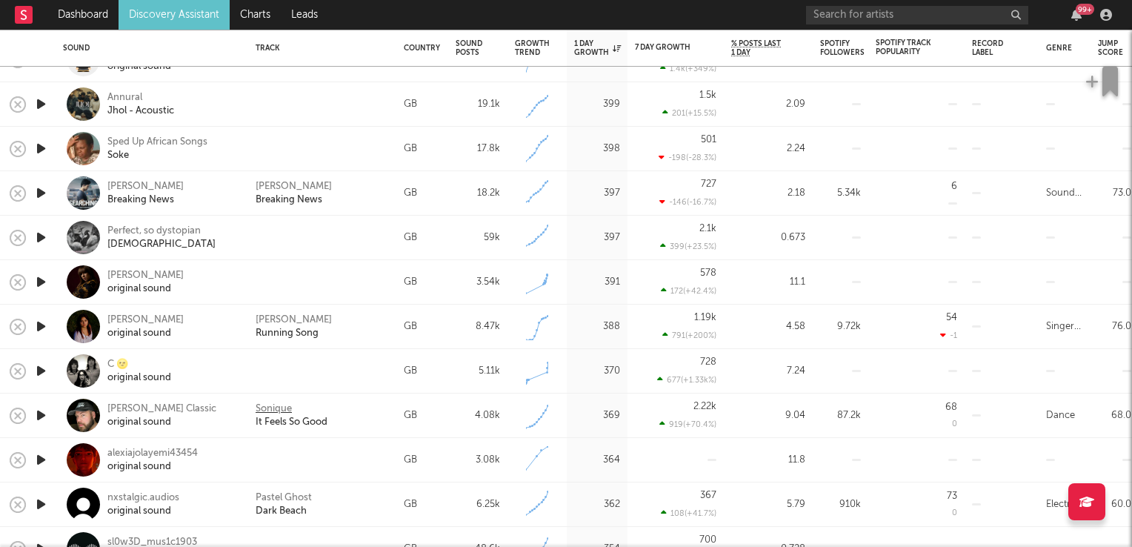
click at [269, 410] on div "Sonique" at bounding box center [274, 408] width 36 height 13
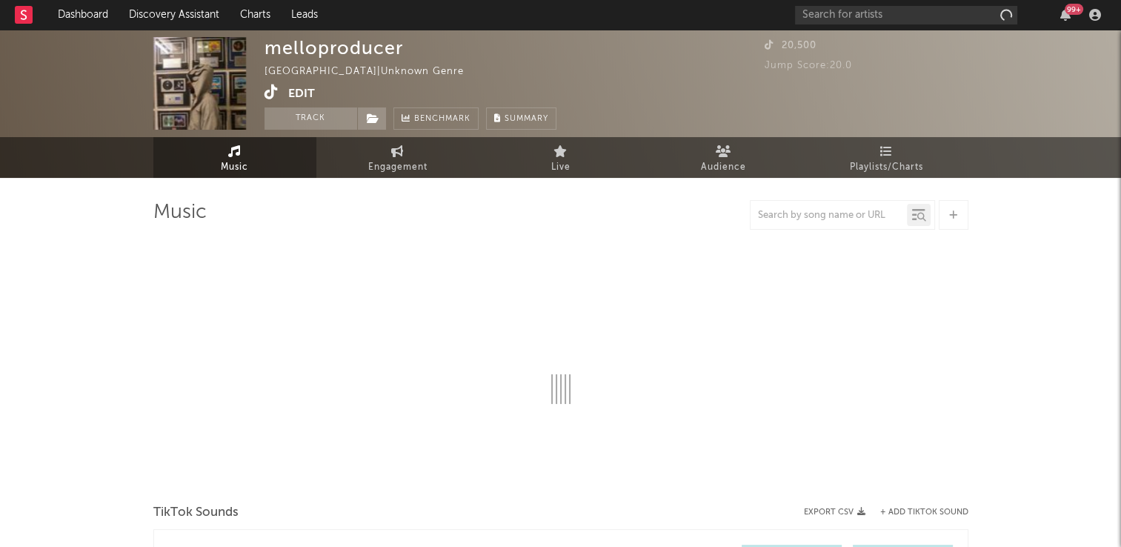
select select "1w"
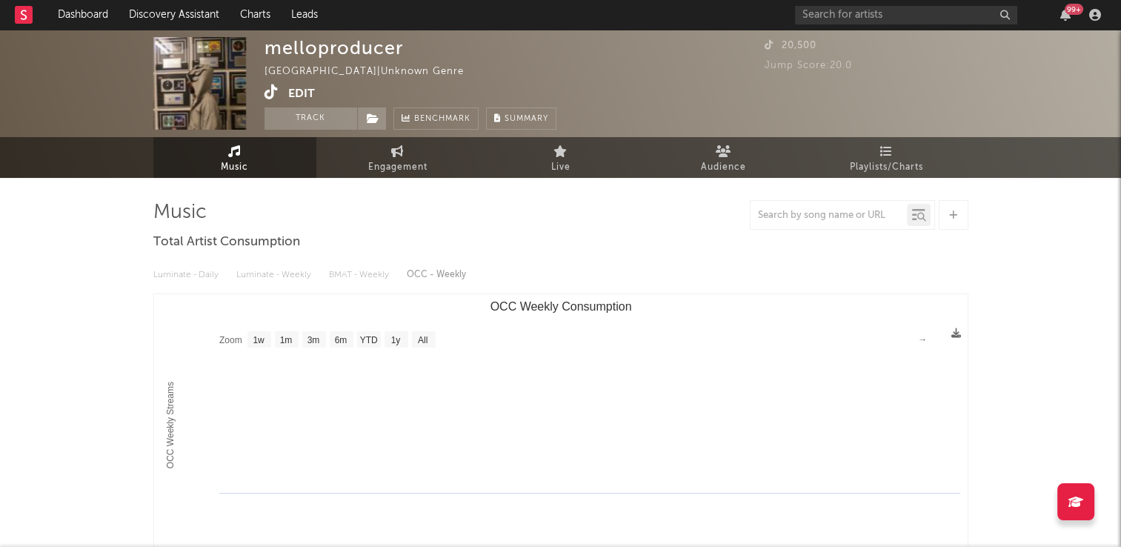
click at [267, 96] on icon at bounding box center [272, 91] width 14 height 15
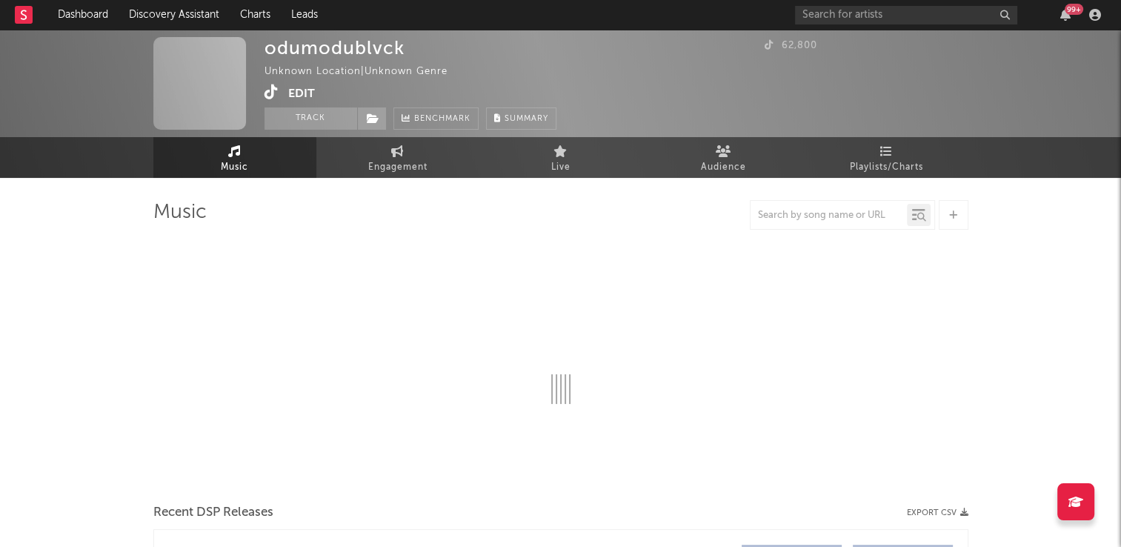
select select "1w"
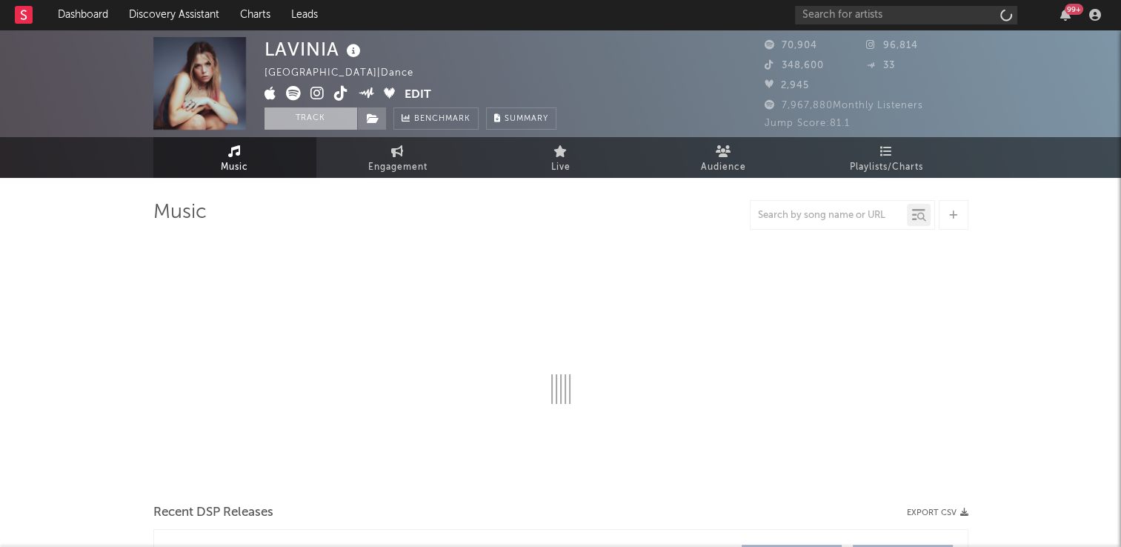
select select "6m"
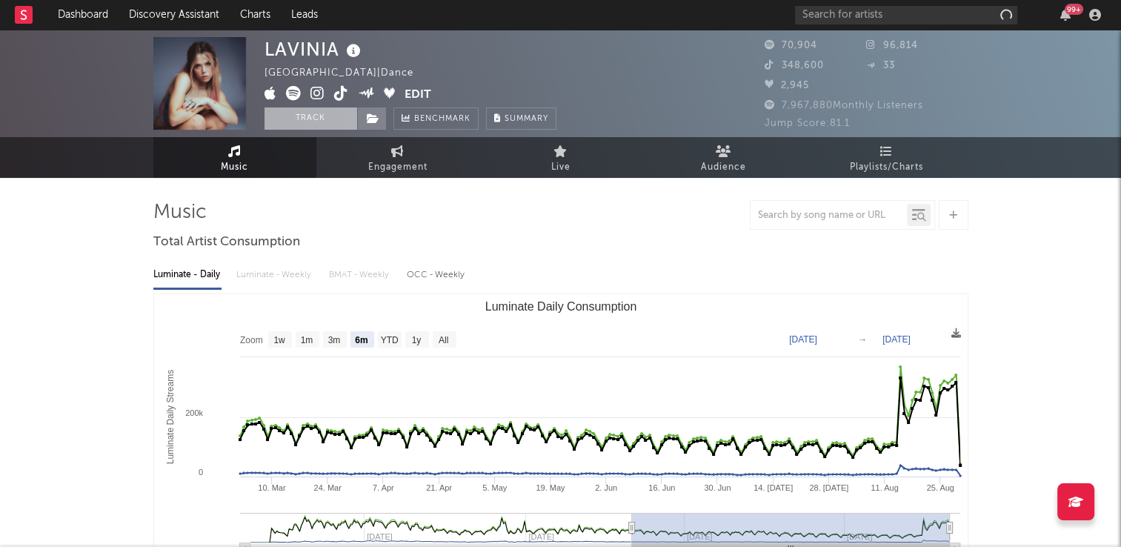
click at [314, 114] on button "Track" at bounding box center [311, 118] width 93 height 22
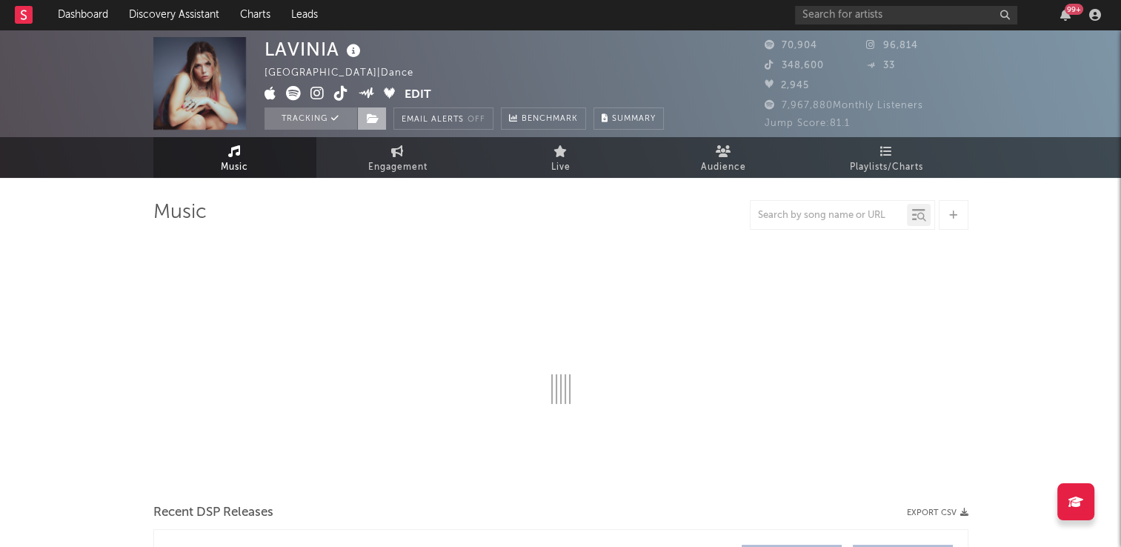
click at [374, 122] on icon at bounding box center [373, 118] width 13 height 10
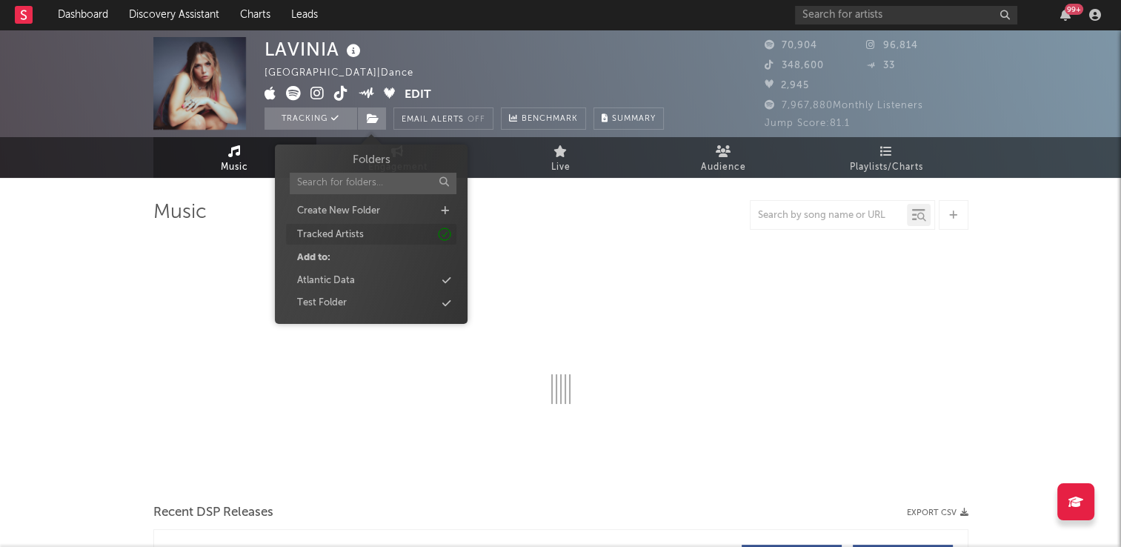
select select "6m"
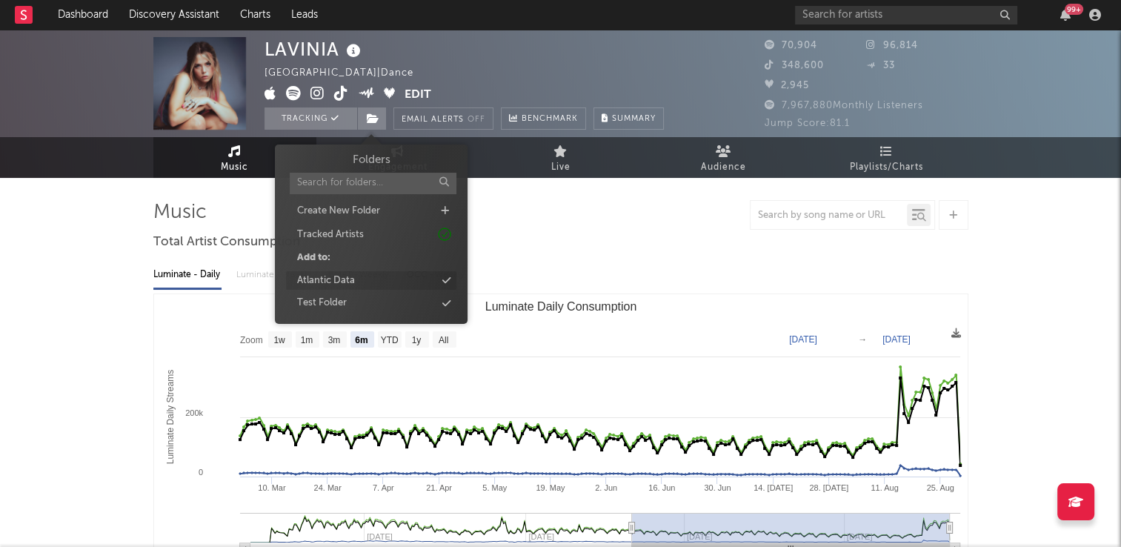
click at [346, 283] on div "Atlantic Data" at bounding box center [326, 280] width 58 height 15
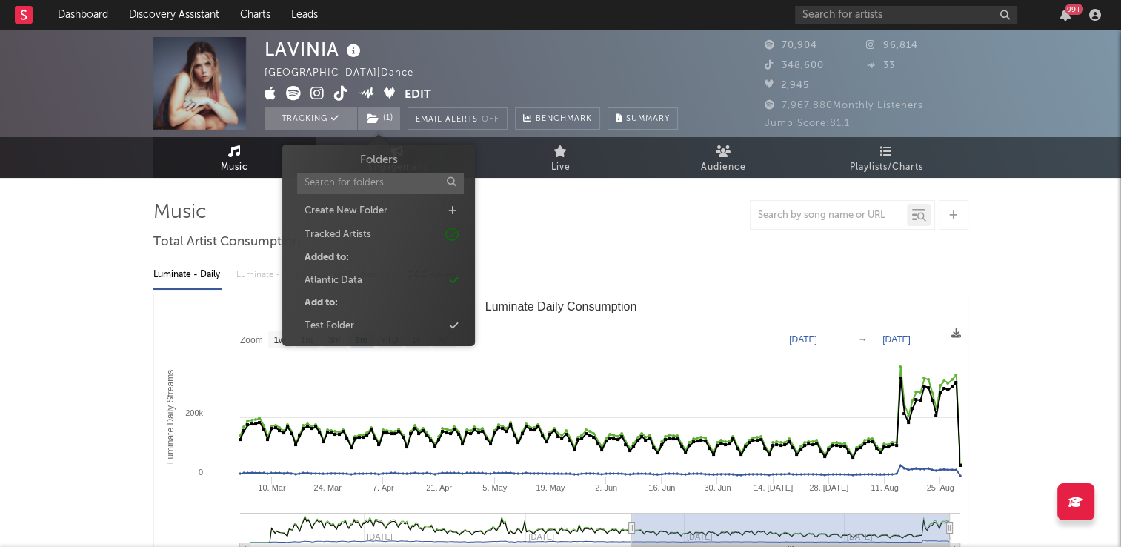
click at [460, 75] on div "LAVINIA Germany | Dance Edit Tracking ( 1 ) Email Alerts Off Benchmark Summary" at bounding box center [472, 83] width 414 height 93
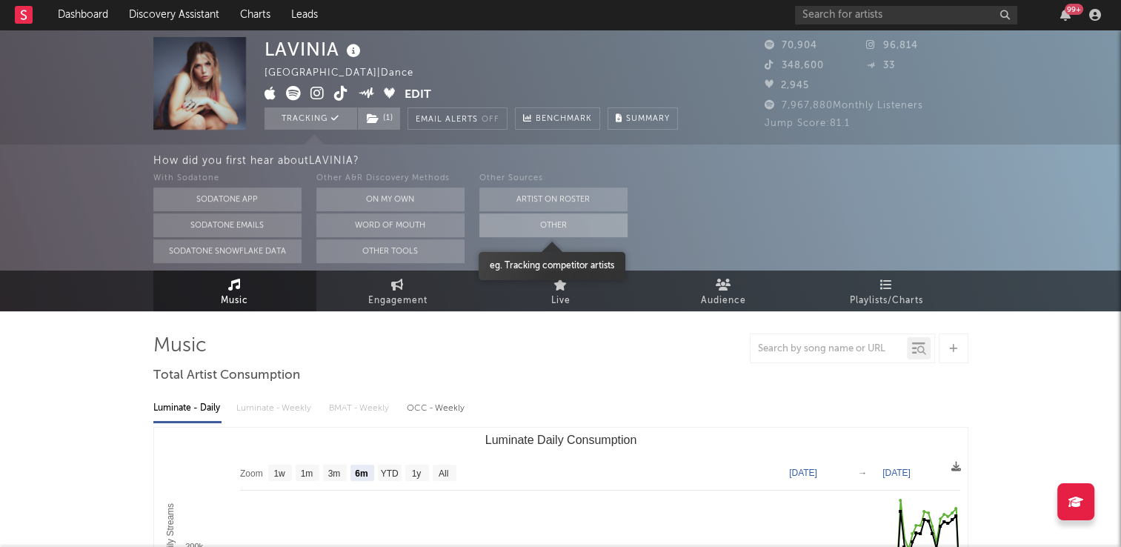
click at [493, 224] on button "Other" at bounding box center [554, 225] width 148 height 24
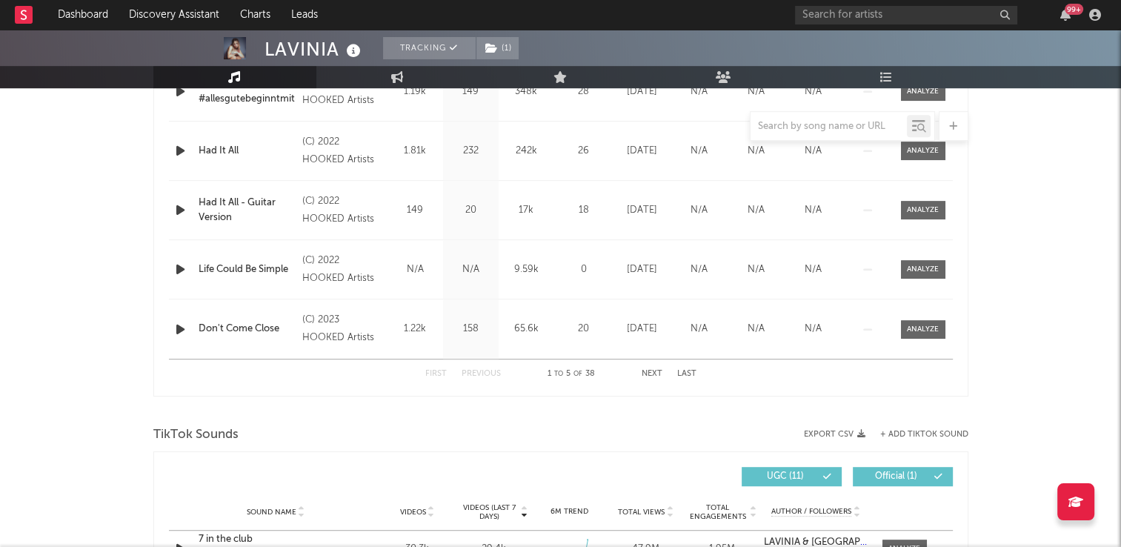
scroll to position [741, 0]
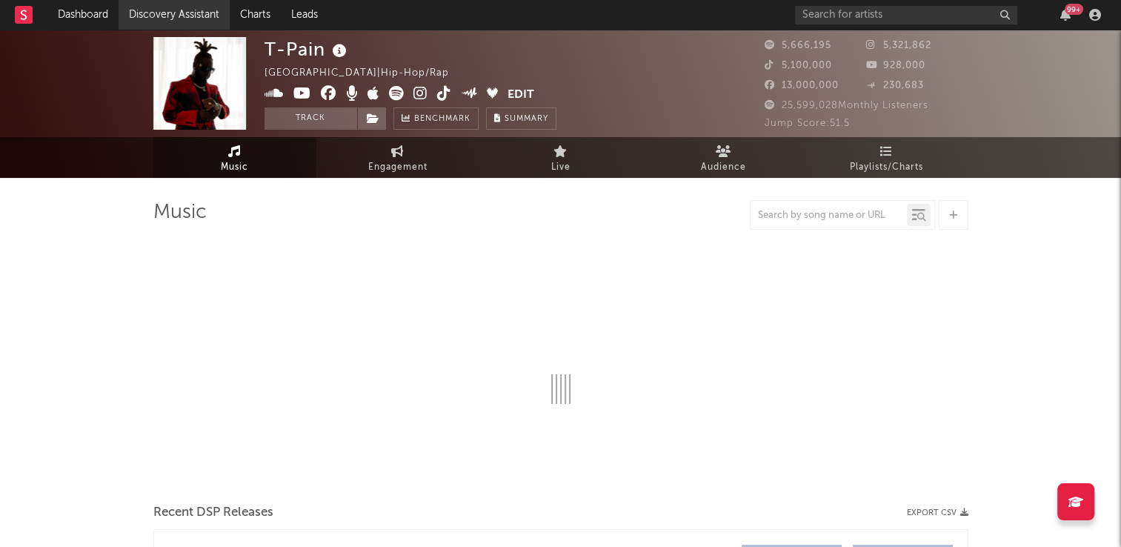
select select "6m"
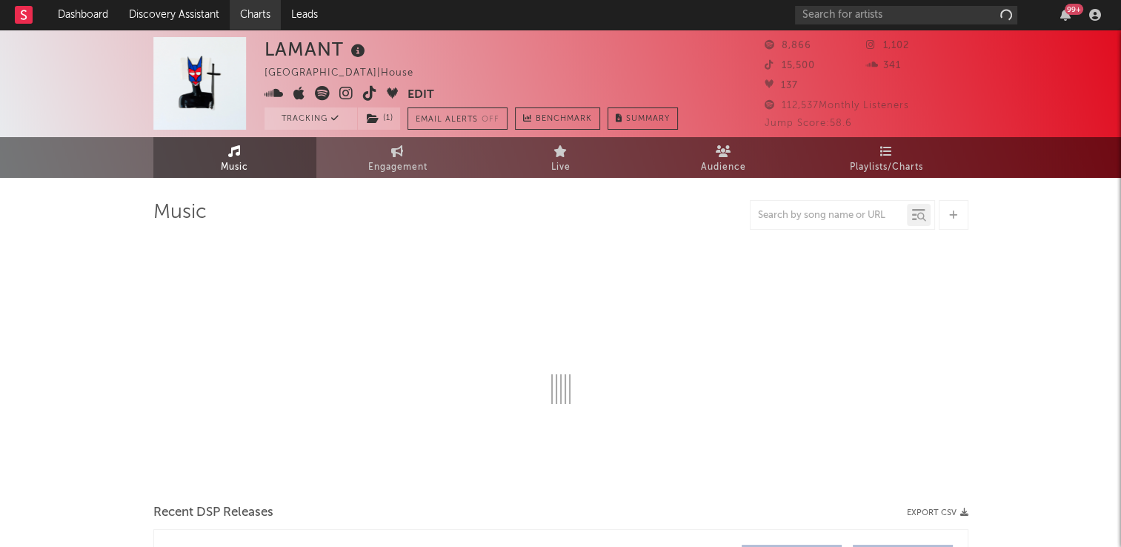
select select "6m"
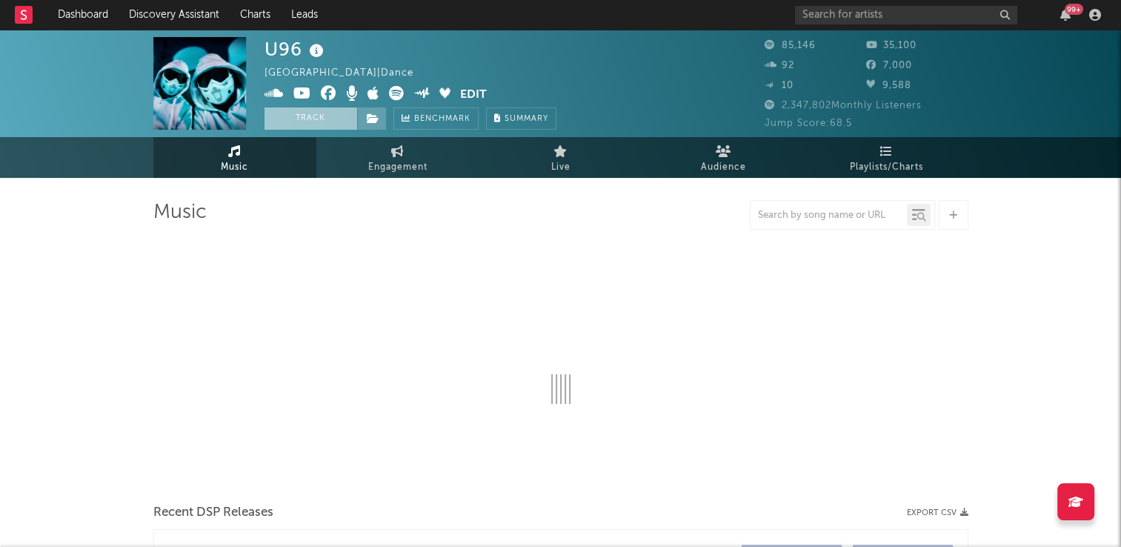
click at [303, 118] on button "Track" at bounding box center [311, 118] width 93 height 22
click at [374, 122] on icon at bounding box center [373, 118] width 13 height 10
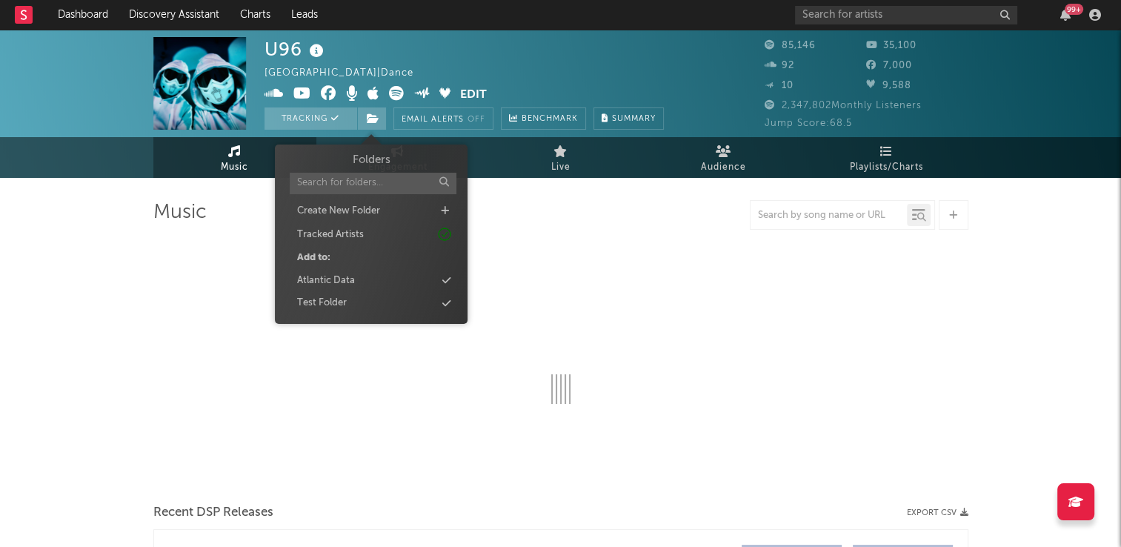
click at [334, 281] on div "Atlantic Data" at bounding box center [326, 280] width 58 height 15
select select "6m"
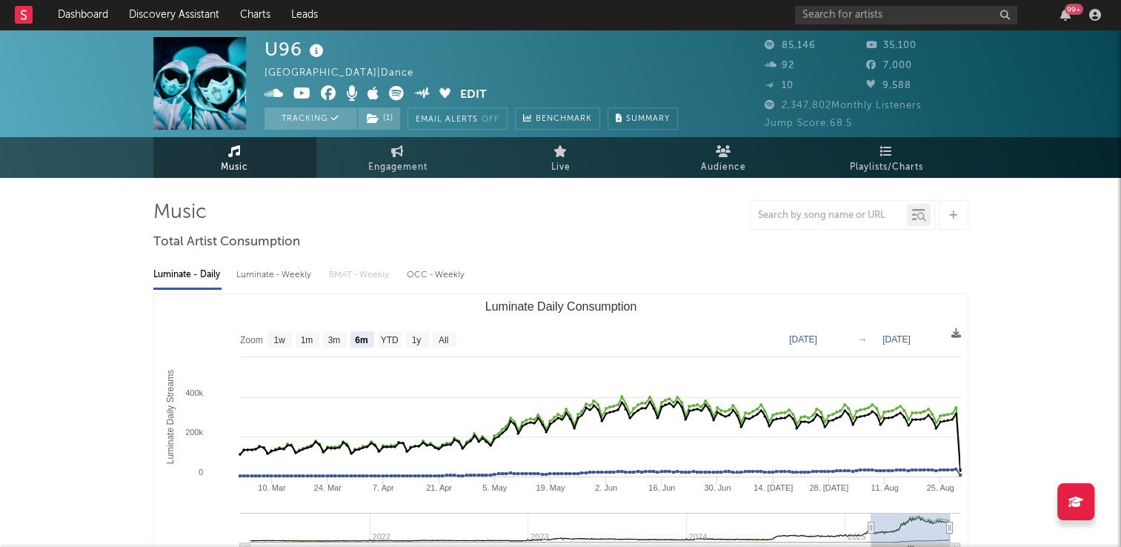
click at [563, 76] on div "U96 Germany | Dance Edit Tracking ( 1 ) Email Alerts Off Benchmark Summary" at bounding box center [472, 83] width 414 height 93
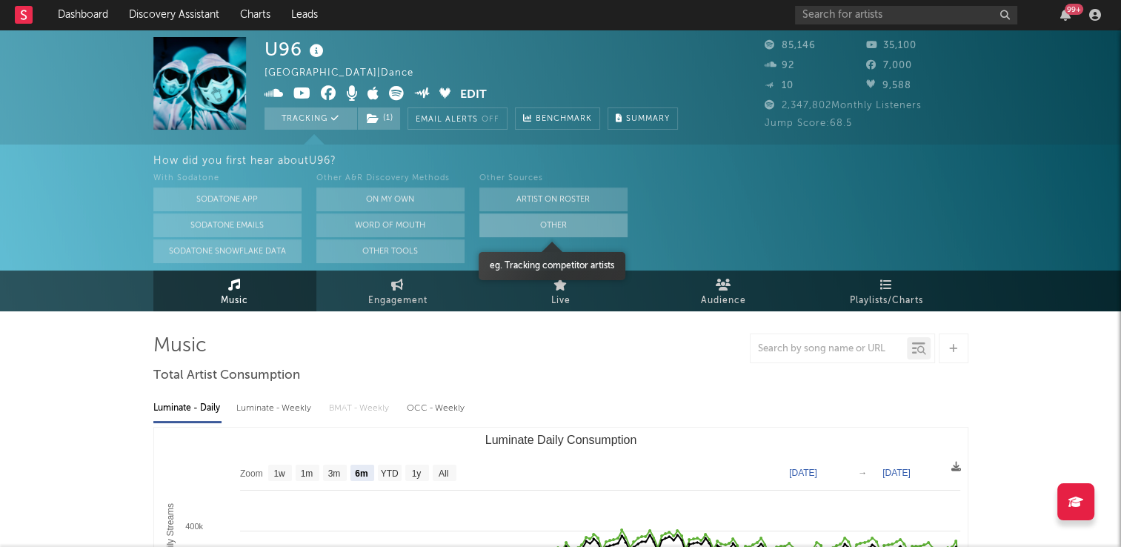
click at [494, 228] on button "Other" at bounding box center [554, 225] width 148 height 24
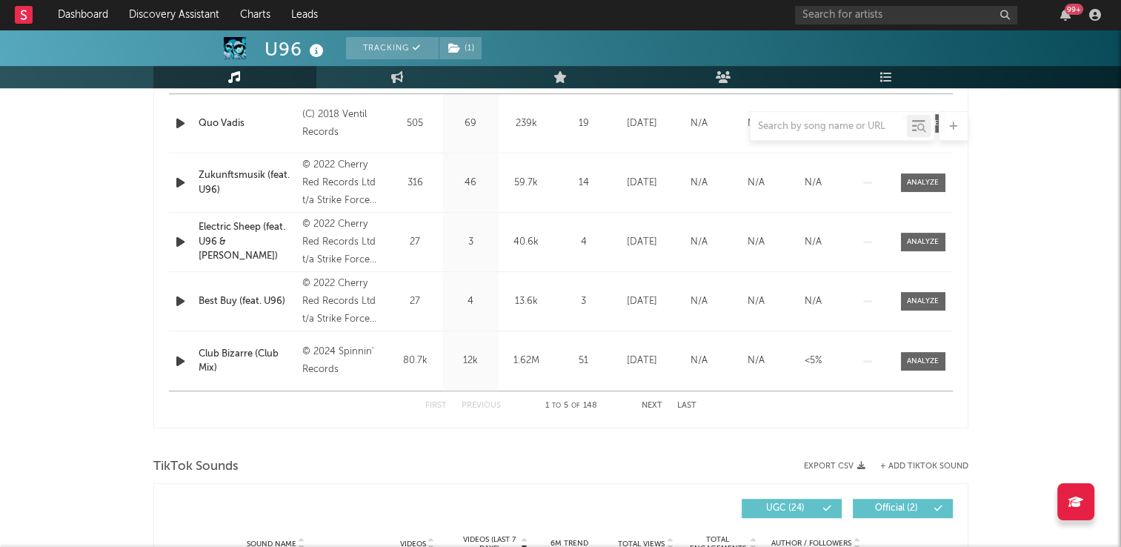
scroll to position [741, 0]
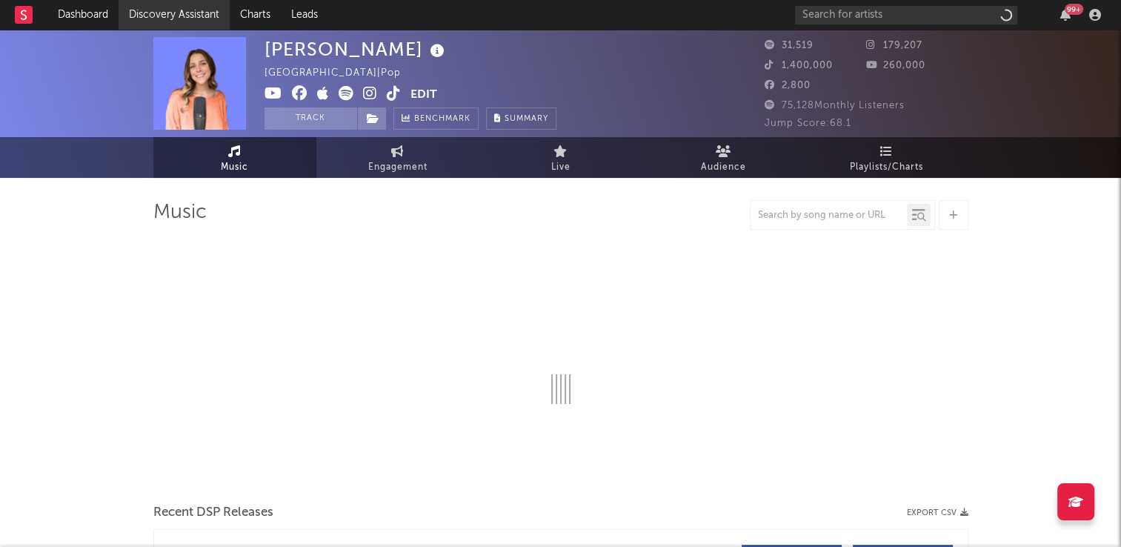
select select "6m"
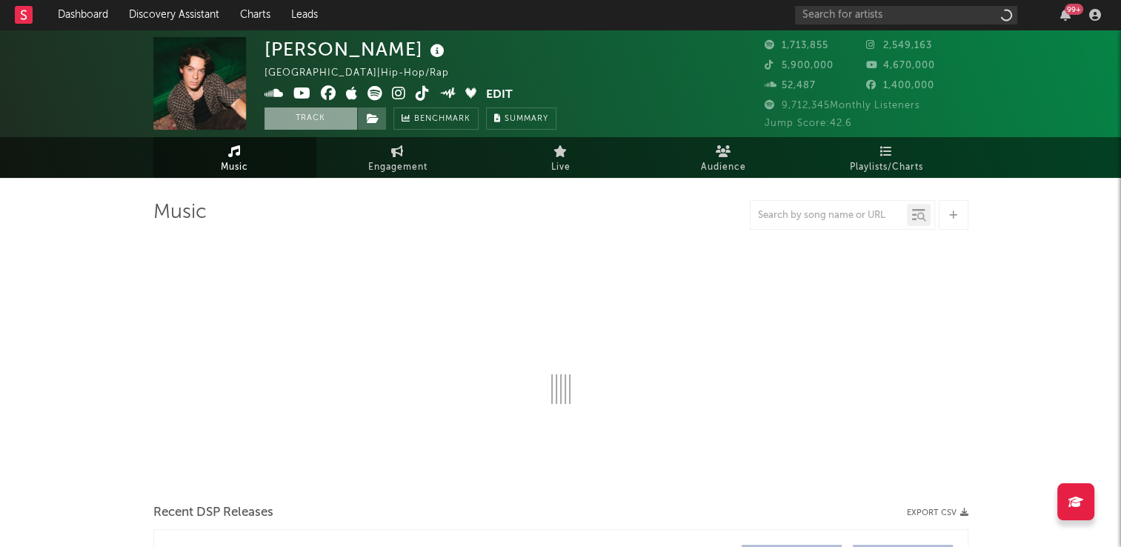
select select "6m"
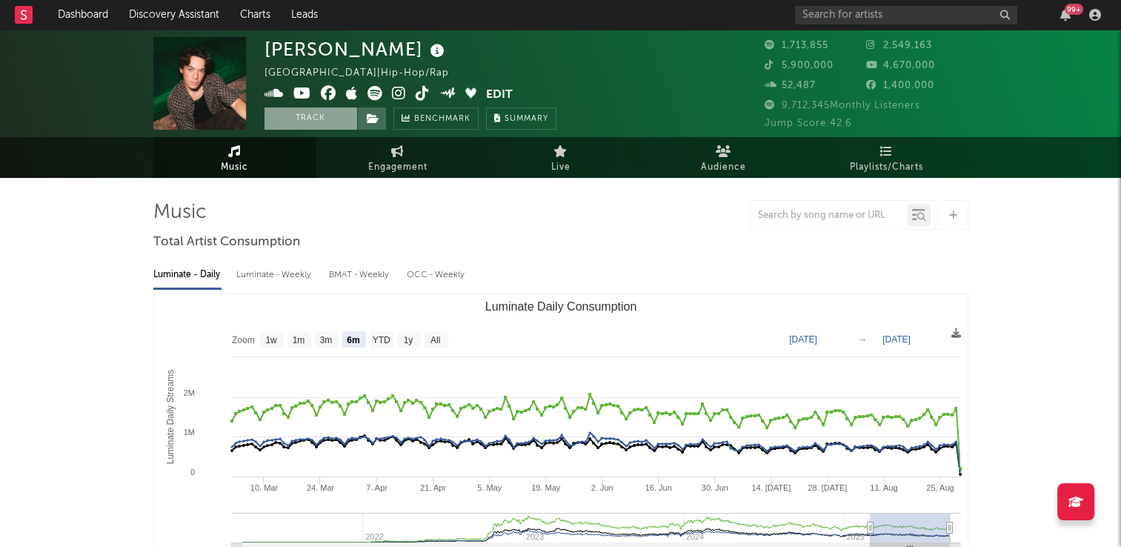
click at [322, 116] on button "Track" at bounding box center [311, 118] width 93 height 22
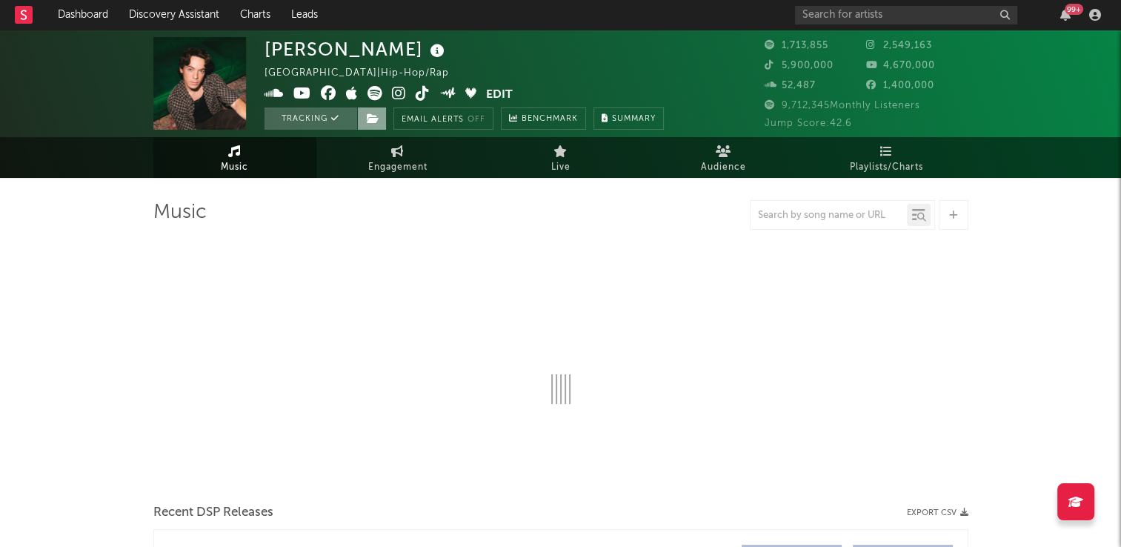
click at [376, 119] on icon at bounding box center [373, 118] width 13 height 10
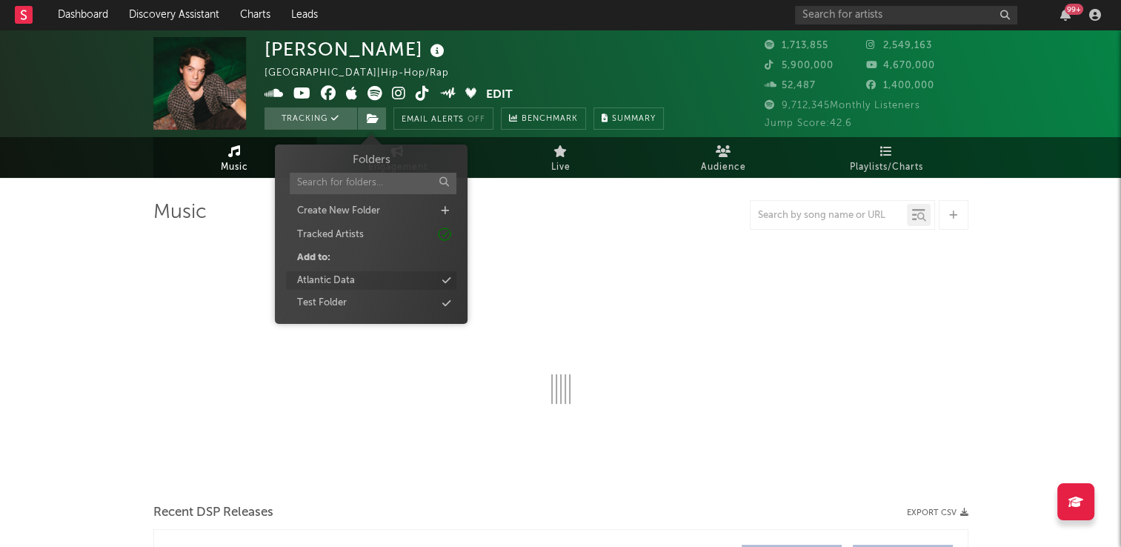
select select "6m"
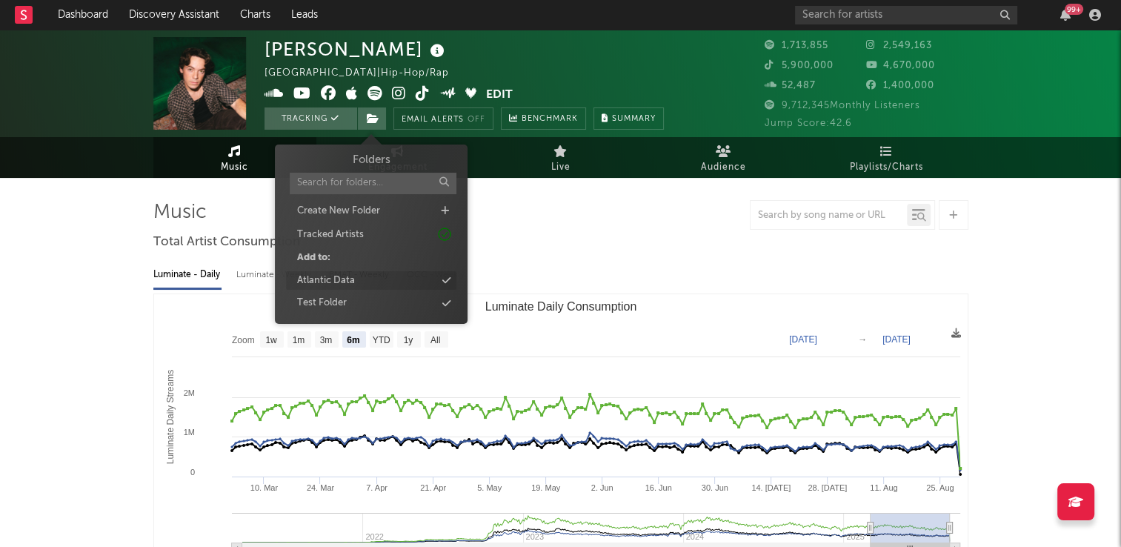
click at [345, 279] on div "Atlantic Data" at bounding box center [326, 280] width 58 height 15
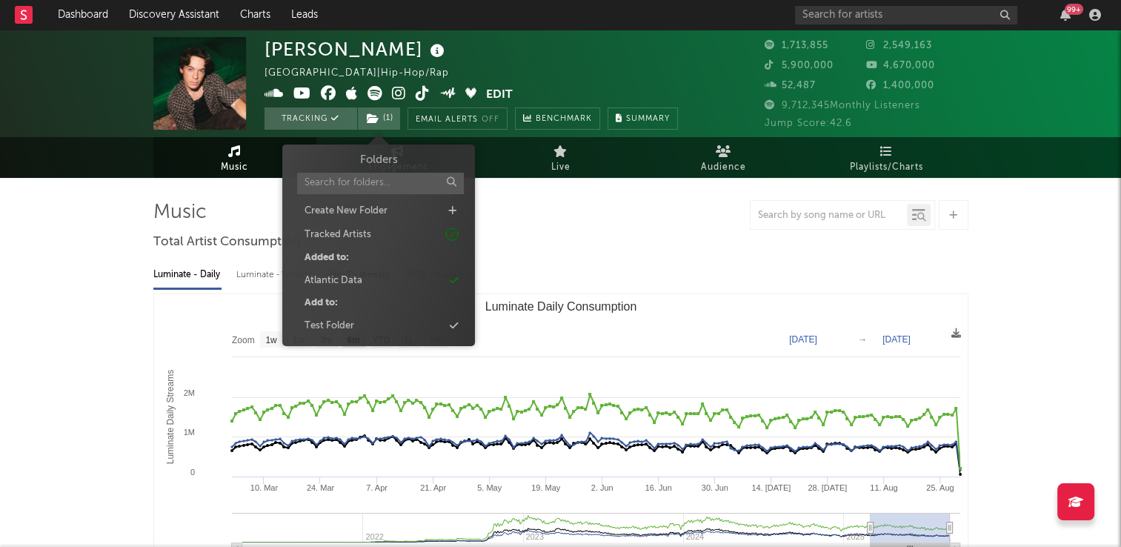
click at [451, 61] on div "[PERSON_NAME] Canada | Hip-Hop/Rap Edit Tracking ( 1 ) Email Alerts Off Benchma…" at bounding box center [472, 83] width 414 height 93
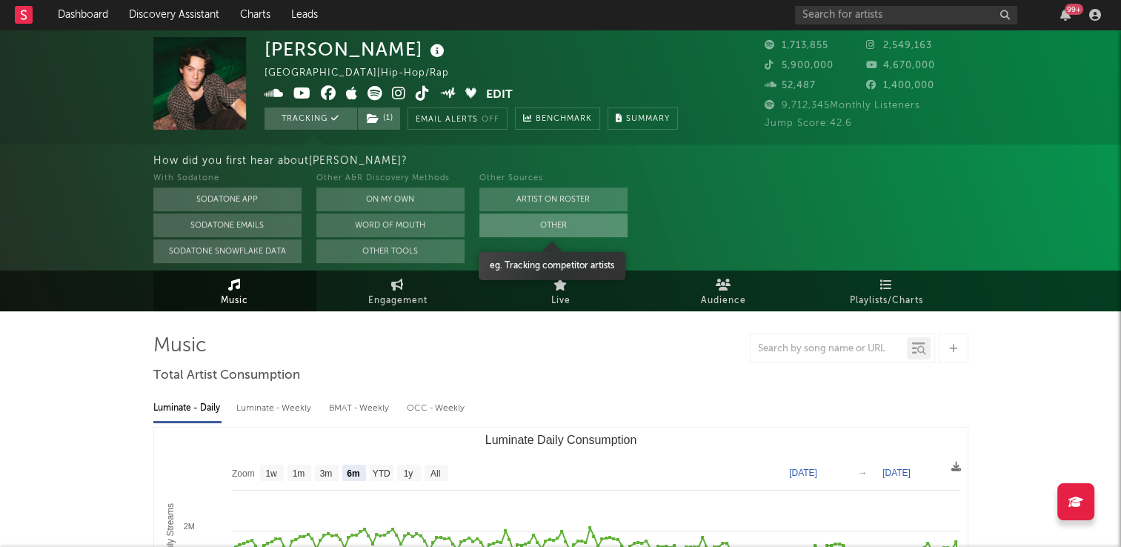
click at [500, 228] on button "Other" at bounding box center [554, 225] width 148 height 24
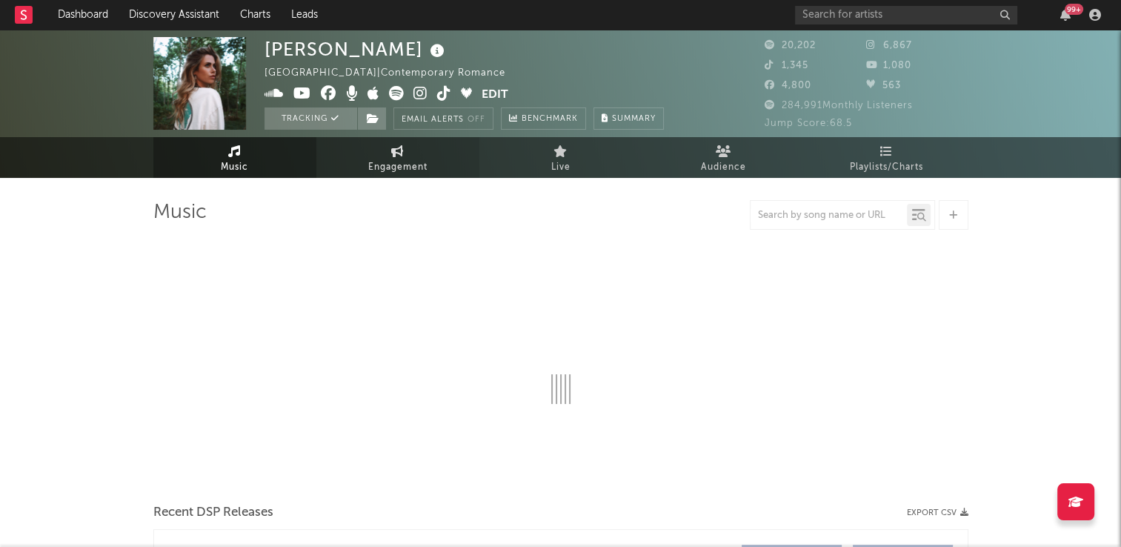
select select "6m"
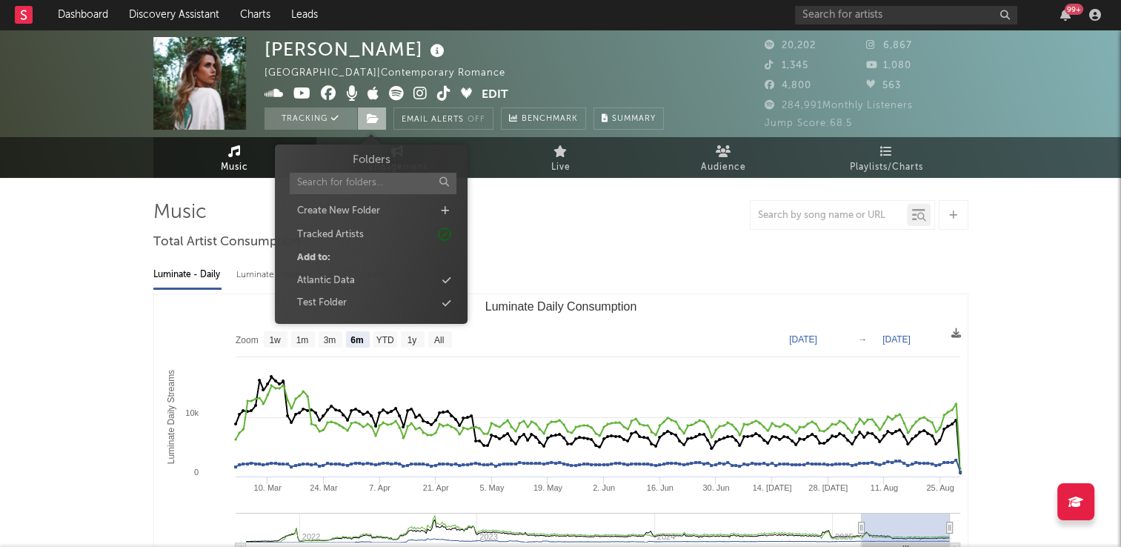
click at [374, 116] on icon at bounding box center [373, 118] width 13 height 10
click at [350, 279] on div "Atlantic Data" at bounding box center [326, 280] width 58 height 15
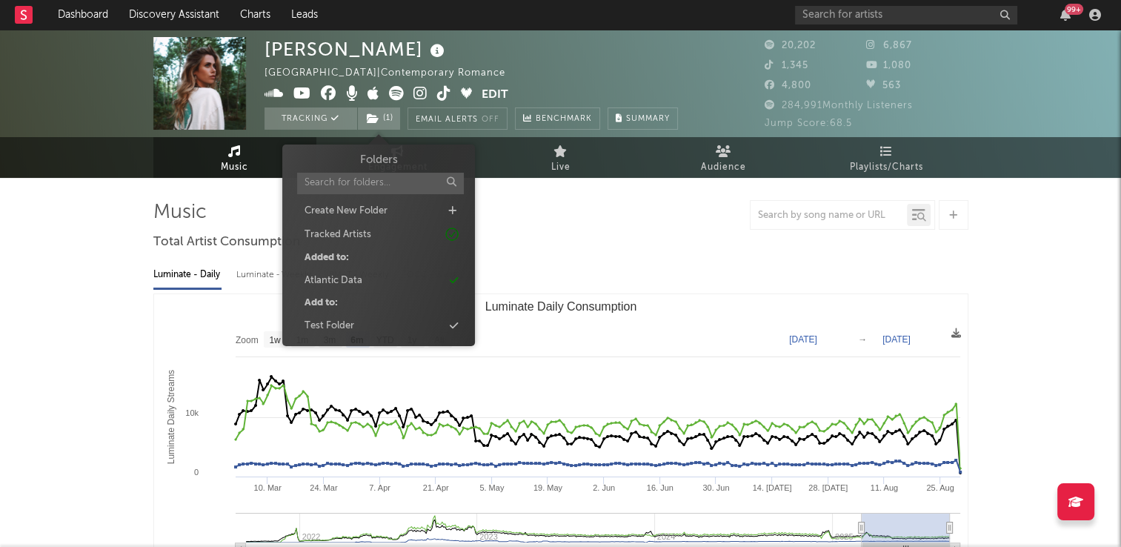
click at [594, 218] on div at bounding box center [560, 215] width 815 height 30
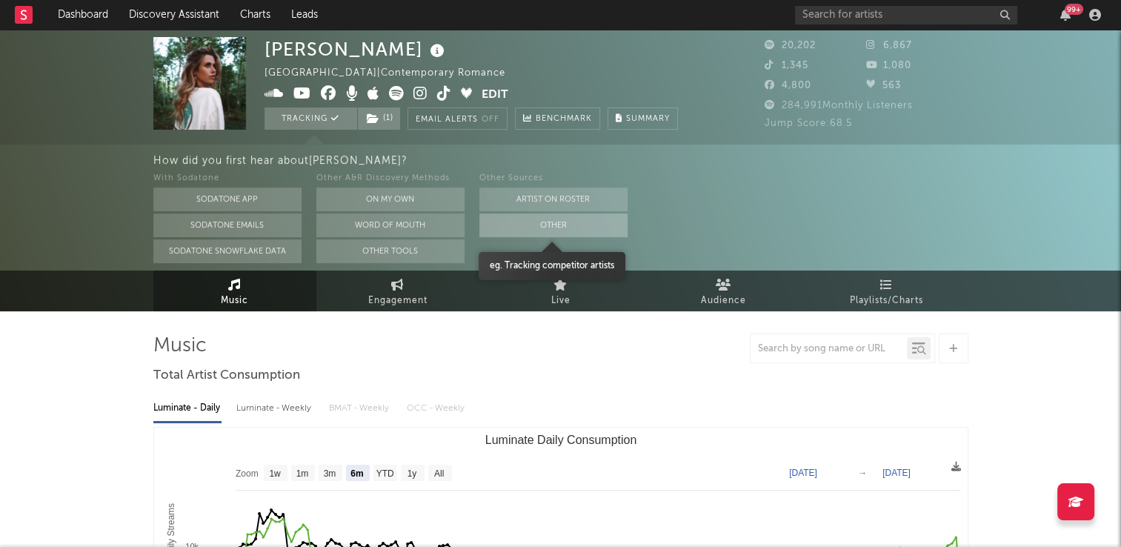
click at [517, 227] on button "Other" at bounding box center [554, 225] width 148 height 24
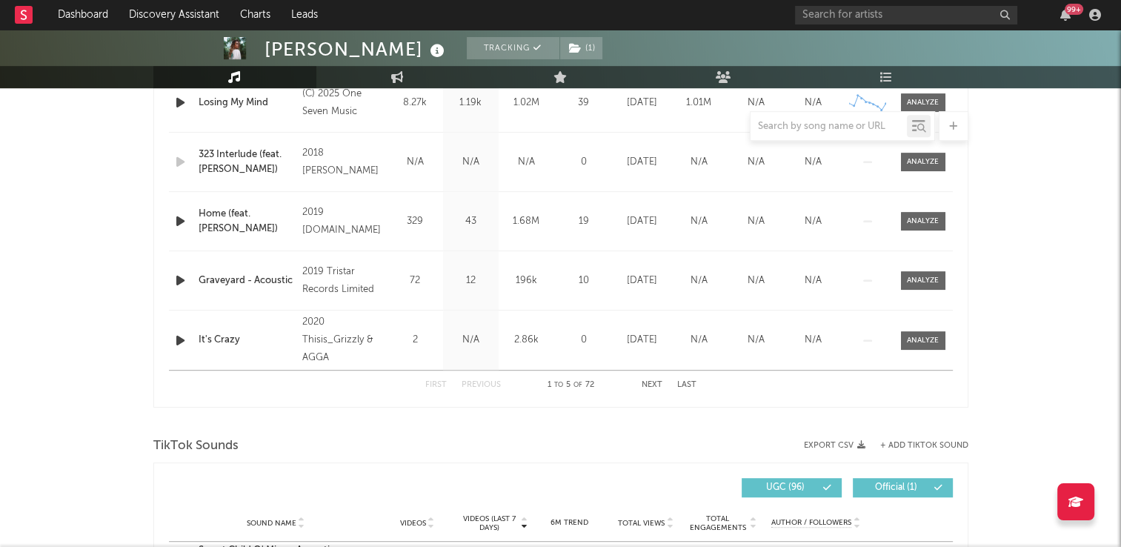
scroll to position [667, 0]
click at [652, 388] on button "Next" at bounding box center [652, 385] width 21 height 8
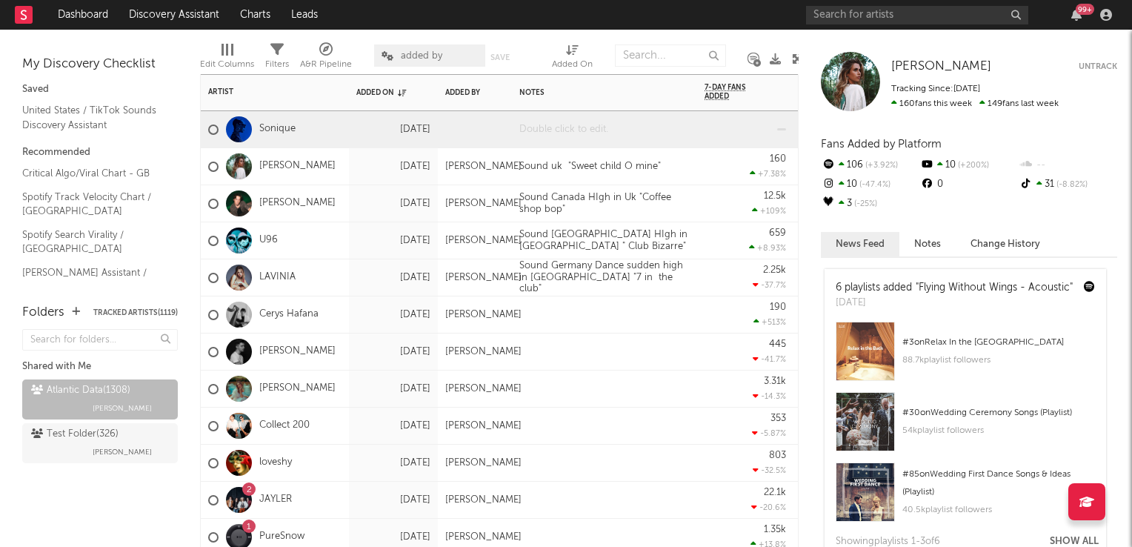
click at [569, 135] on div at bounding box center [604, 129] width 185 height 36
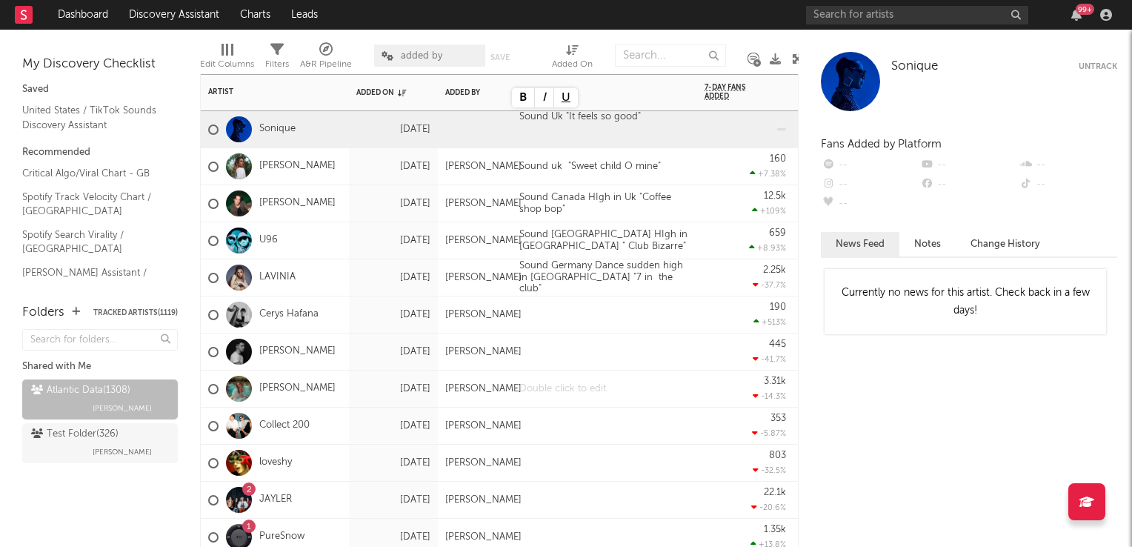
click at [615, 399] on div at bounding box center [604, 389] width 185 height 36
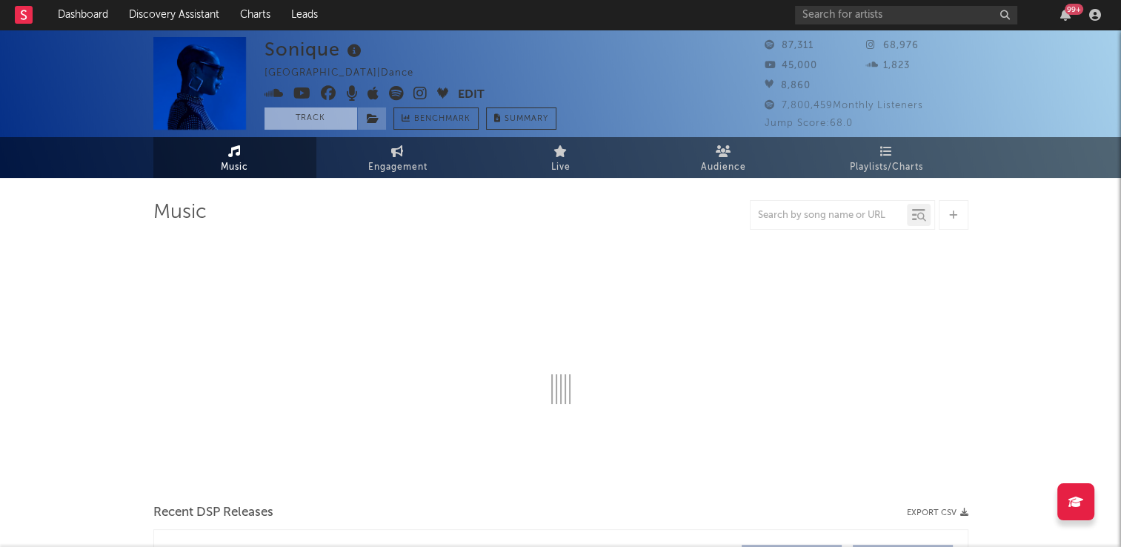
select select "6m"
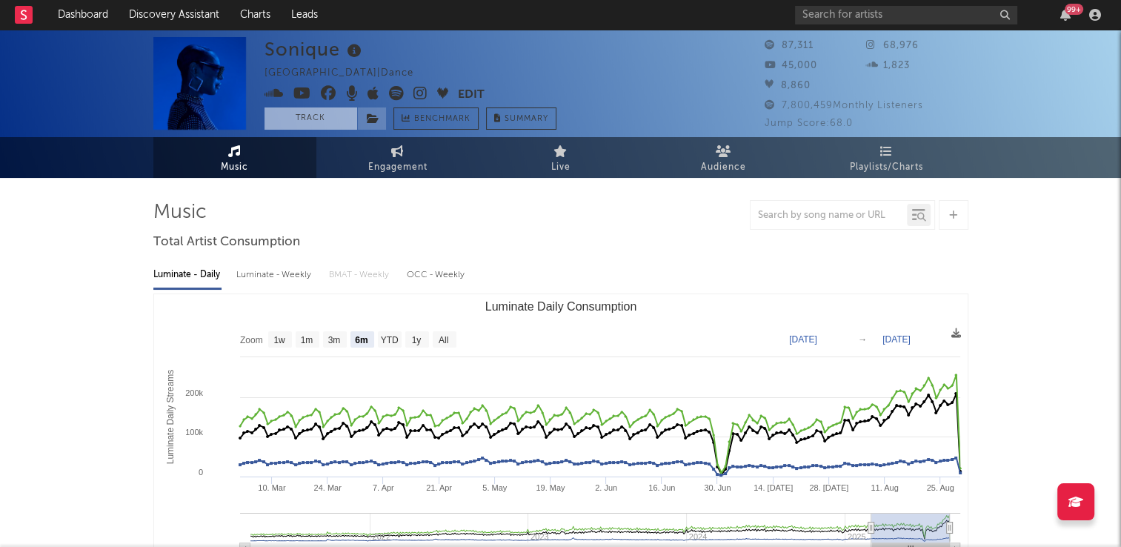
click at [313, 122] on button "Track" at bounding box center [311, 118] width 93 height 22
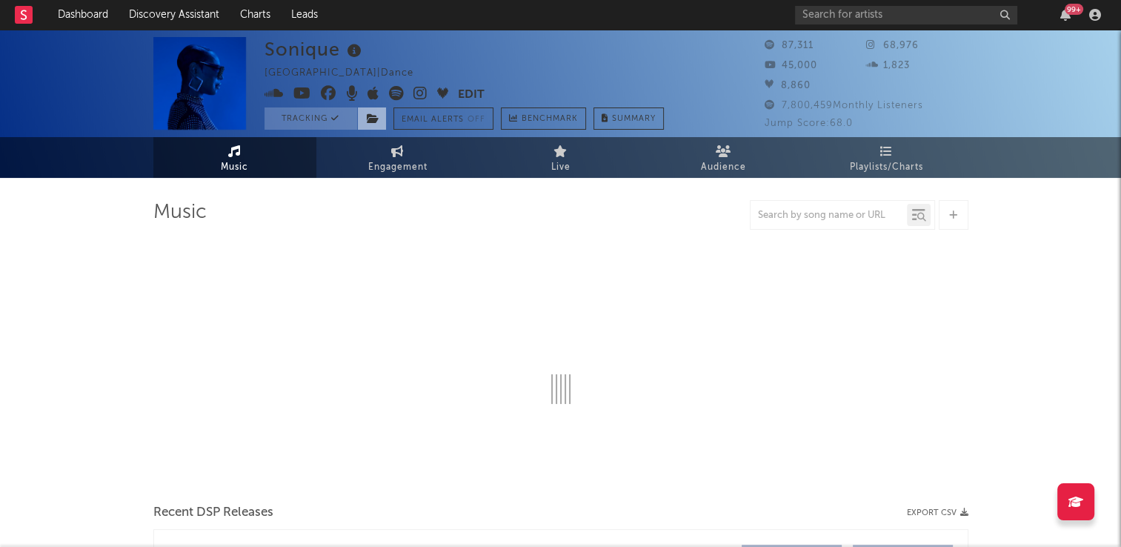
click at [373, 117] on icon at bounding box center [373, 118] width 13 height 10
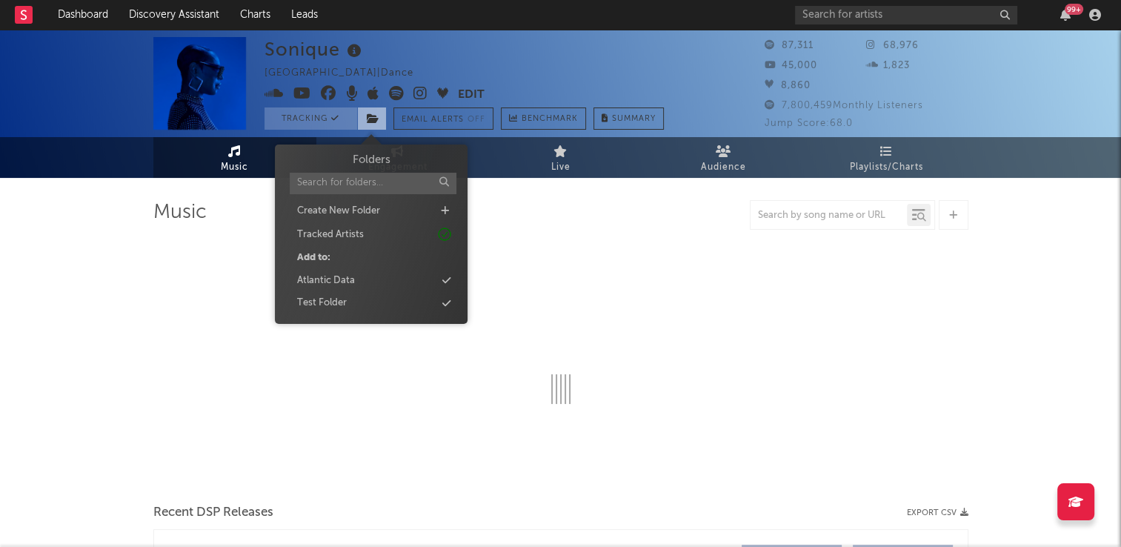
select select "6m"
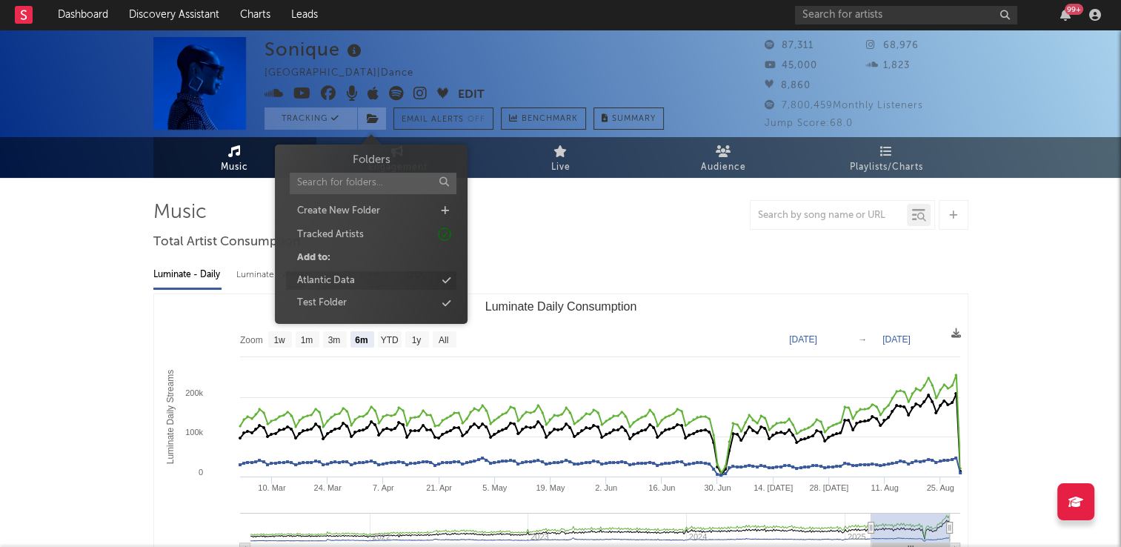
click at [362, 275] on div "Atlantic Data" at bounding box center [371, 280] width 170 height 19
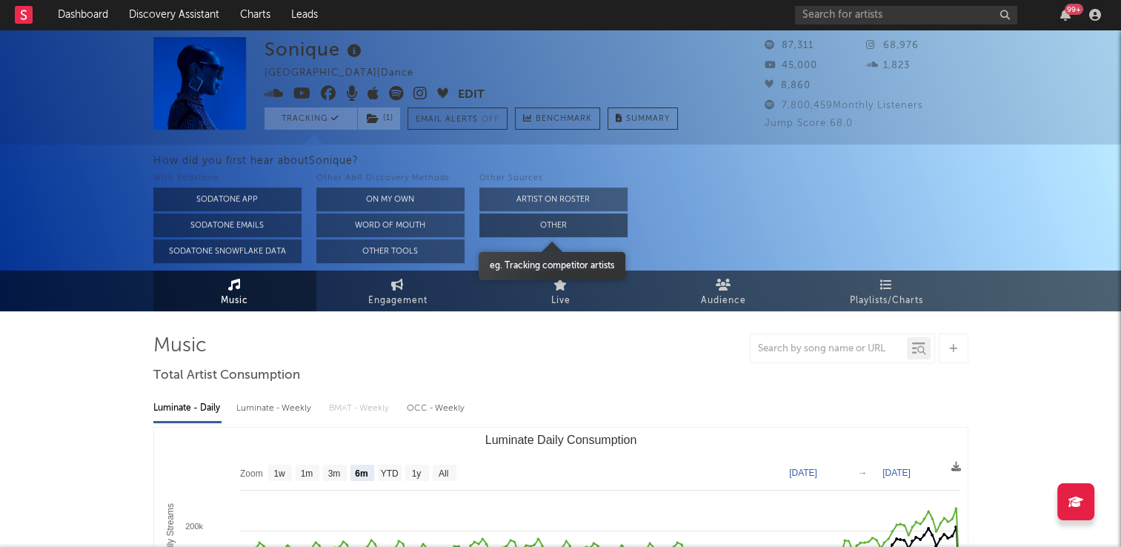
click at [557, 227] on button "Other" at bounding box center [554, 225] width 148 height 24
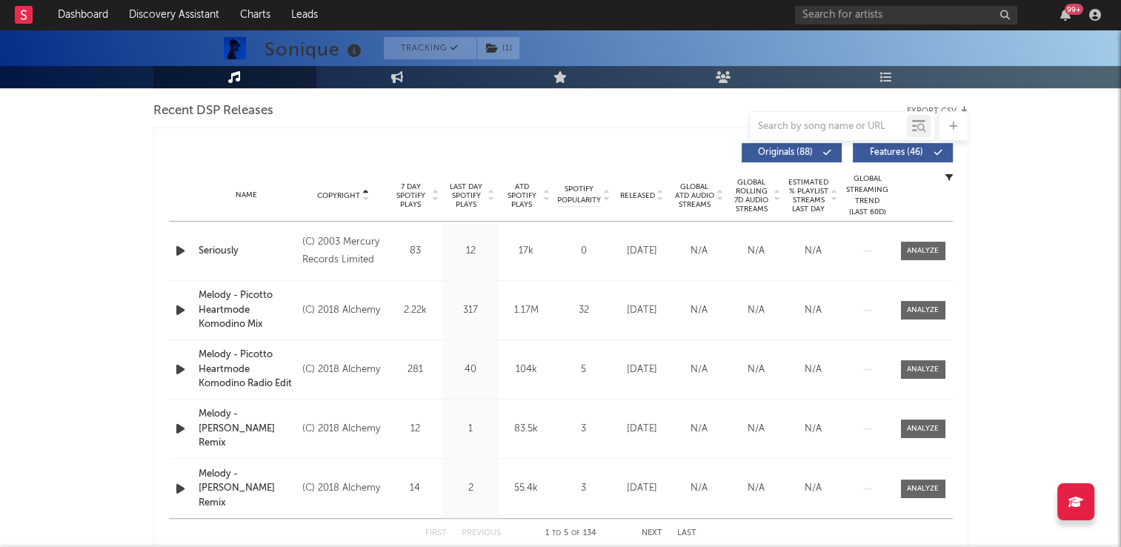
scroll to position [815, 0]
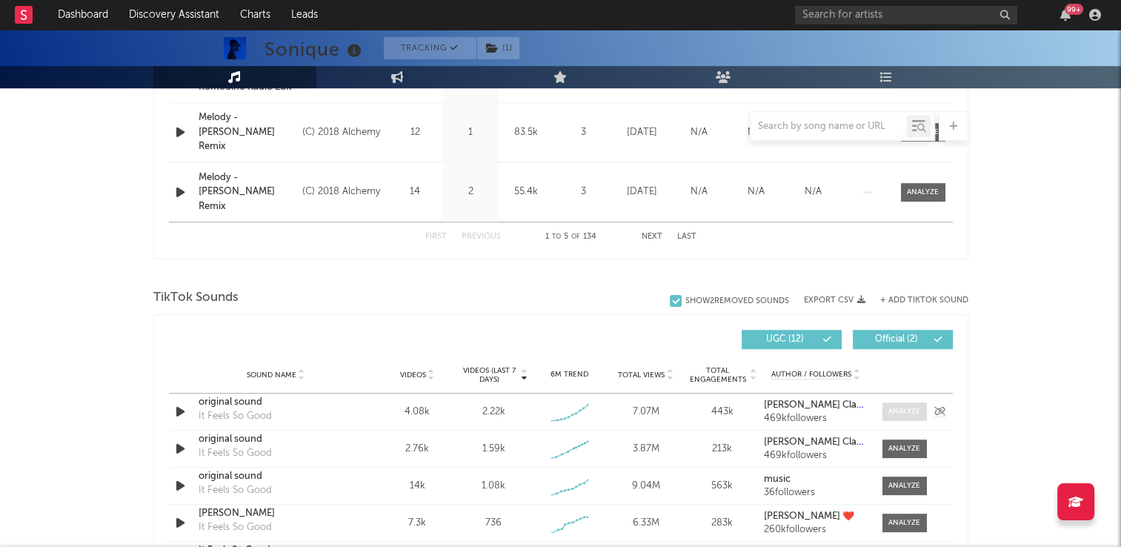
click at [901, 411] on div at bounding box center [905, 411] width 32 height 11
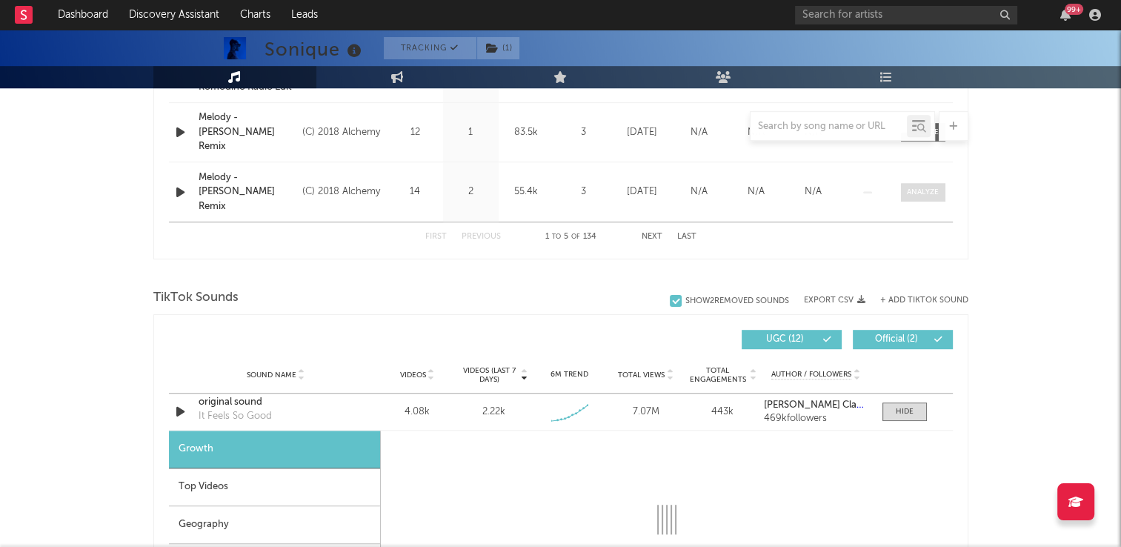
select select "1w"
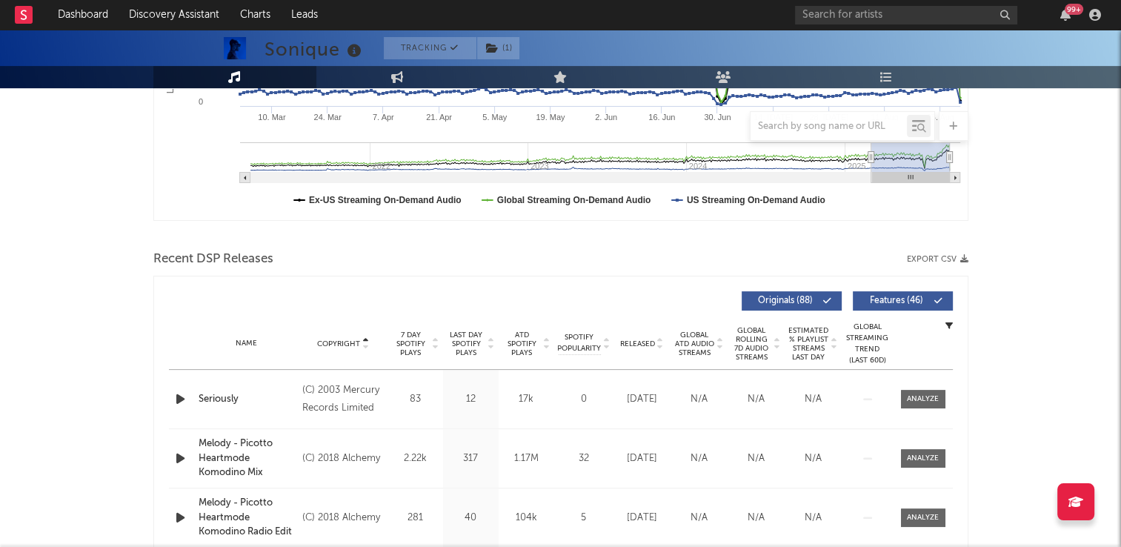
scroll to position [0, 0]
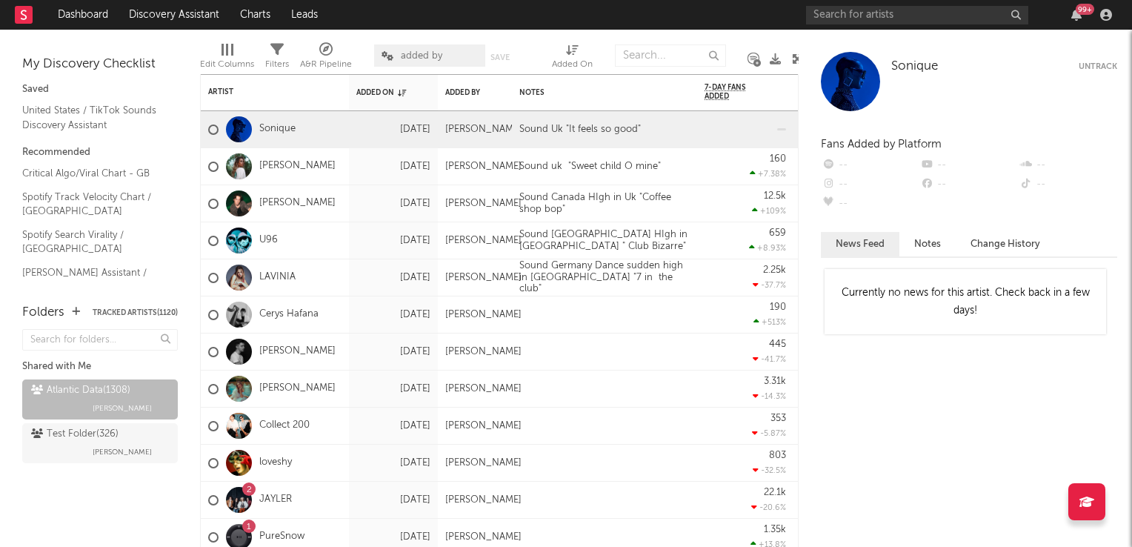
click at [795, 59] on icon at bounding box center [797, 58] width 11 height 11
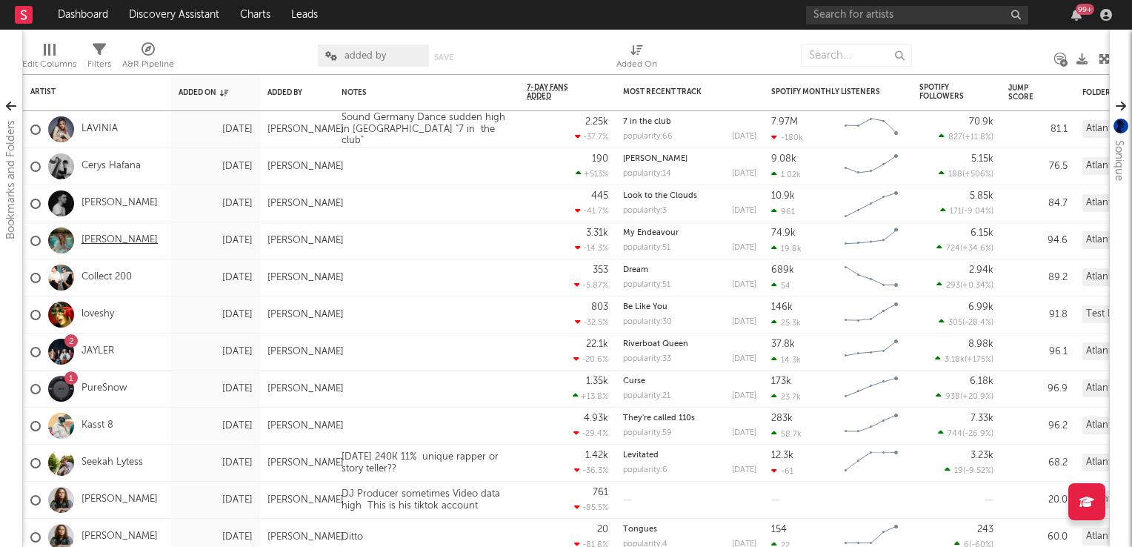
click at [104, 244] on link "Ruby Roberts" at bounding box center [120, 240] width 76 height 13
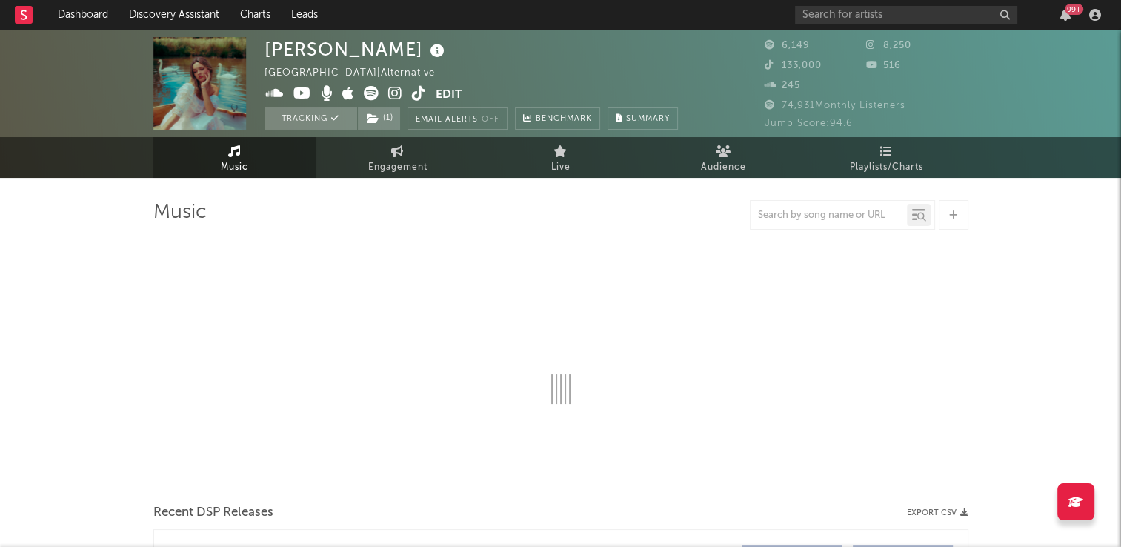
select select "1w"
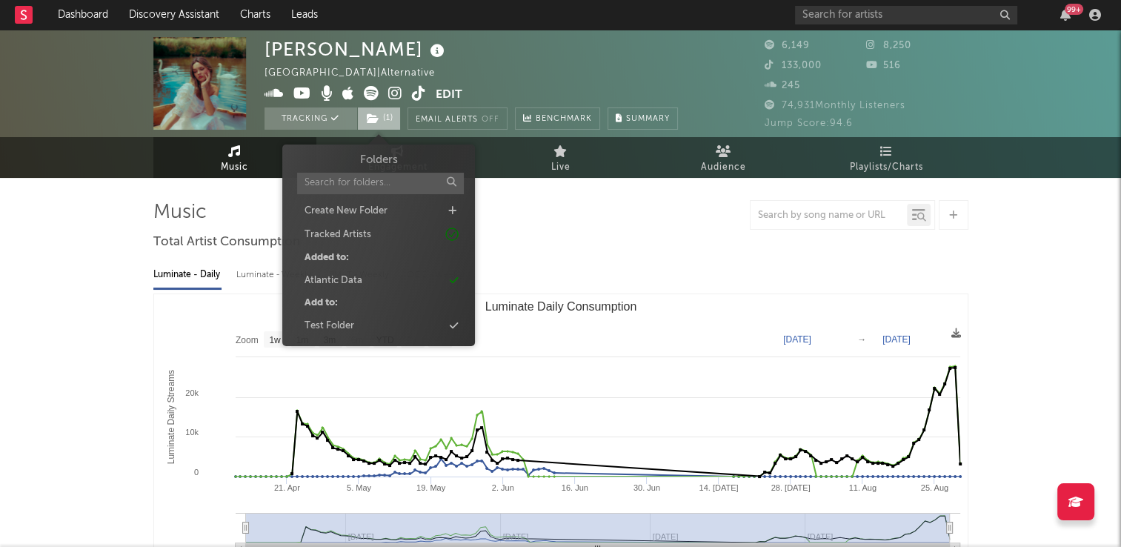
click at [371, 120] on icon at bounding box center [373, 118] width 13 height 10
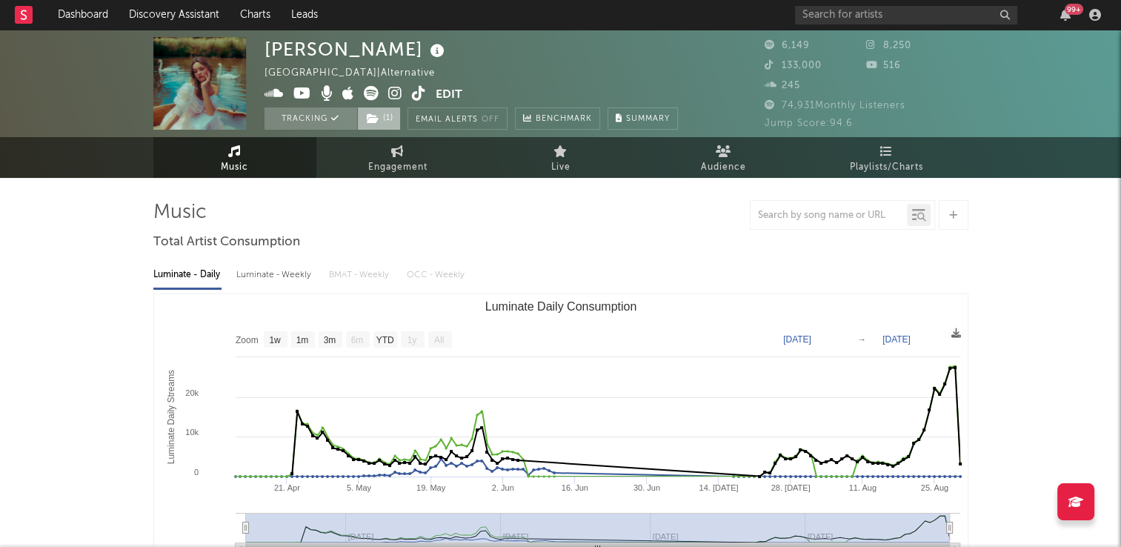
click at [371, 120] on icon at bounding box center [373, 118] width 13 height 10
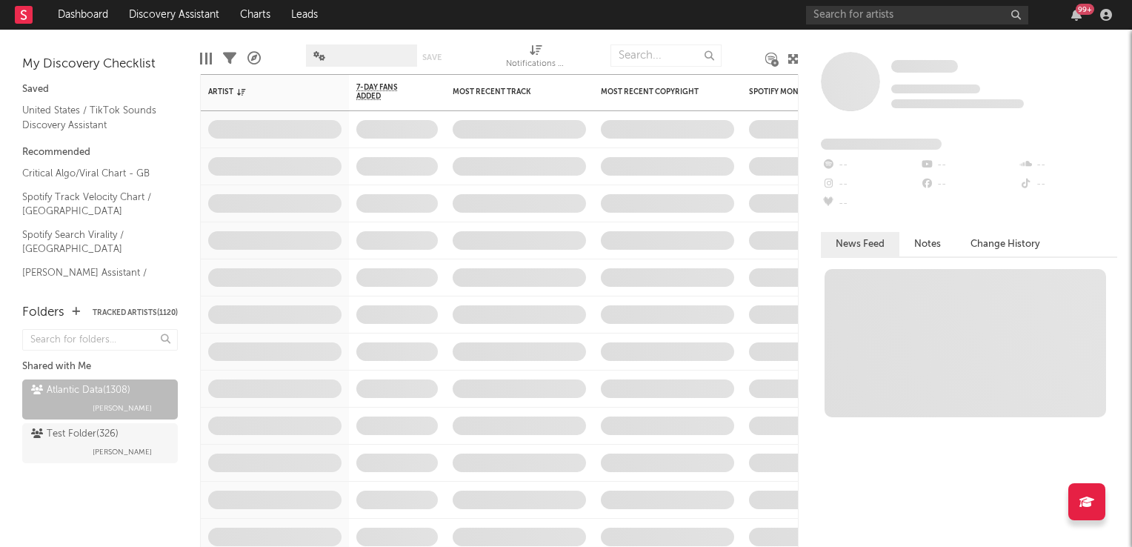
click at [792, 59] on icon at bounding box center [793, 58] width 11 height 11
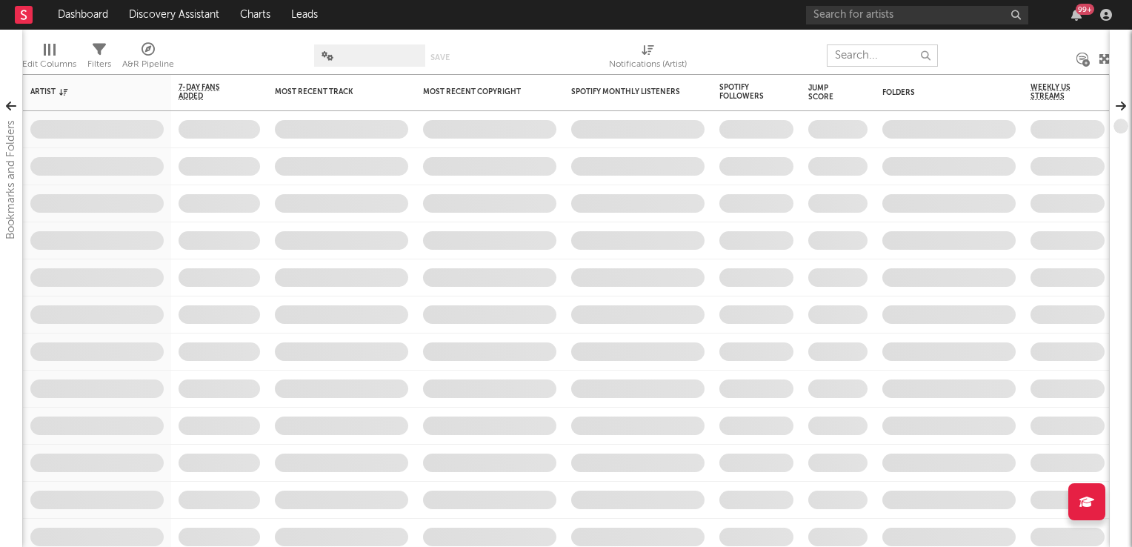
click at [870, 56] on input "text" at bounding box center [882, 55] width 111 height 22
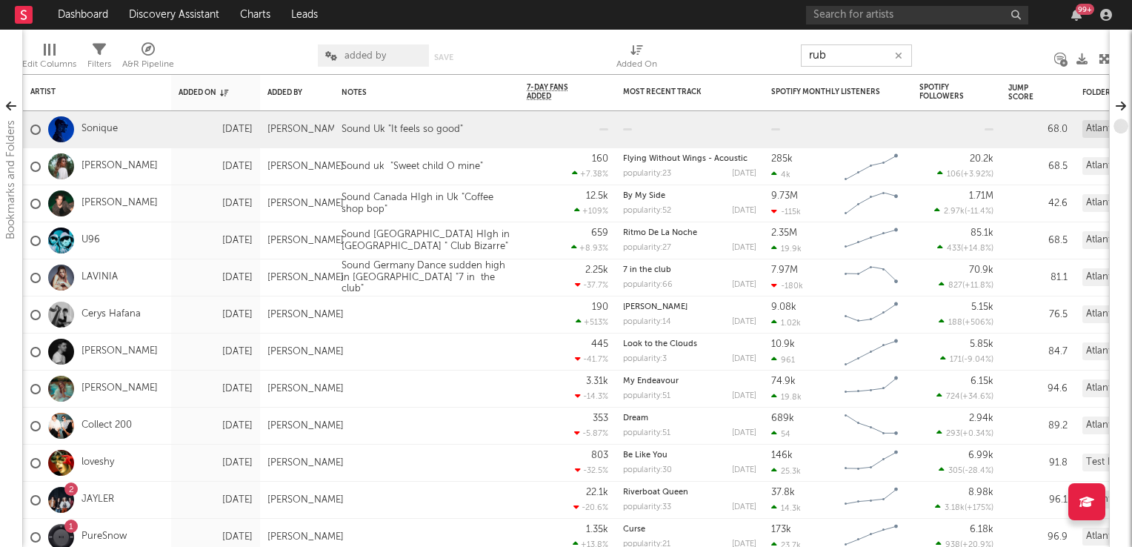
type input "ruby"
